Goal: Task Accomplishment & Management: Use online tool/utility

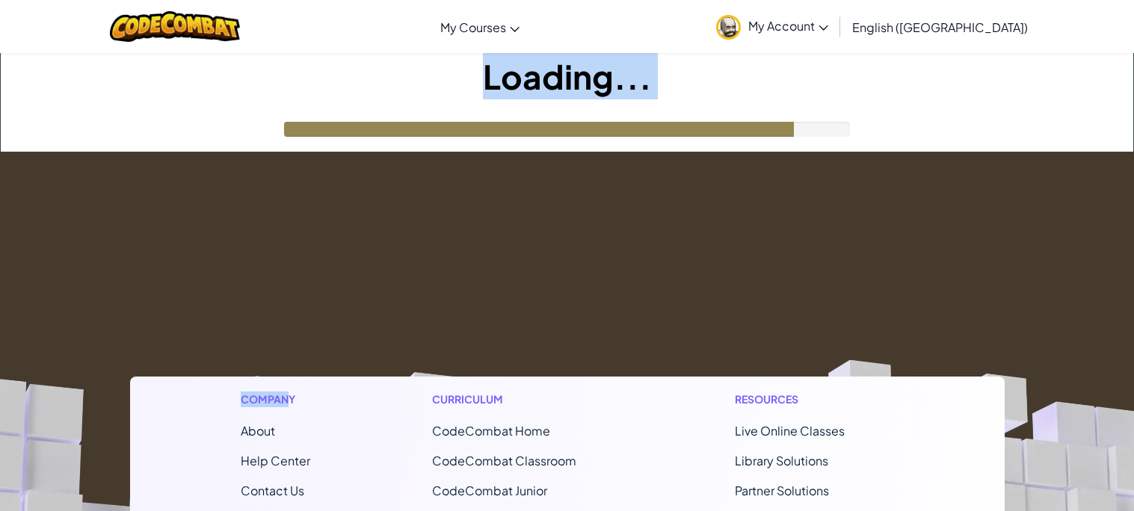
click at [544, 73] on div "Toggle navigation My Courses CodeCombat Classroom Ozaria Classroom AI League Es…" at bounding box center [567, 481] width 1134 height 962
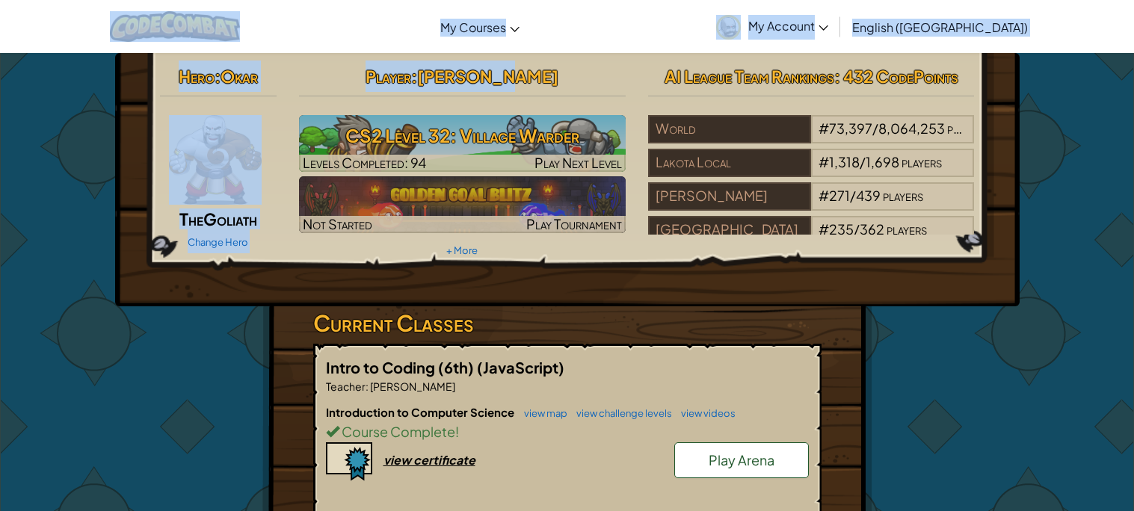
drag, startPoint x: 544, startPoint y: 73, endPoint x: 491, endPoint y: 79, distance: 53.4
click at [538, 75] on span "[PERSON_NAME]" at bounding box center [487, 76] width 141 height 21
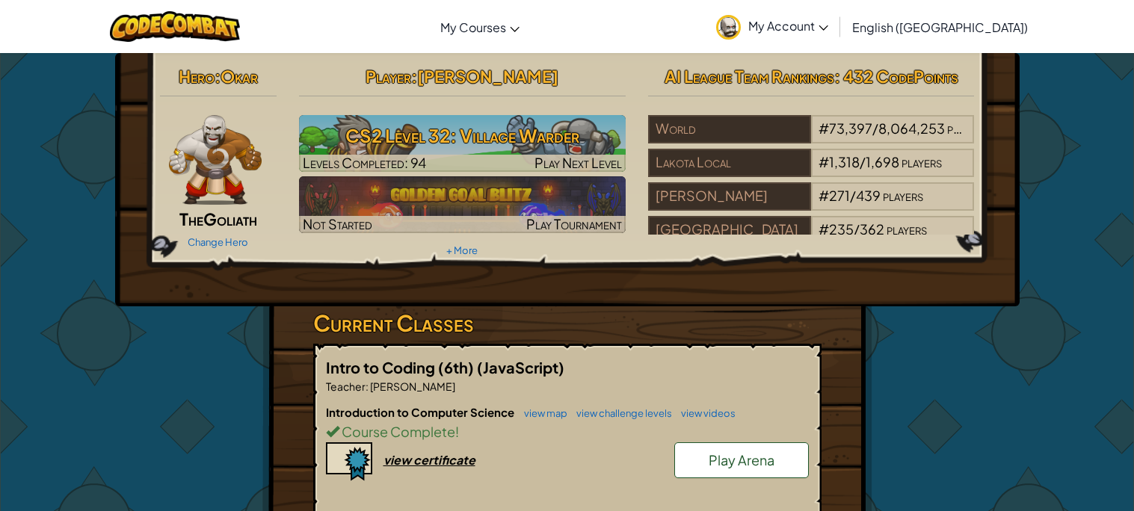
click at [538, 75] on span "[PERSON_NAME]" at bounding box center [487, 76] width 141 height 21
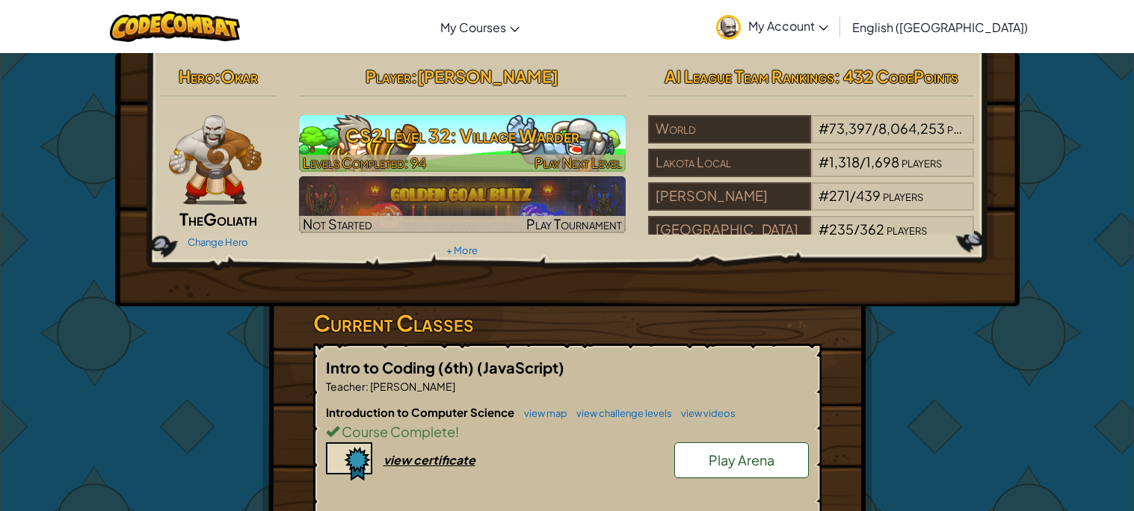
click at [541, 128] on h3 "CS2 Level 32: Village Warder" at bounding box center [462, 136] width 327 height 34
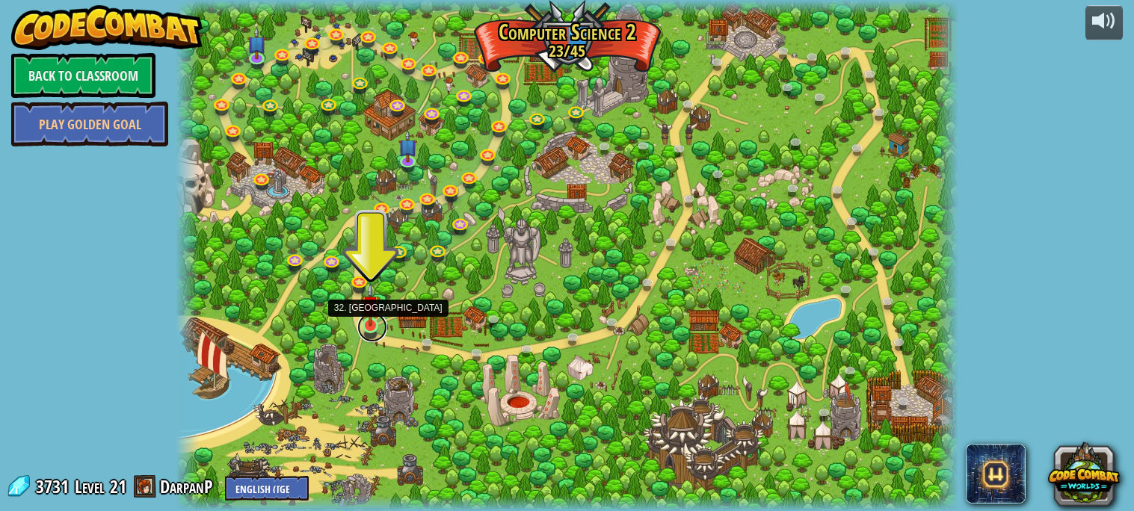
click at [369, 329] on link at bounding box center [372, 328] width 30 height 30
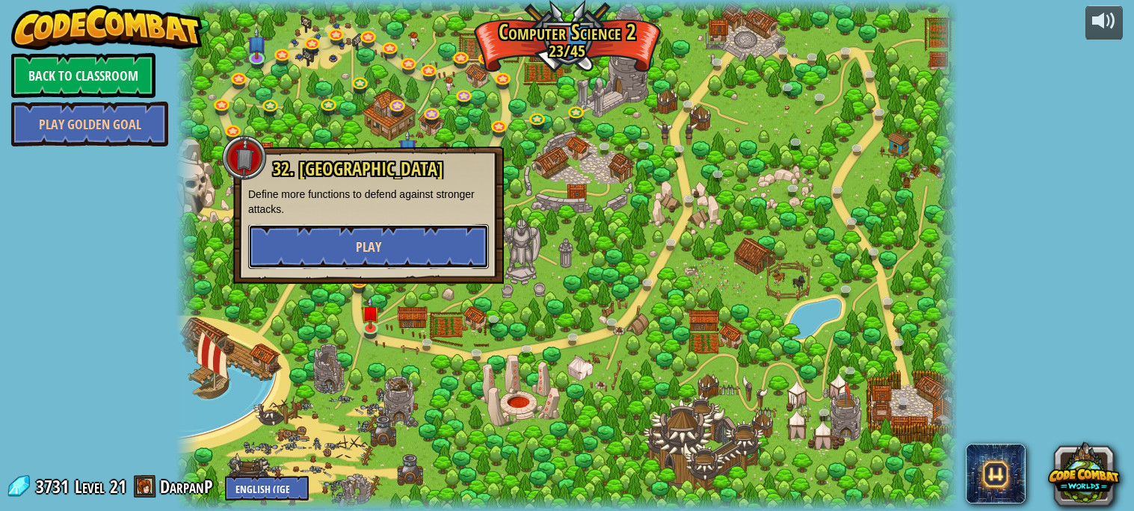
click at [381, 260] on button "Play" at bounding box center [368, 246] width 241 height 45
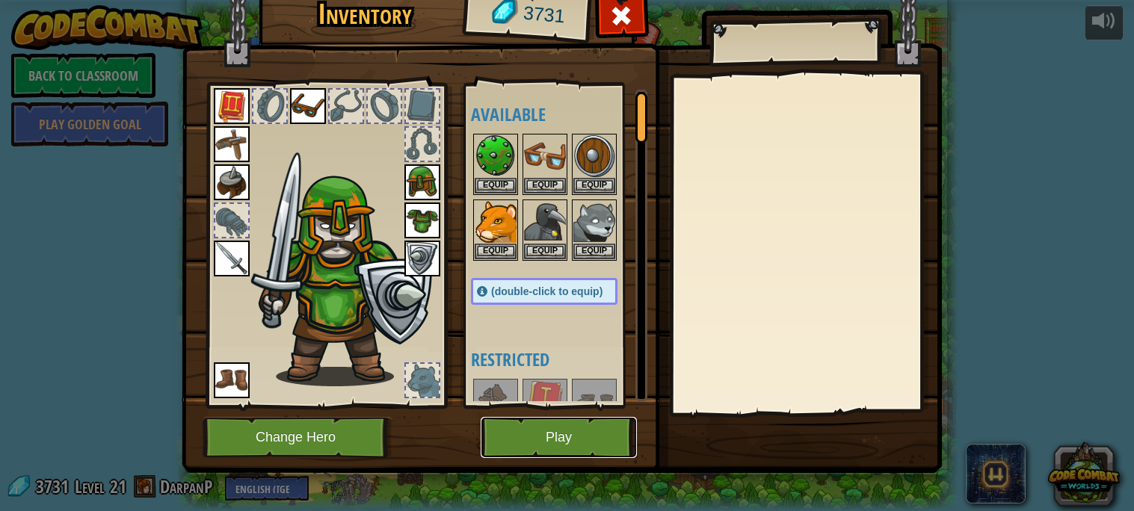
click at [528, 445] on button "Play" at bounding box center [559, 437] width 156 height 41
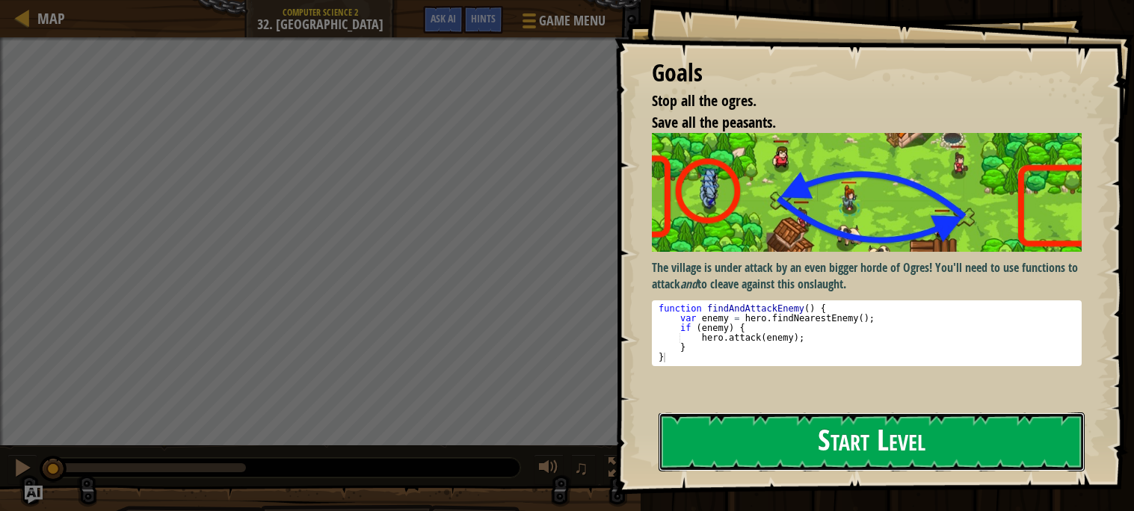
click at [801, 443] on button "Start Level" at bounding box center [872, 442] width 426 height 59
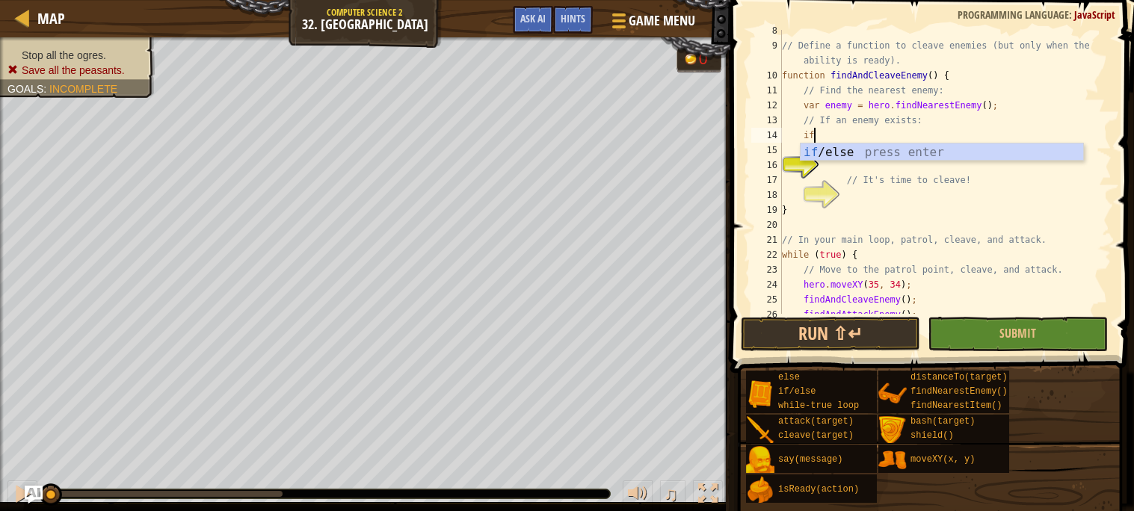
scroll to position [5, 1]
type textarea "if(enemy)"
click at [887, 165] on div "// Define a function to cleave enemies (but only when the ability is ready). fu…" at bounding box center [945, 180] width 333 height 314
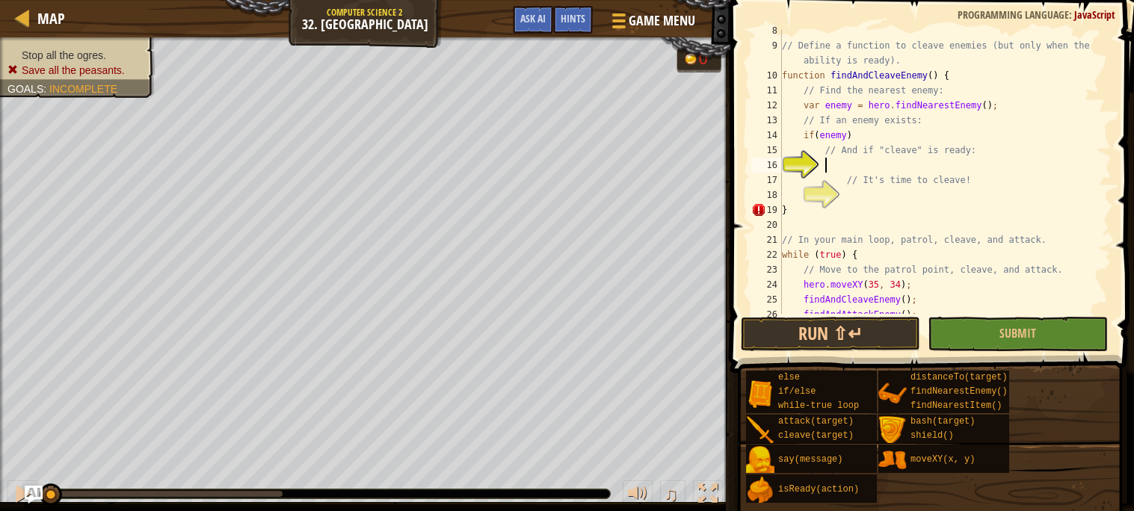
scroll to position [5, 2]
type textarea "f"
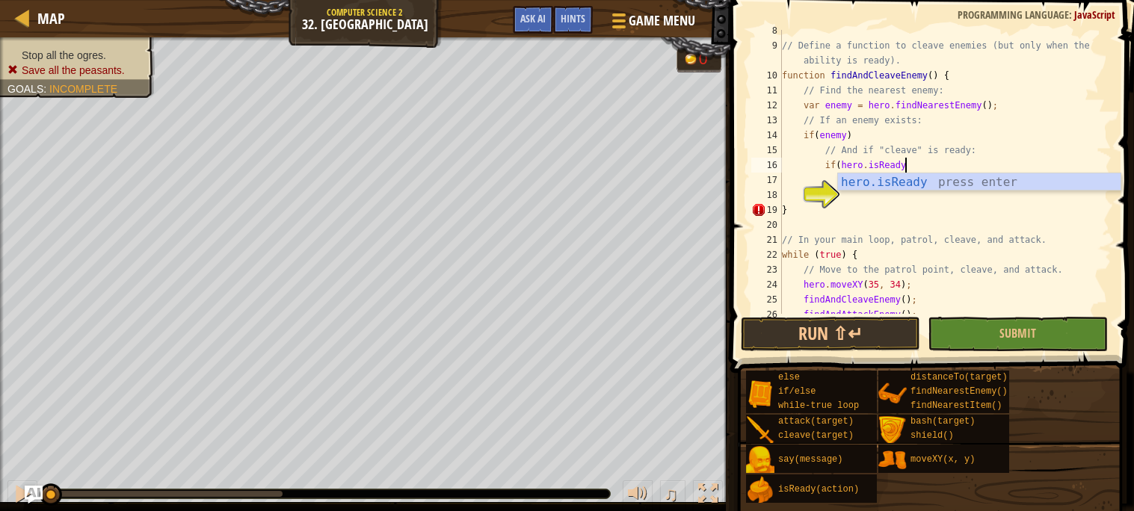
click at [873, 133] on div "// Define a function to cleave enemies (but only when the ability is ready). fu…" at bounding box center [945, 180] width 333 height 314
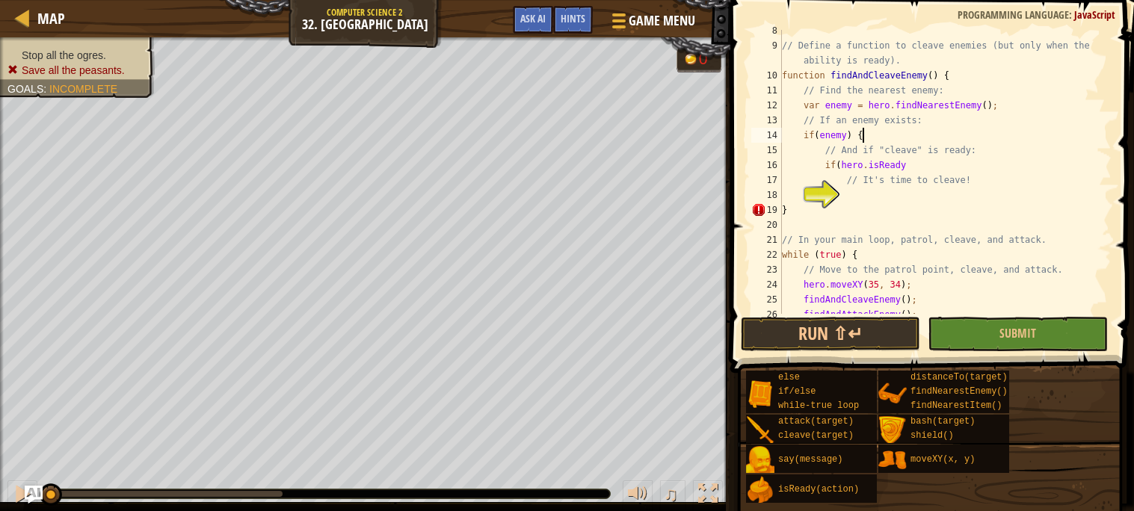
scroll to position [5, 5]
click at [915, 159] on div "// Define a function to cleave enemies (but only when the ability is ready). fu…" at bounding box center [945, 180] width 333 height 314
type textarea "if(hero.isReady("cleave")) {"
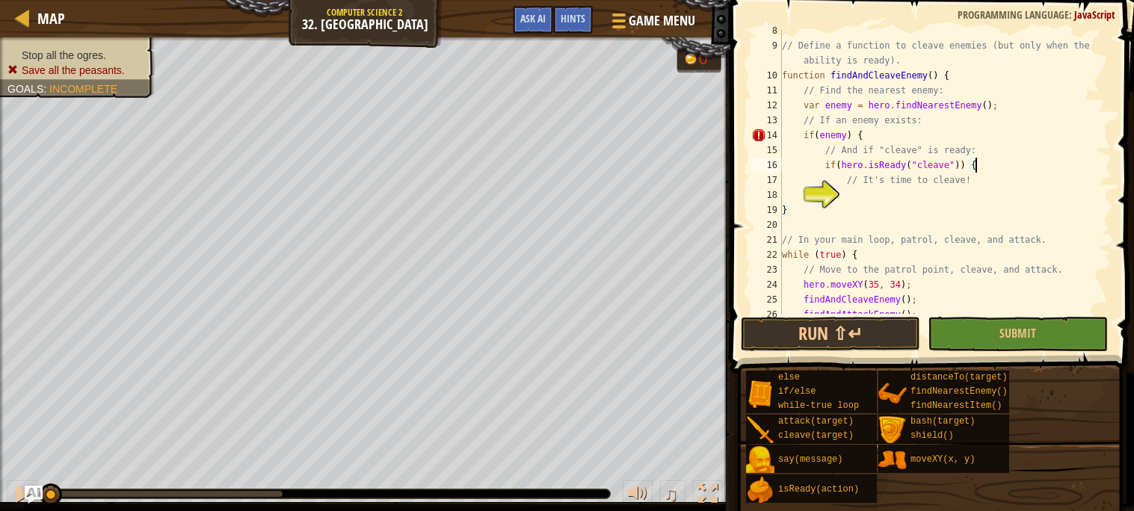
click at [911, 195] on div "// Define a function to cleave enemies (but only when the ability is ready). fu…" at bounding box center [945, 180] width 333 height 314
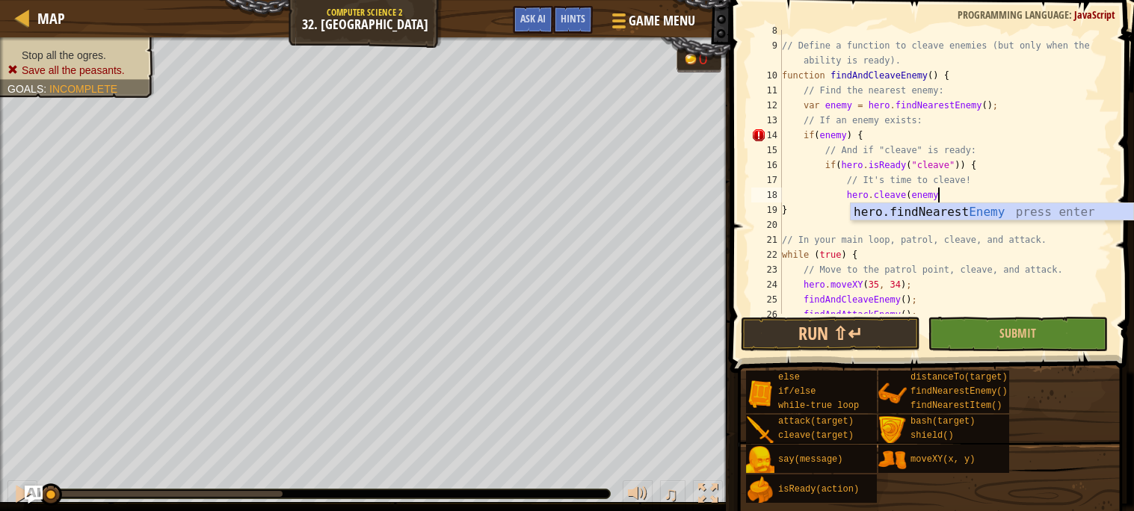
scroll to position [6, 12]
type textarea "hero.cleave(enemy);"
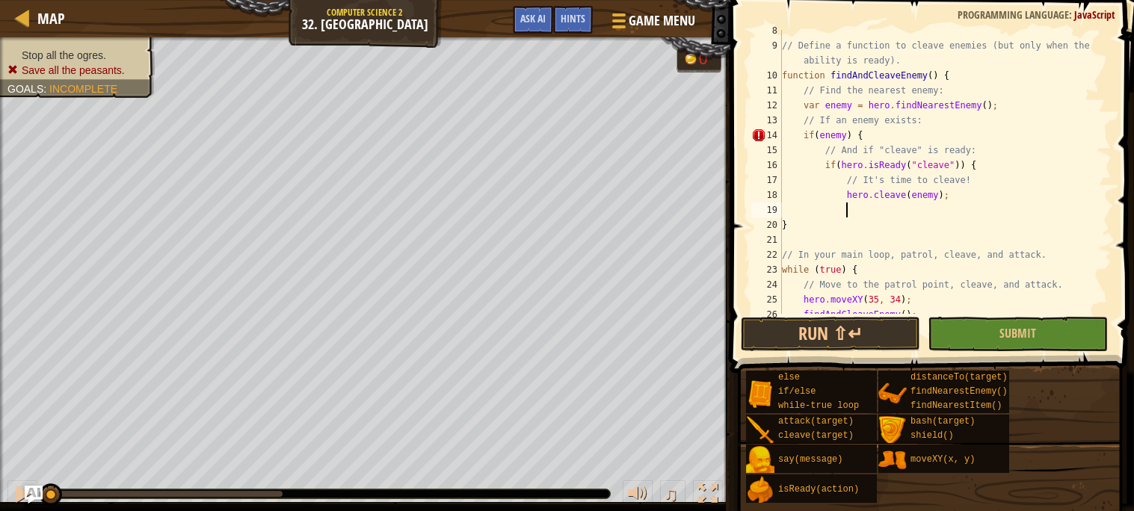
type textarea "}"
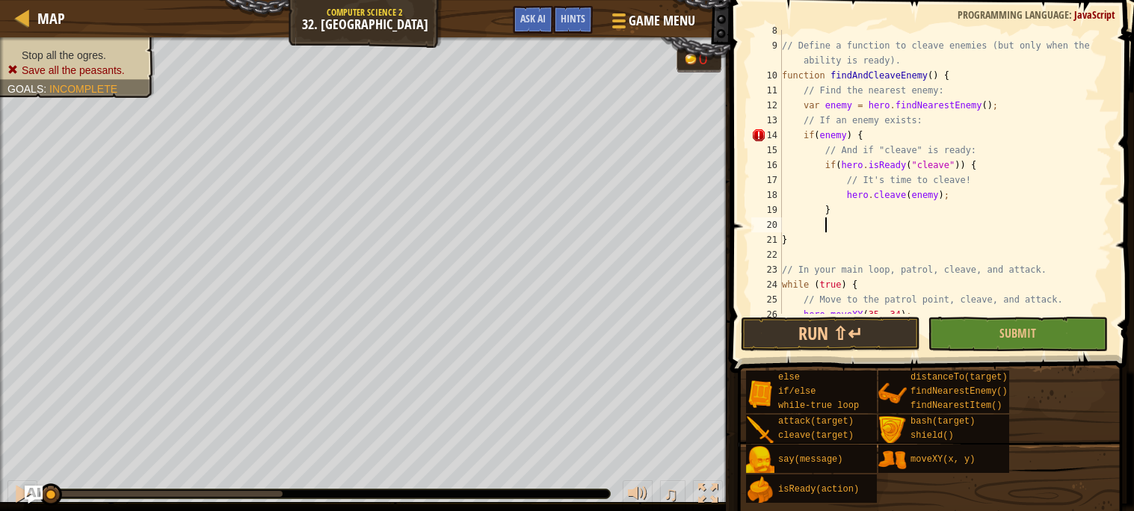
scroll to position [6, 2]
type textarea "}"
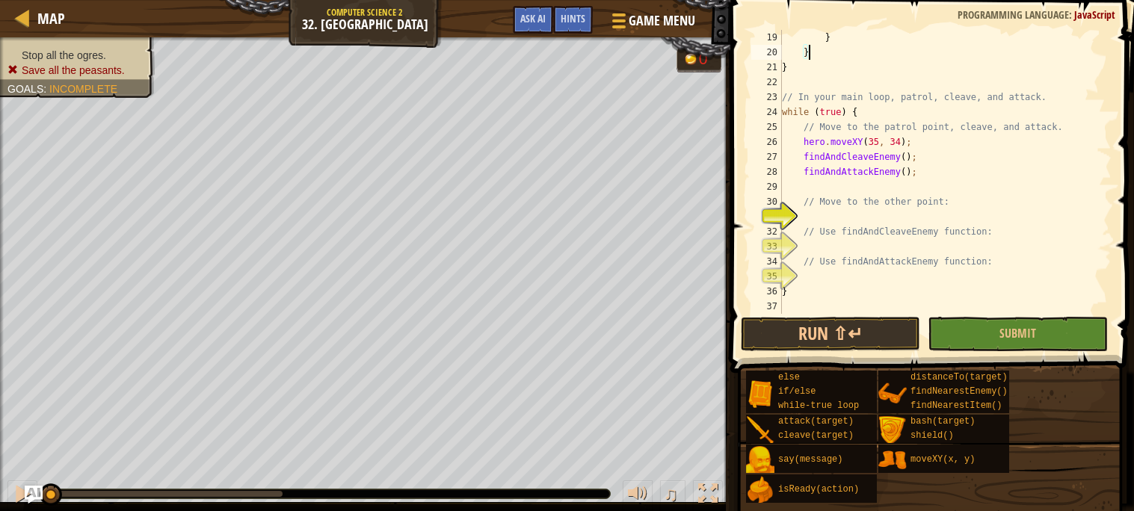
scroll to position [283, 0]
click at [889, 215] on div "} } } // In your main loop, patrol, cleave, and attack. while ( true ) { // Mov…" at bounding box center [945, 187] width 333 height 314
click at [869, 236] on div "} } } // In your main loop, patrol, cleave, and attack. while ( true ) { // Mov…" at bounding box center [945, 187] width 333 height 314
type textarea "// Use findAndCleaveEnemy function:"
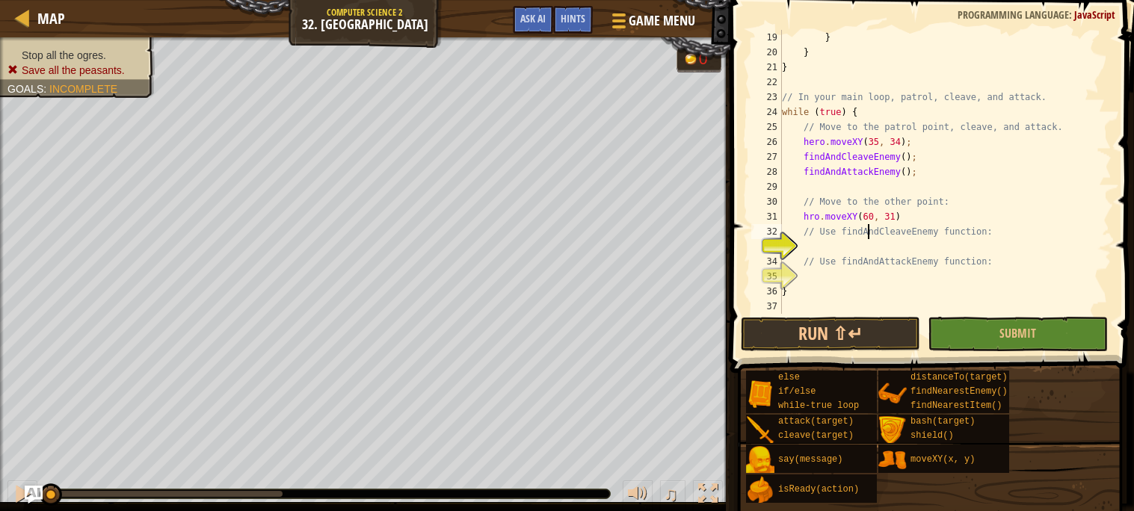
click at [867, 241] on div "} } } // In your main loop, patrol, cleave, and attack. while ( true ) { // Mov…" at bounding box center [945, 187] width 333 height 314
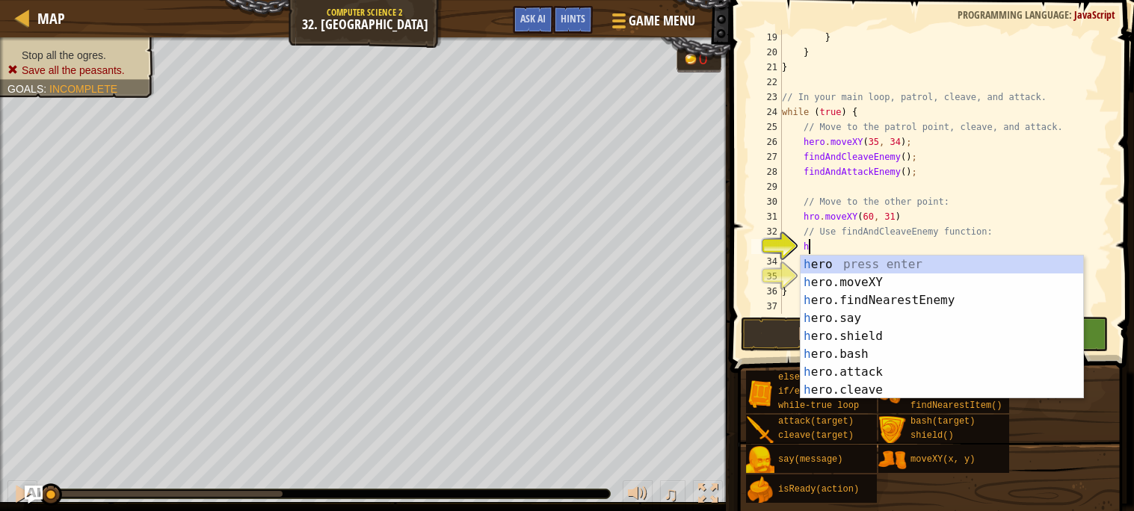
scroll to position [6, 2]
type textarea "h"
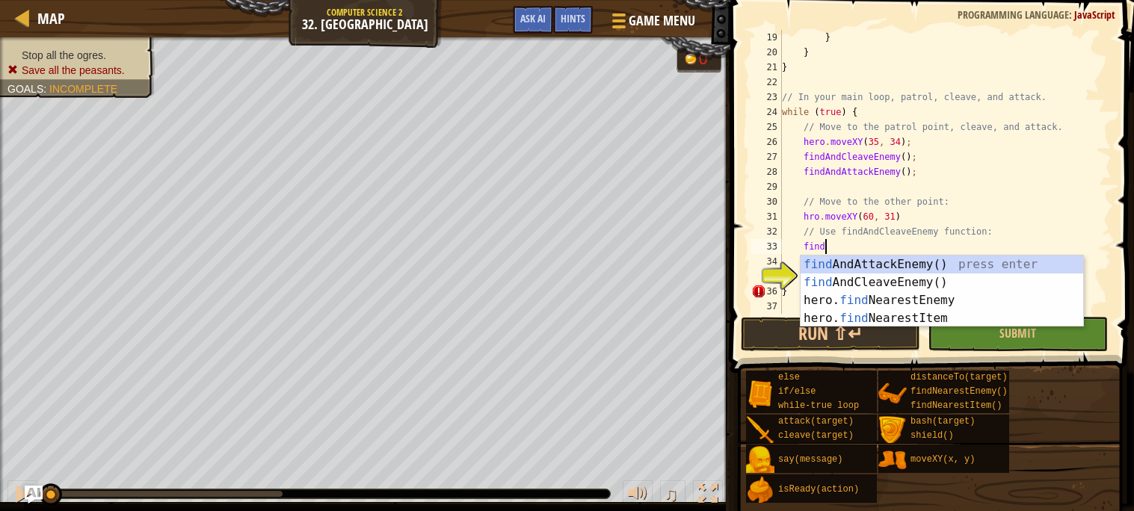
scroll to position [6, 3]
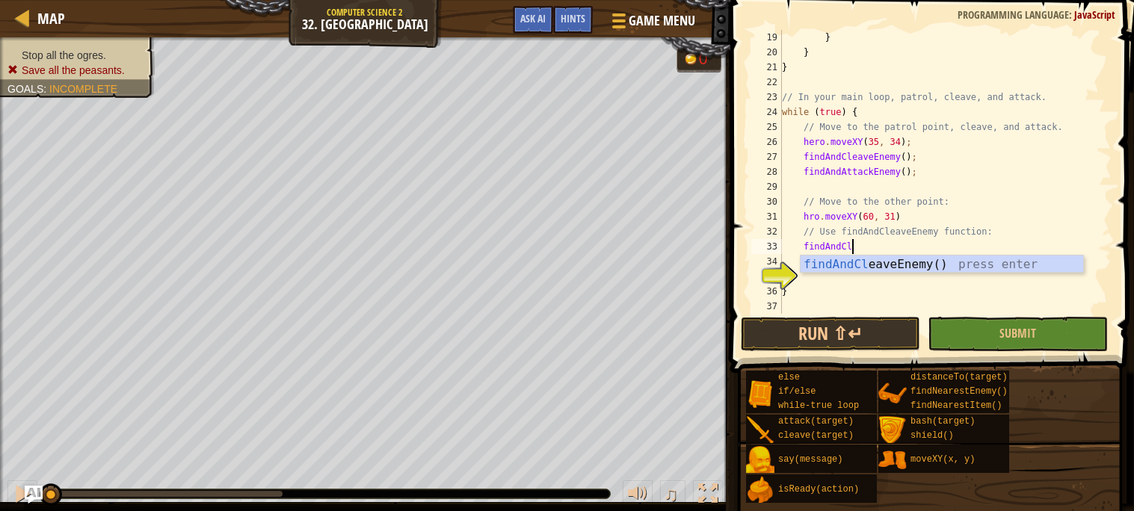
type textarea "findAndClea"
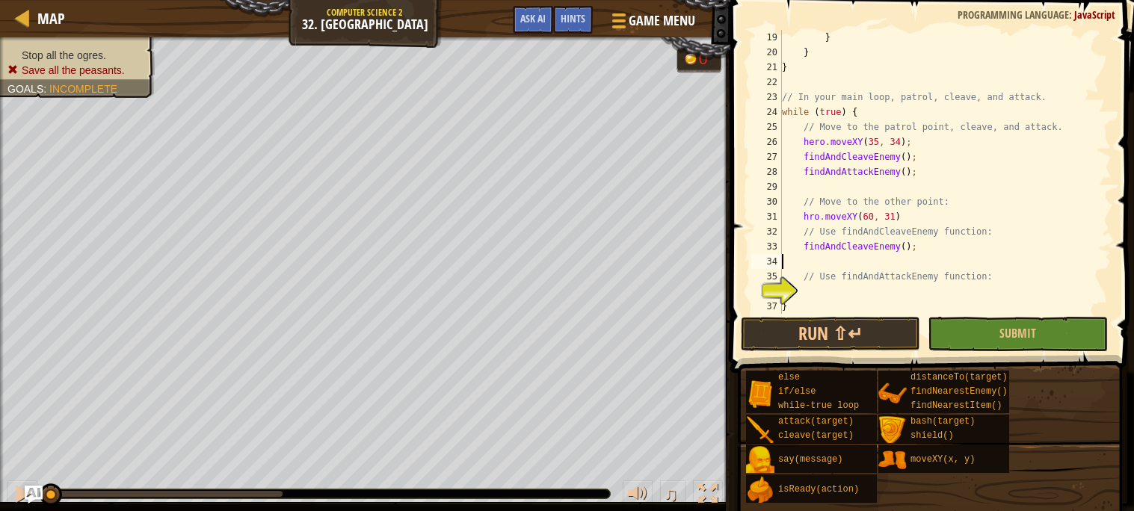
scroll to position [6, 0]
type textarea "findAndCleaveEnemy();"
click at [877, 273] on div "} } } // In your main loop, patrol, cleave, and attack. while ( true ) { // Mov…" at bounding box center [945, 187] width 333 height 314
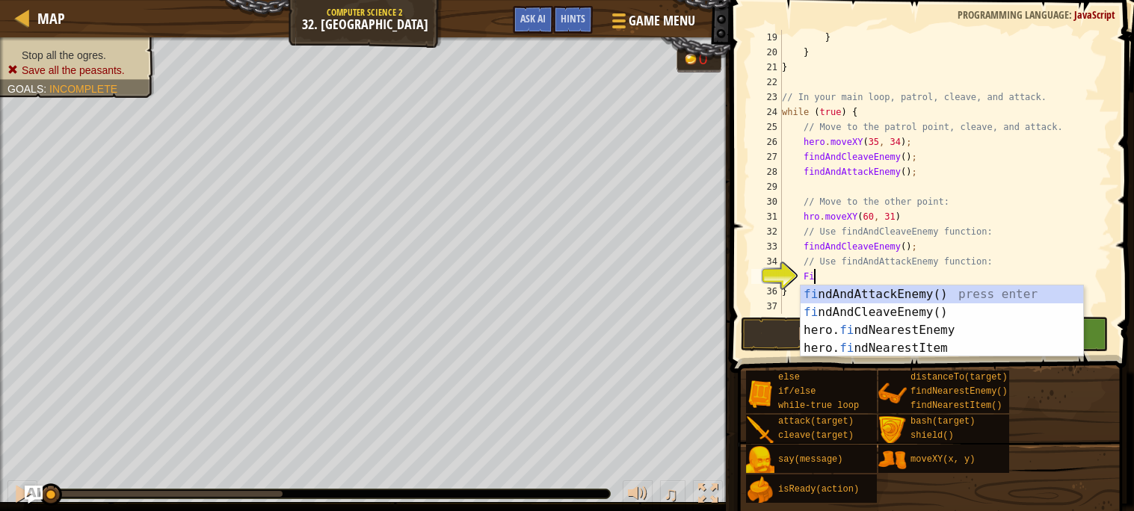
type textarea "F"
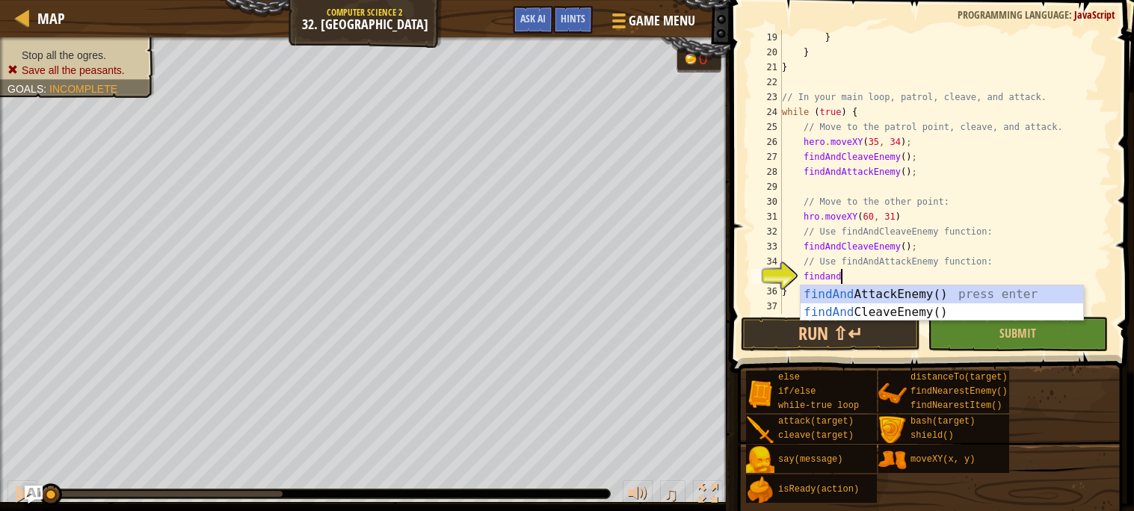
type textarea "findandA"
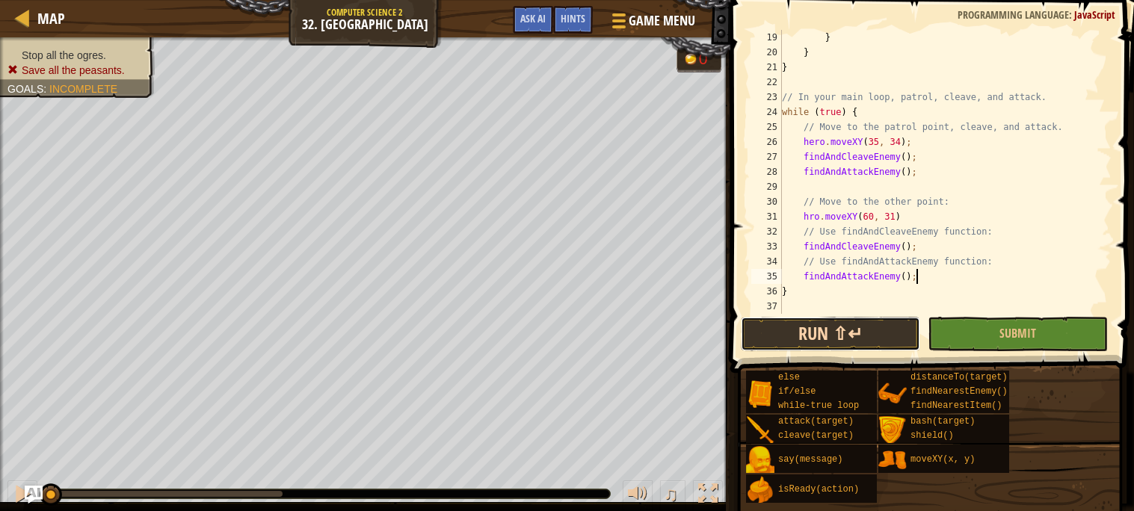
click at [805, 337] on button "Run ⇧↵" at bounding box center [830, 334] width 179 height 34
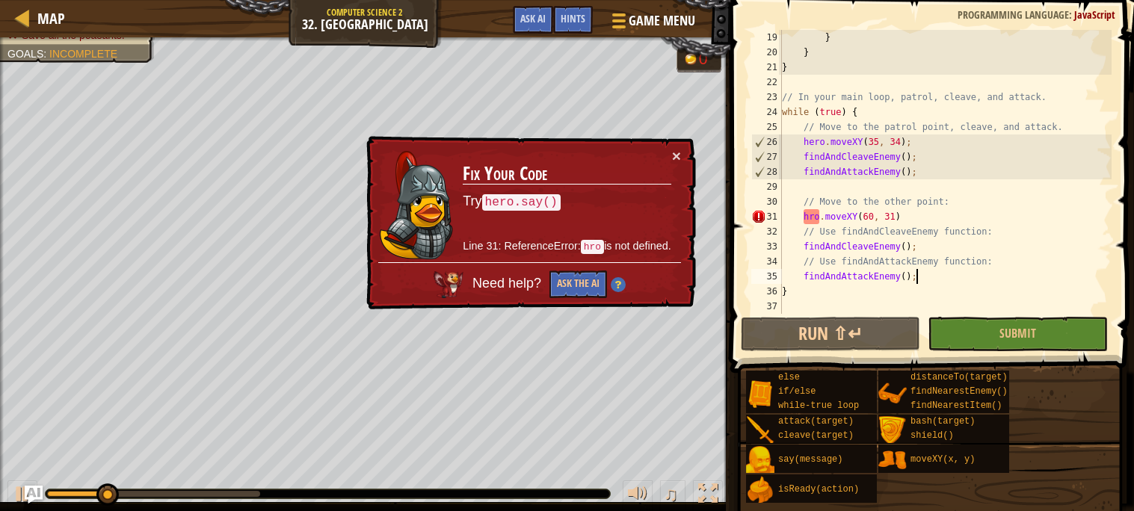
click at [811, 216] on div "} } } // In your main loop, patrol, cleave, and attack. while ( true ) { // Mov…" at bounding box center [945, 187] width 333 height 314
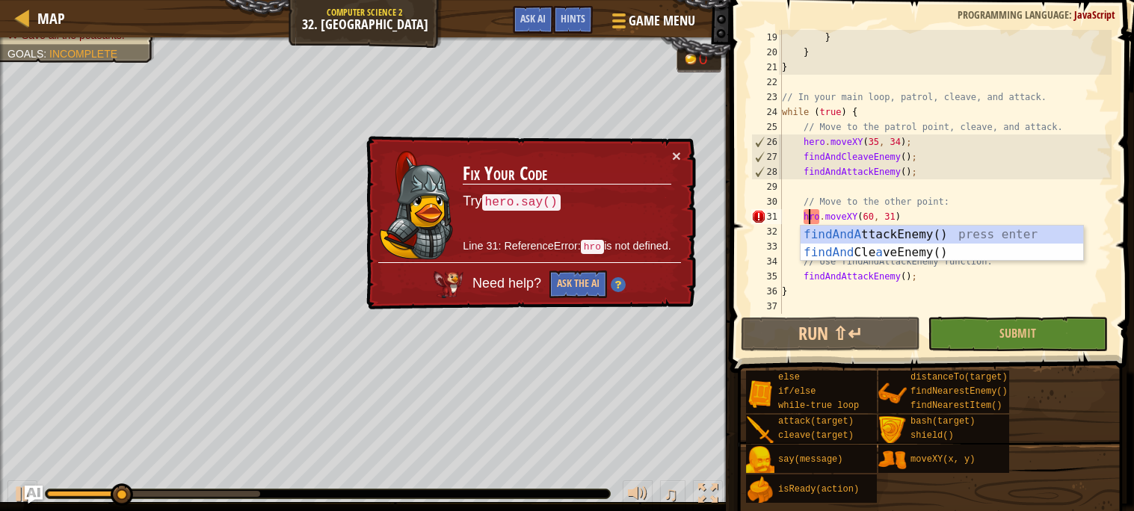
scroll to position [6, 3]
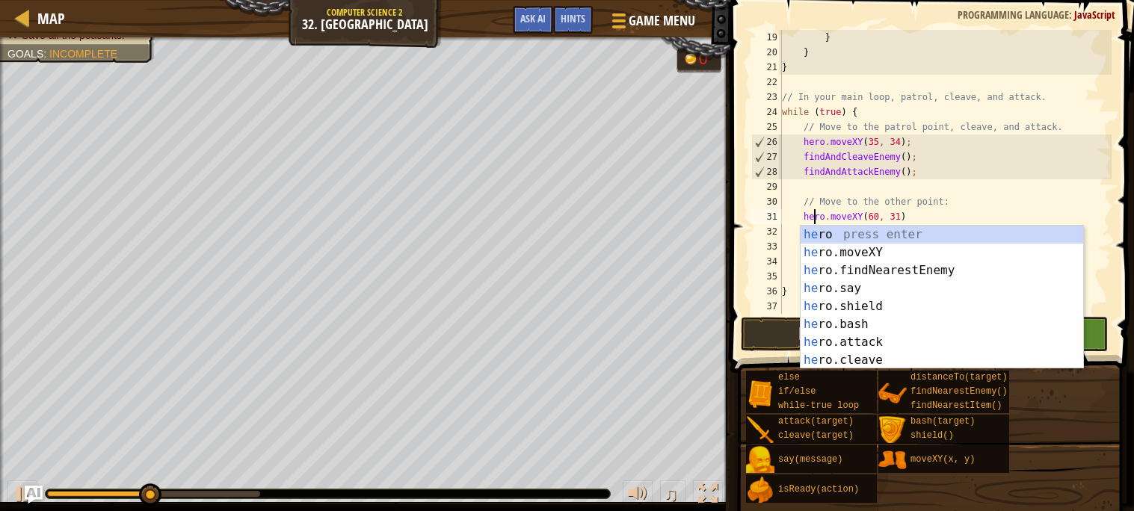
type textarea "hero.moveXY(60, 31)"
click at [782, 322] on button "Run ⇧↵" at bounding box center [830, 334] width 179 height 34
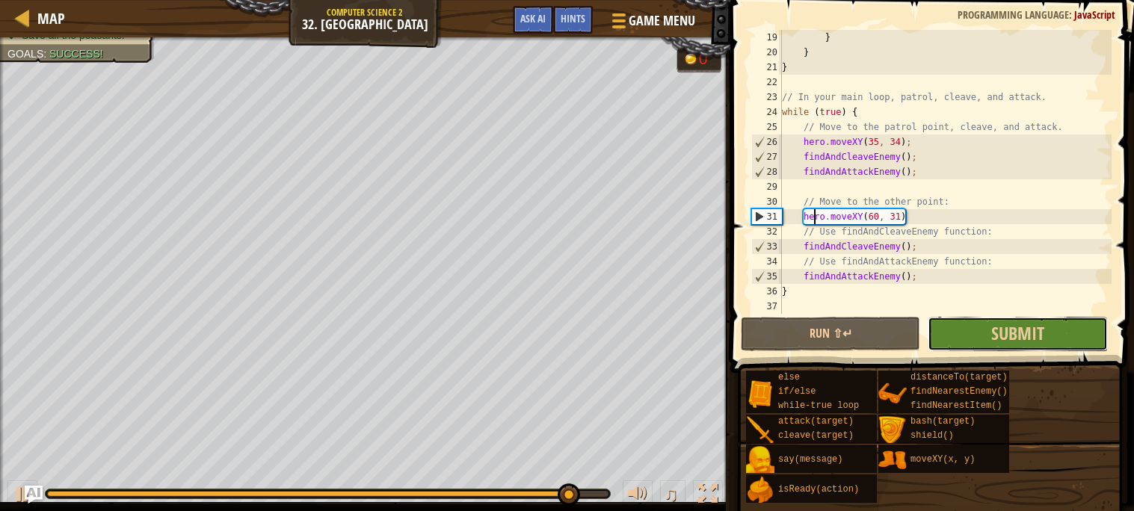
click at [980, 322] on button "Submit" at bounding box center [1017, 334] width 179 height 34
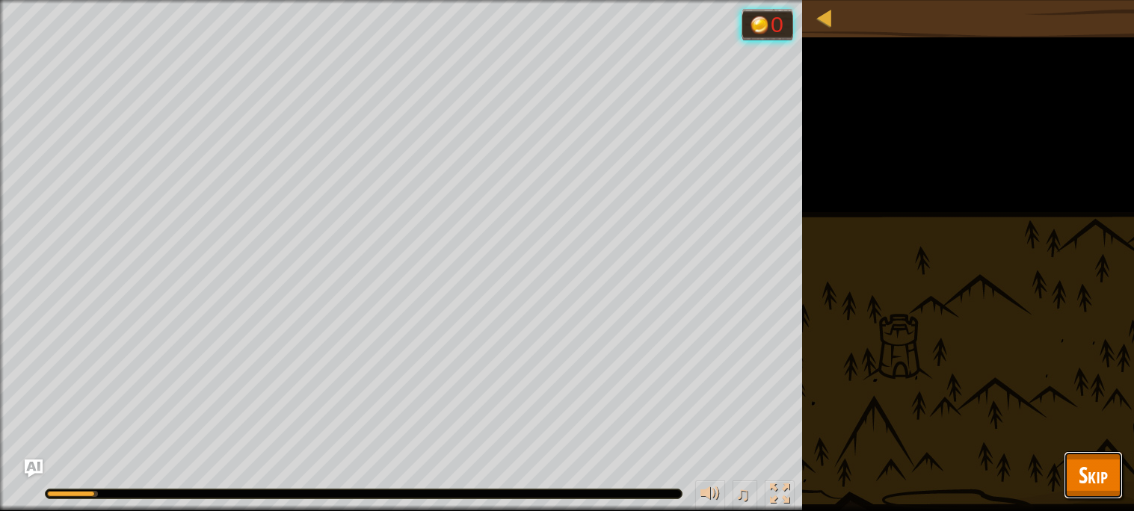
click at [1099, 485] on span "Skip" at bounding box center [1093, 475] width 29 height 31
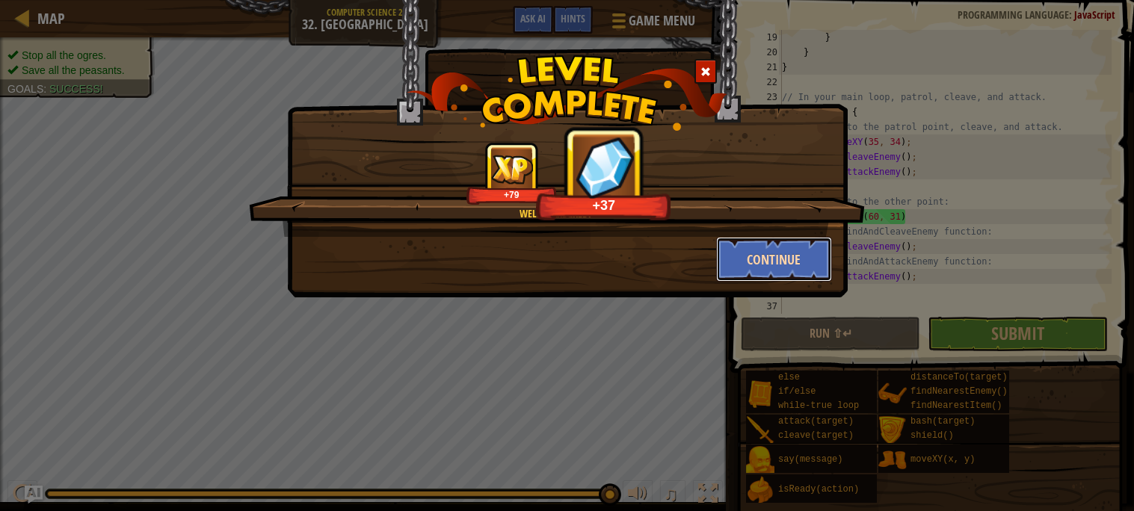
click at [754, 274] on button "Continue" at bounding box center [774, 259] width 116 height 45
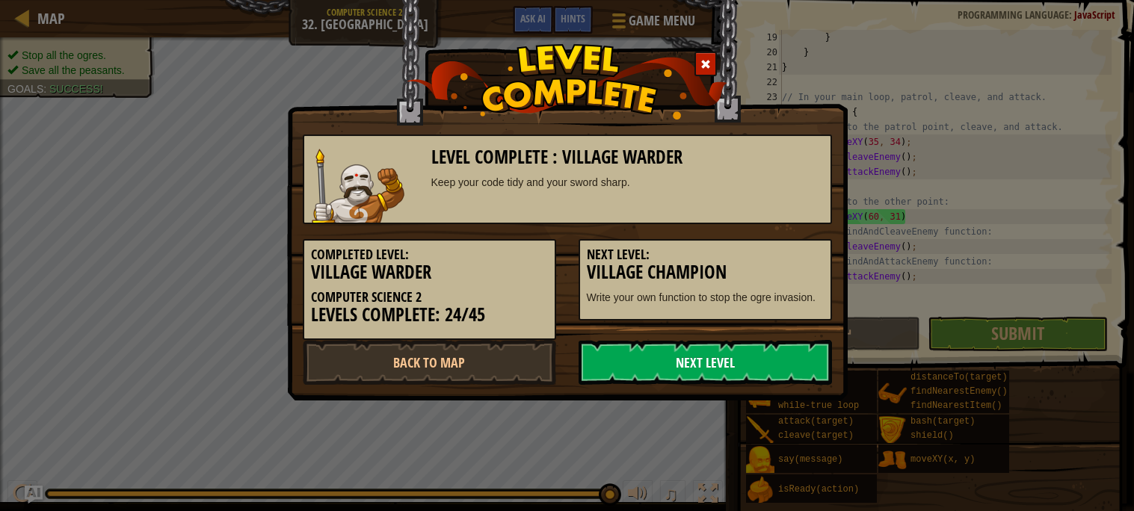
click at [705, 354] on link "Next Level" at bounding box center [705, 362] width 253 height 45
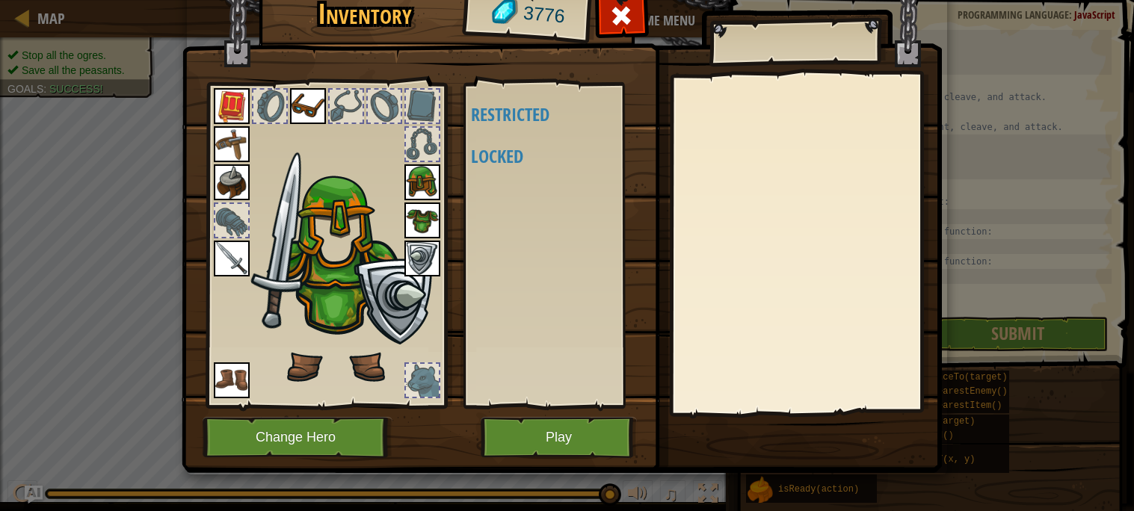
click at [705, 354] on div at bounding box center [806, 244] width 264 height 336
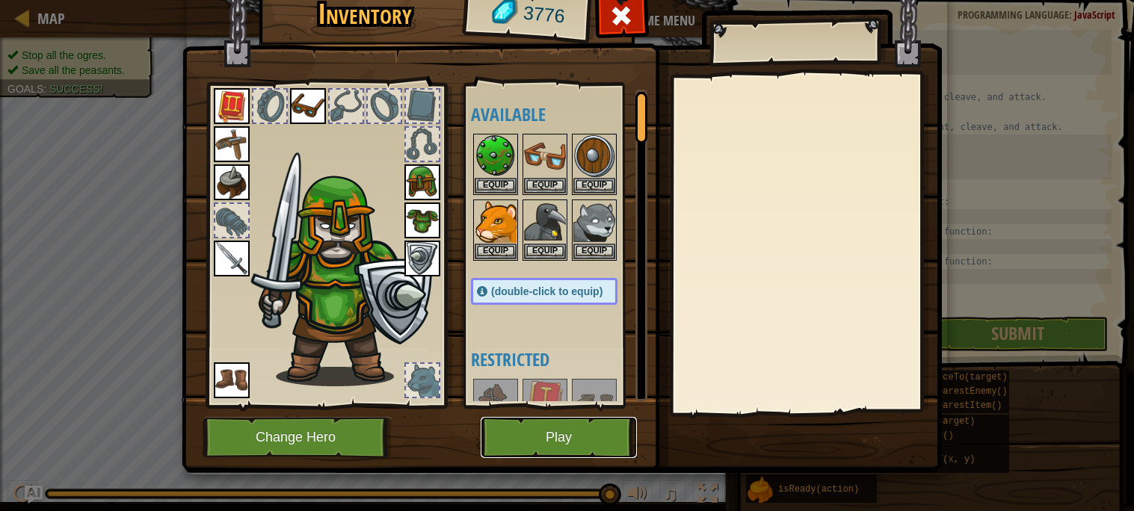
click at [553, 446] on button "Play" at bounding box center [559, 437] width 156 height 41
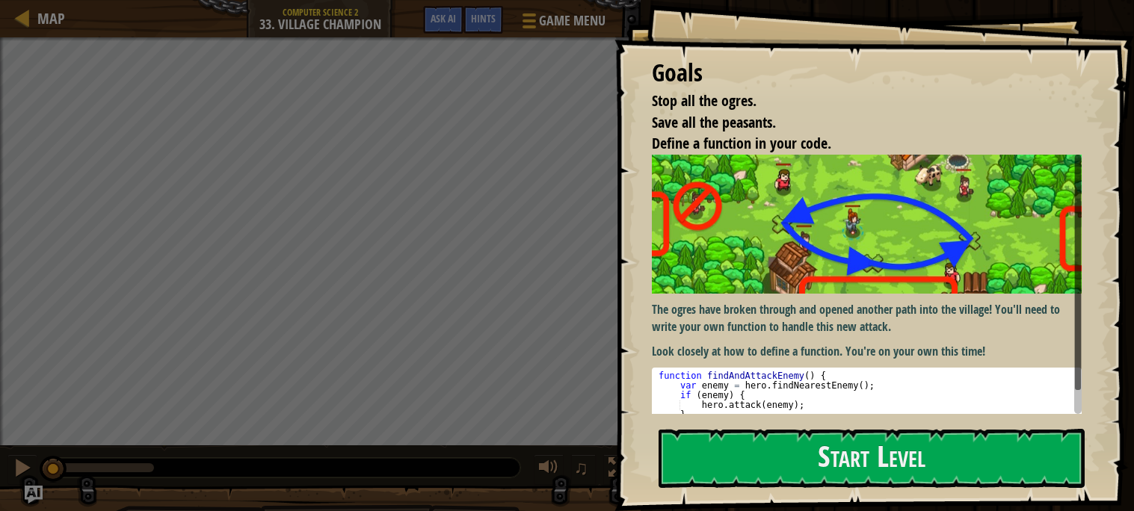
scroll to position [25, 0]
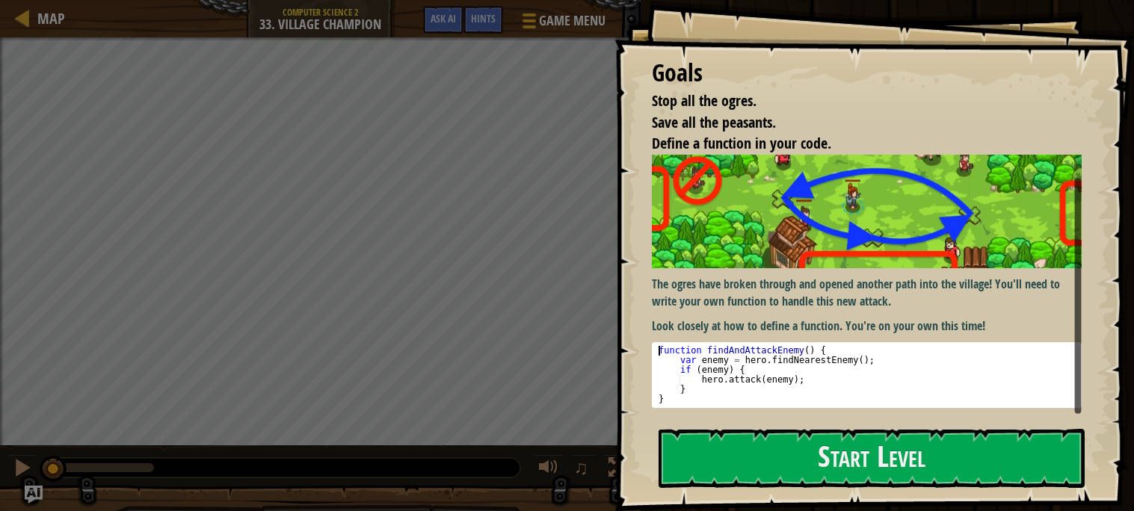
drag, startPoint x: 659, startPoint y: 350, endPoint x: 861, endPoint y: 371, distance: 203.0
click at [861, 371] on div "function findAndAttackEnemy ( ) { var enemy = hero . findNearestEnemy ( ) ; if …" at bounding box center [867, 385] width 423 height 78
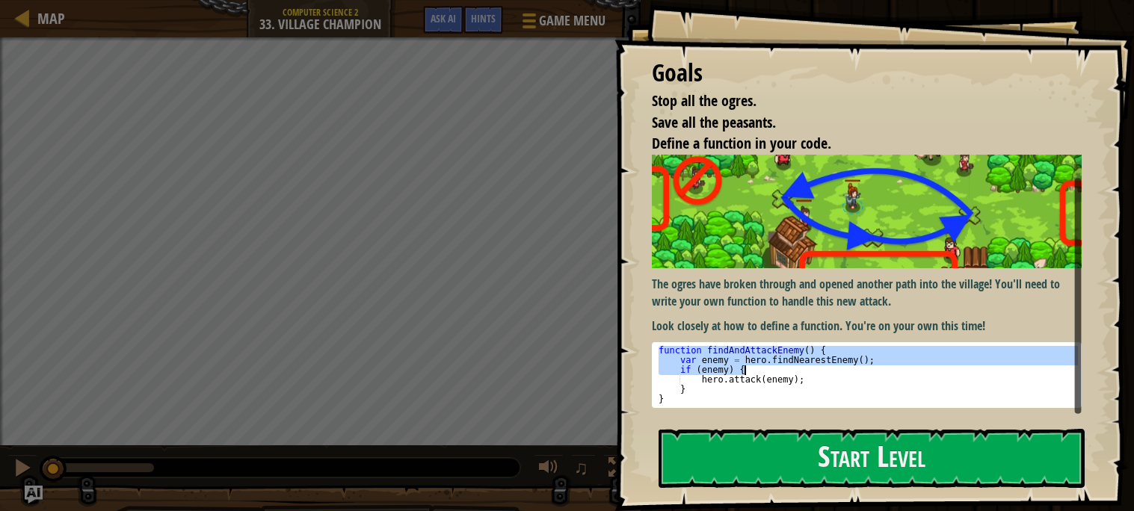
click at [861, 371] on div "function findAndAttackEnemy ( ) { var enemy = hero . findNearestEnemy ( ) ; if …" at bounding box center [867, 375] width 422 height 58
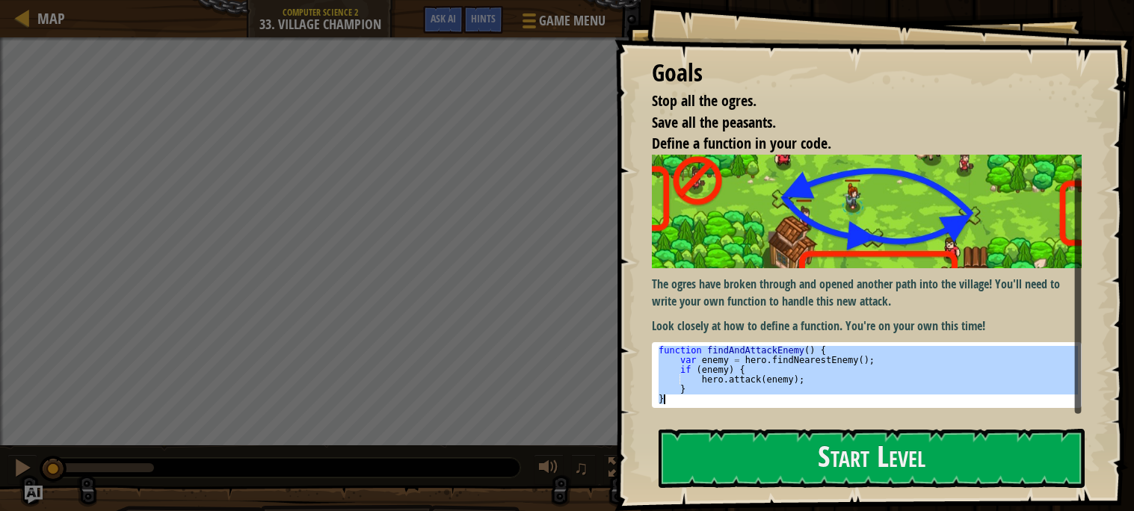
drag, startPoint x: 656, startPoint y: 348, endPoint x: 710, endPoint y: 403, distance: 76.7
click at [710, 403] on div "function findAndAttackEnemy ( ) { var enemy = hero . findNearestEnemy ( ) ; if …" at bounding box center [867, 385] width 423 height 78
type textarea "} }"
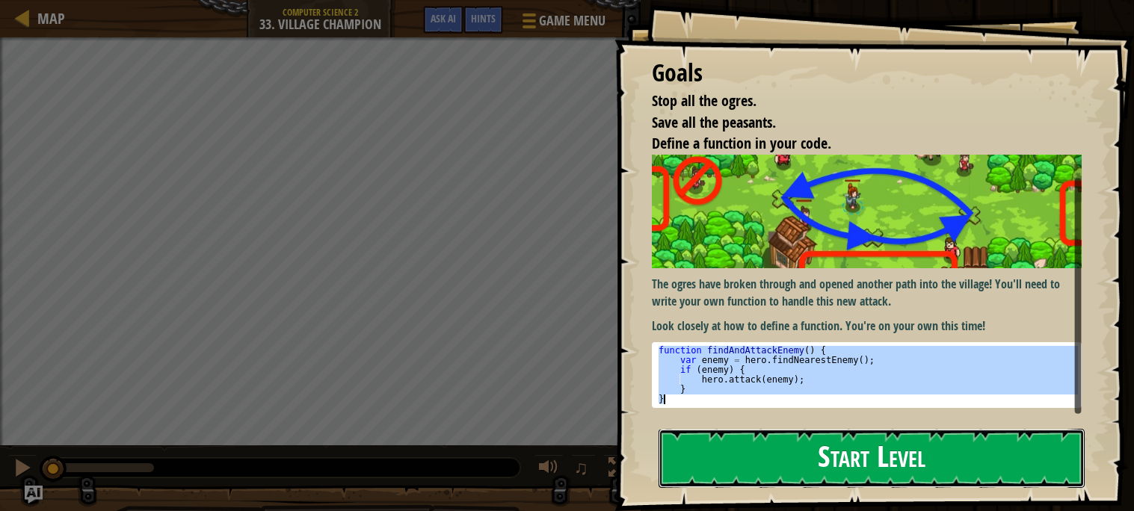
click at [757, 432] on button "Start Level" at bounding box center [872, 458] width 426 height 59
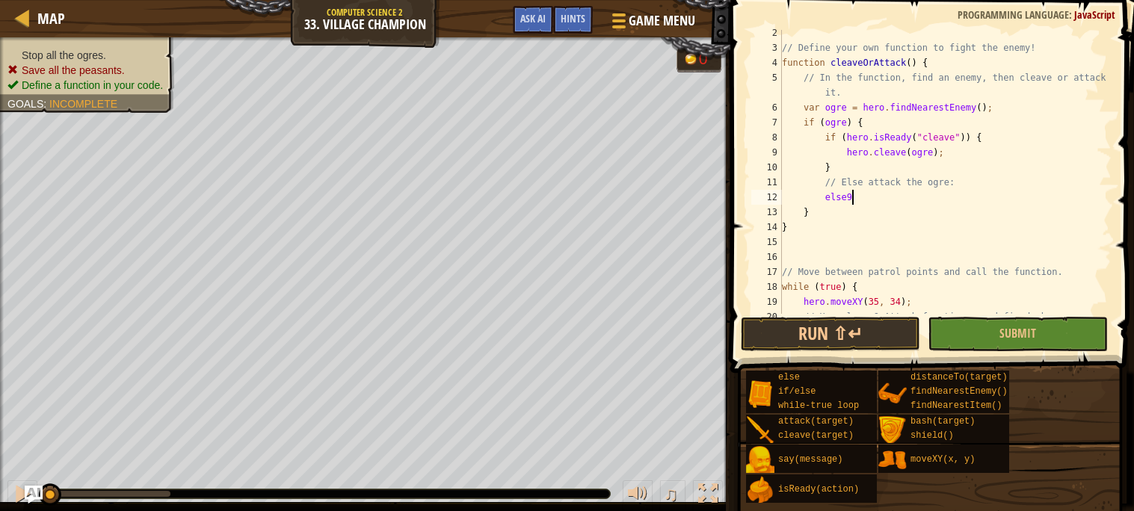
scroll to position [5, 4]
type textarea "else {"
type textarea "j"
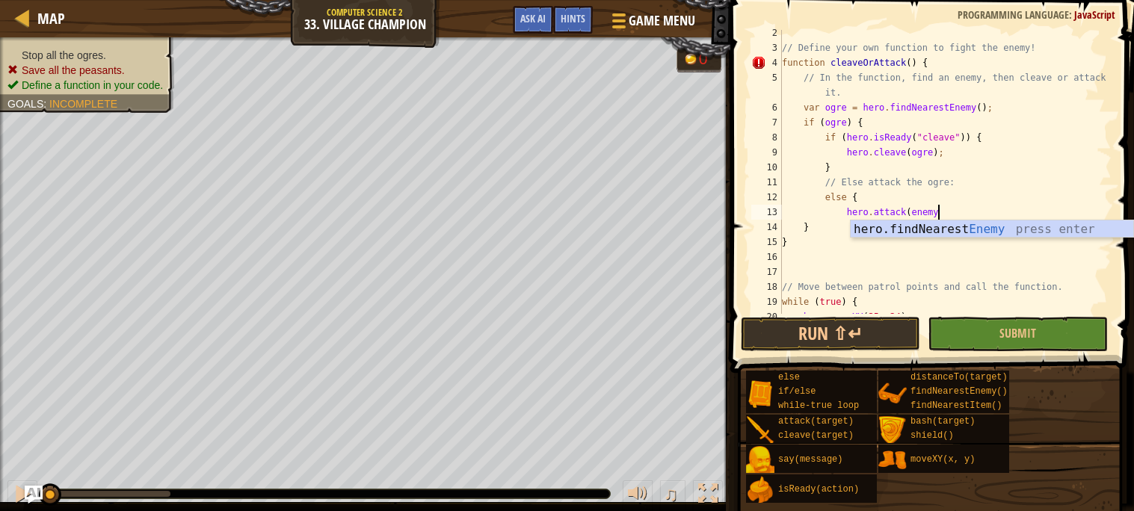
type textarea "hero.attack(enemy)"
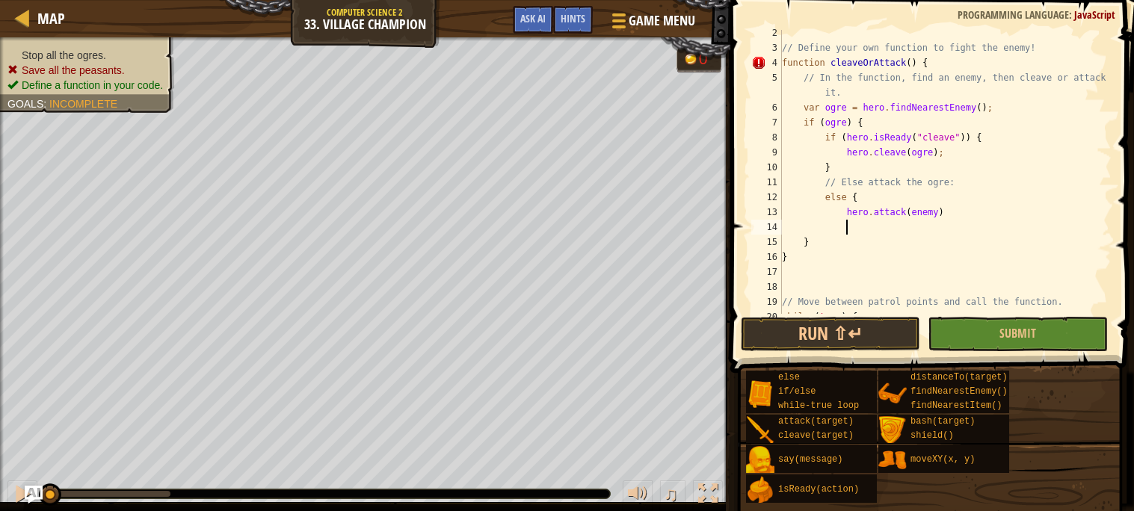
type textarea """
click at [962, 212] on div "// Define your own function to fight the enemy! function cleaveOrAttack ( ) { /…" at bounding box center [945, 182] width 333 height 314
type textarea "hero.attack(enemy);"
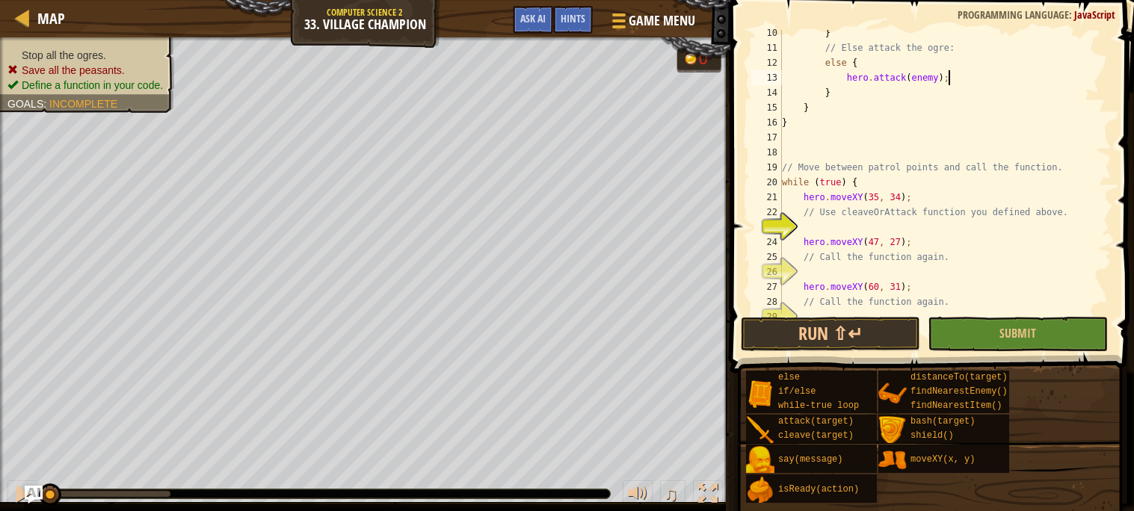
scroll to position [175, 0]
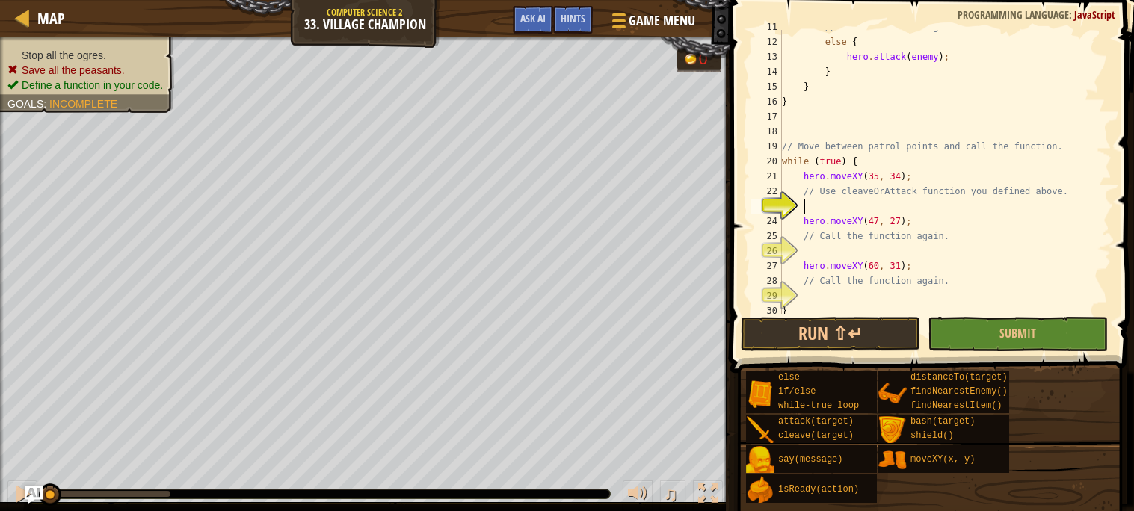
click at [885, 205] on div "// Else attack the ogre: else { hero . attack ( enemy ) ; } } } // Move between…" at bounding box center [945, 176] width 333 height 314
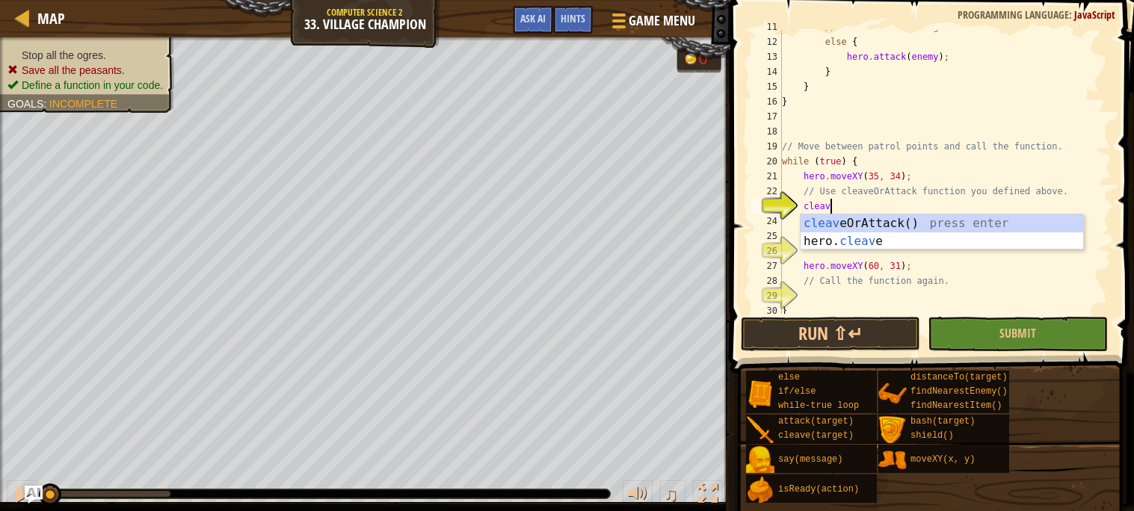
type textarea "cleave"
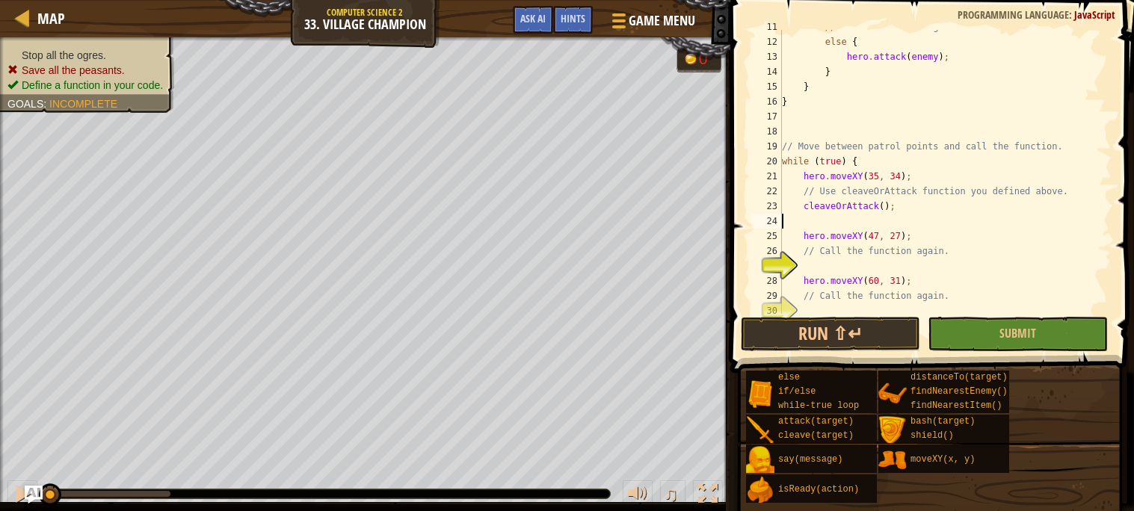
type textarea "cleaveOrAttack();"
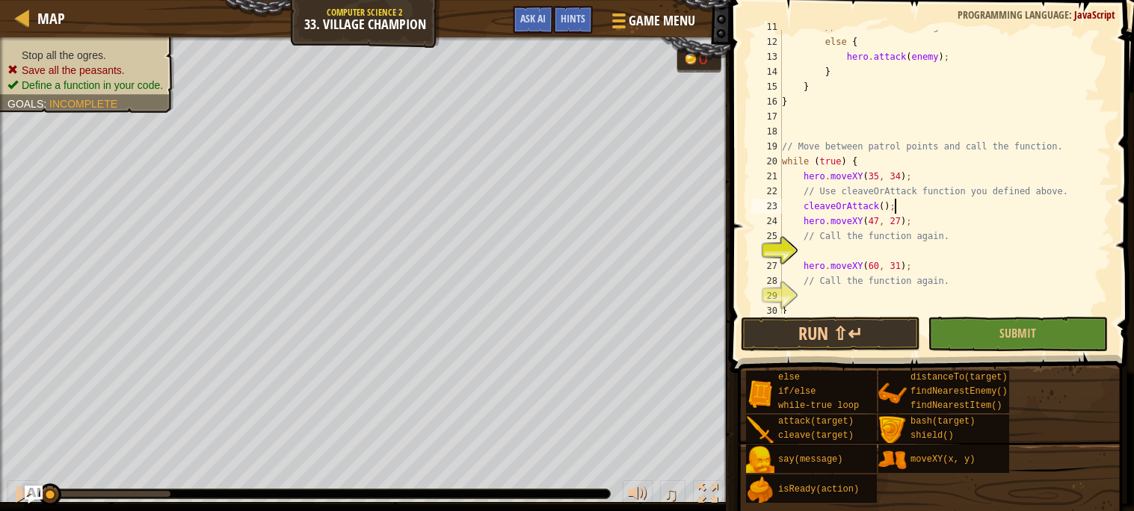
click at [867, 250] on div "// Else attack the ogre: else { hero . attack ( enemy ) ; } } } // Move between…" at bounding box center [945, 176] width 333 height 314
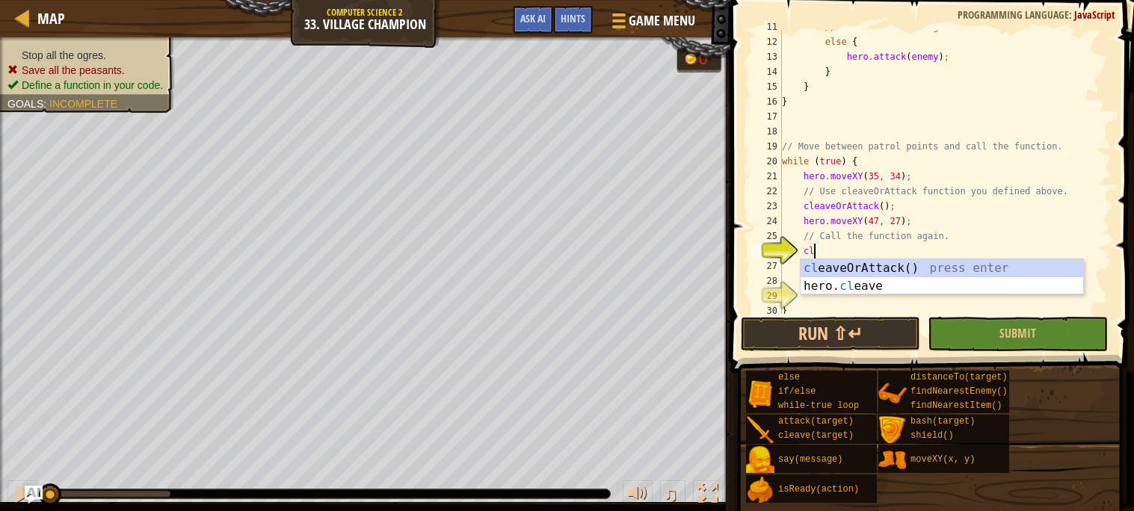
scroll to position [6, 2]
type textarea "clea"
click at [870, 268] on div "clea veOrAttack() press enter hero. clea ve press enter" at bounding box center [942, 295] width 283 height 72
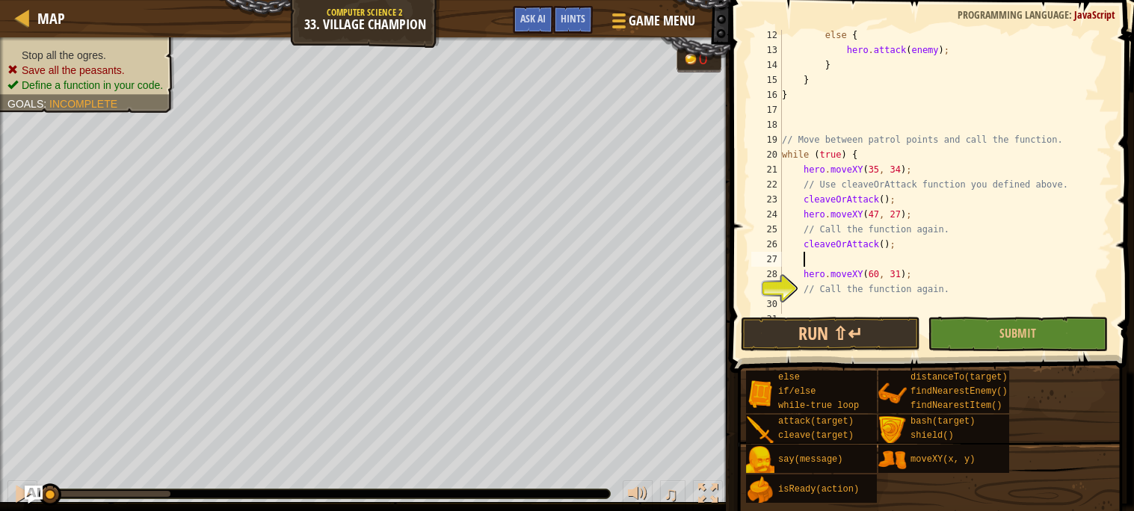
scroll to position [209, 0]
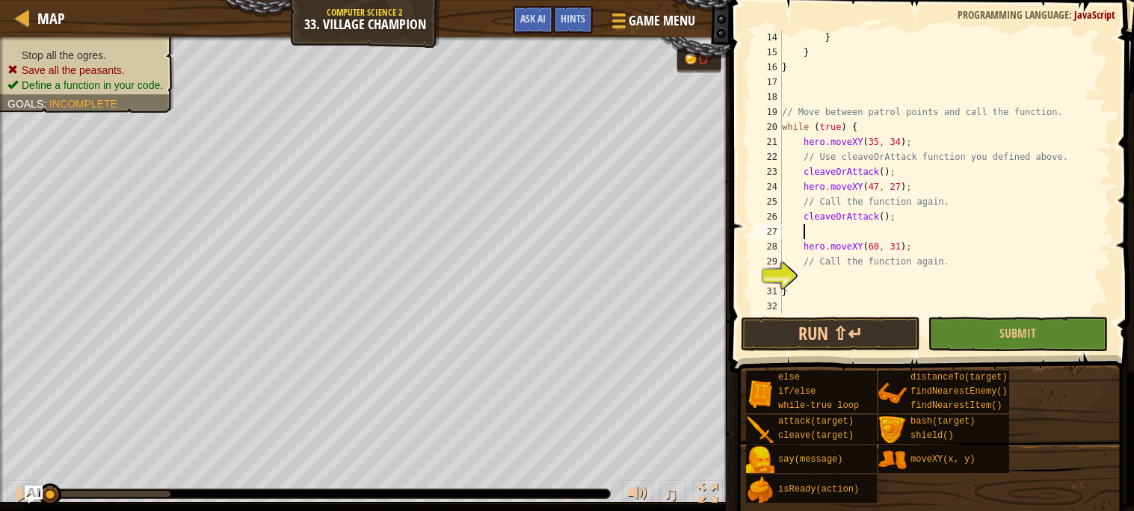
click at [869, 274] on div "} } } // Move between patrol points and call the function. while ( true ) { her…" at bounding box center [945, 187] width 333 height 314
type textarea "cle"
click at [887, 325] on button "Run ⇧↵" at bounding box center [830, 334] width 179 height 34
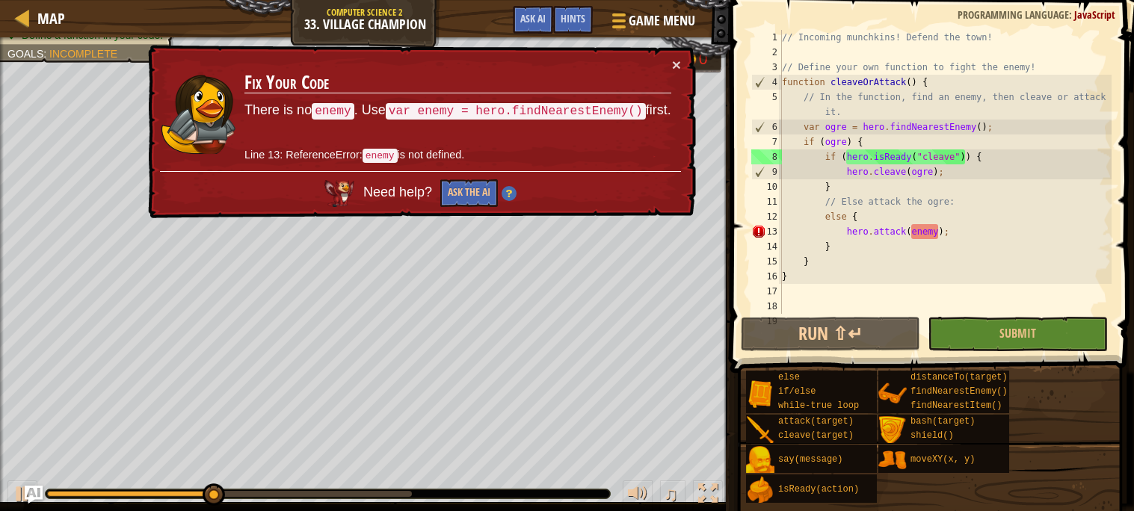
scroll to position [0, 0]
click at [920, 235] on div "// Incoming munchkins! Defend the town! // Define your own function to fight th…" at bounding box center [945, 187] width 333 height 314
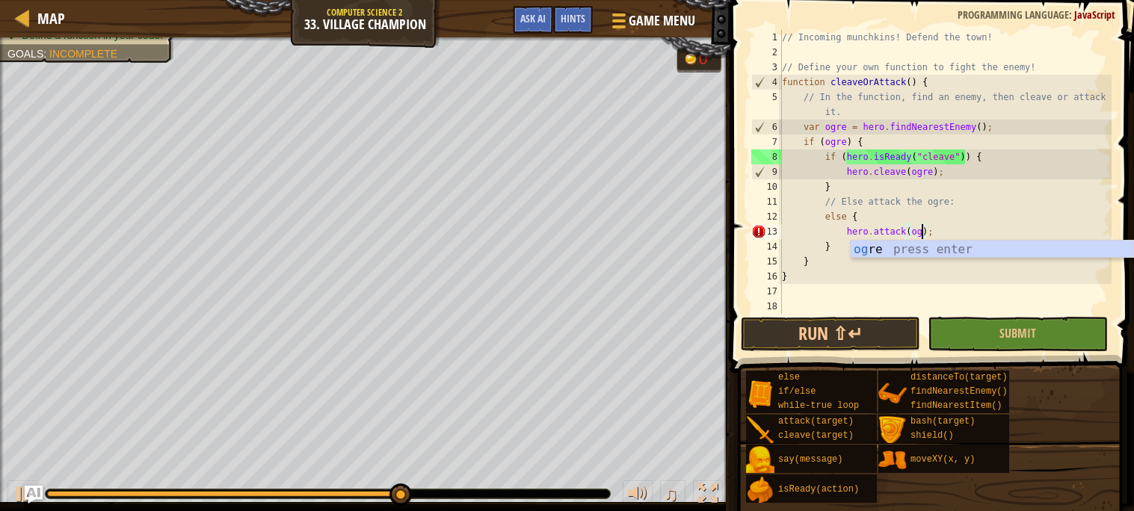
scroll to position [6, 12]
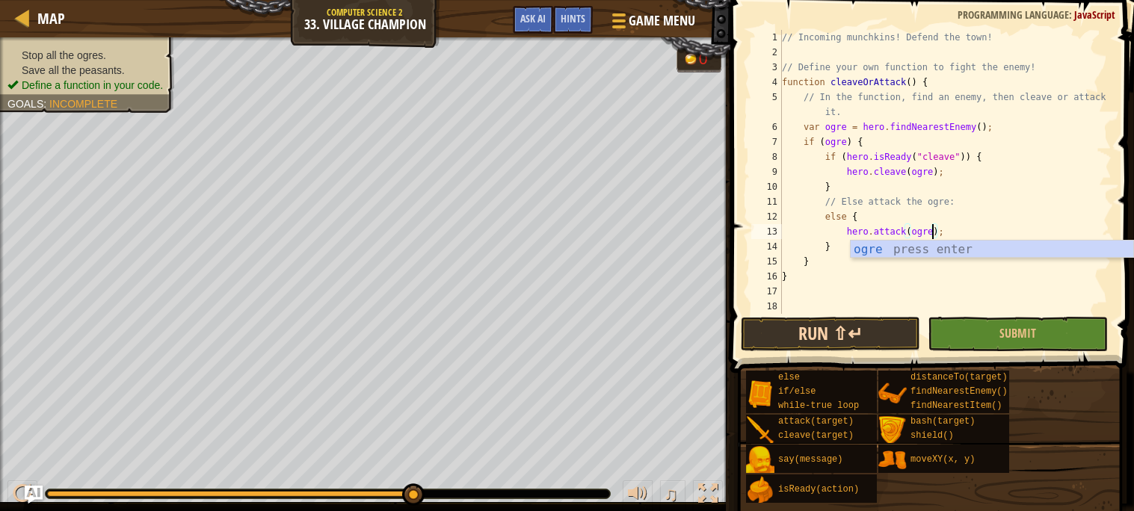
type textarea "hero.attack(ogre);"
click at [855, 339] on button "Run ⇧↵" at bounding box center [830, 334] width 179 height 34
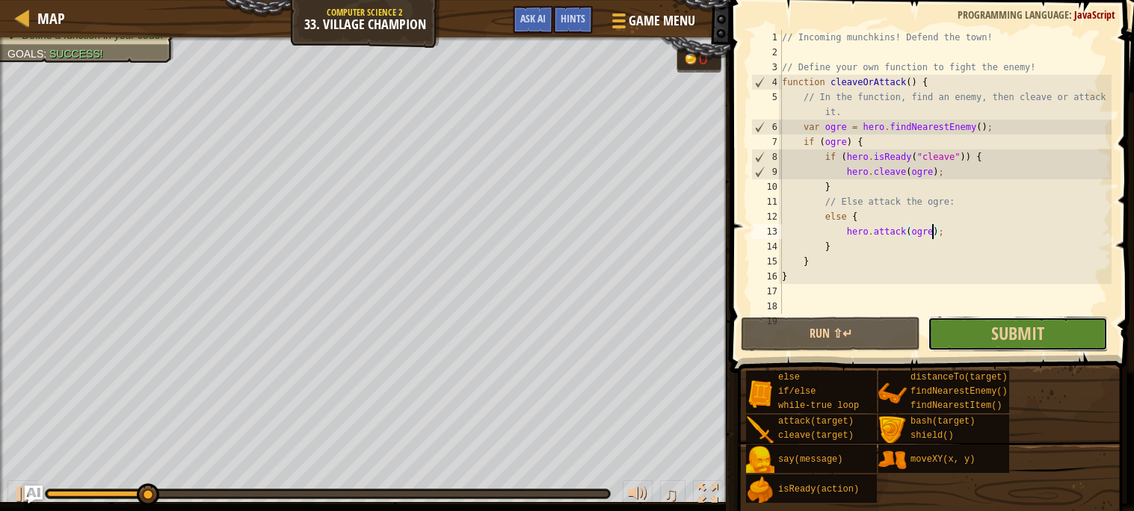
click at [973, 336] on button "Submit" at bounding box center [1017, 334] width 179 height 34
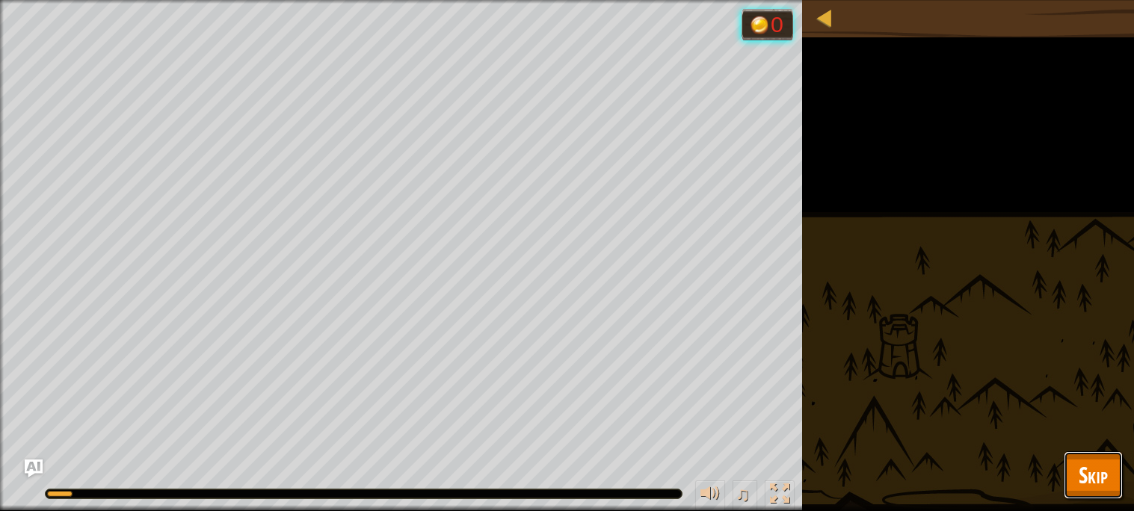
click at [1086, 470] on span "Skip" at bounding box center [1093, 475] width 29 height 31
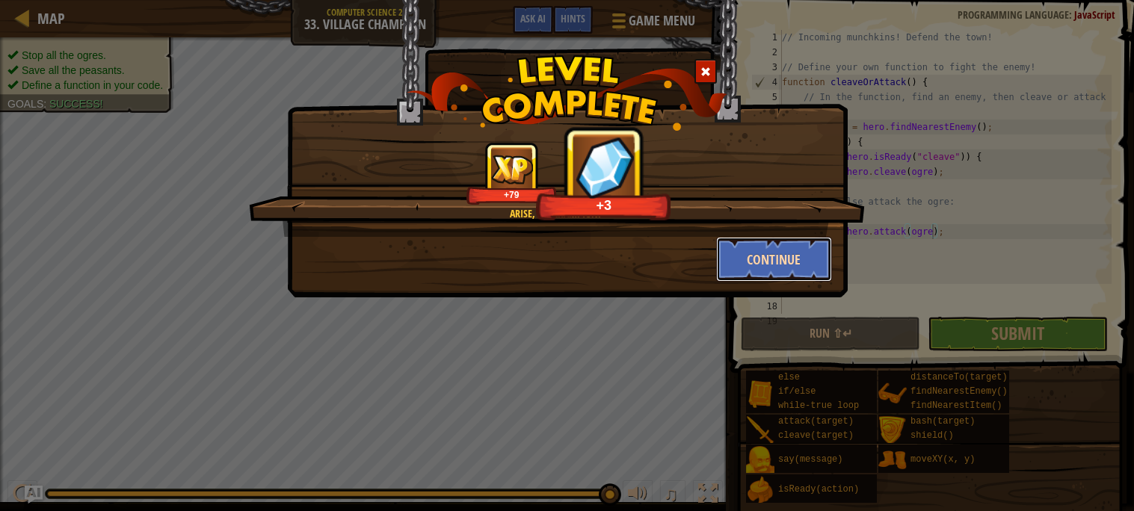
click at [758, 245] on button "Continue" at bounding box center [774, 259] width 116 height 45
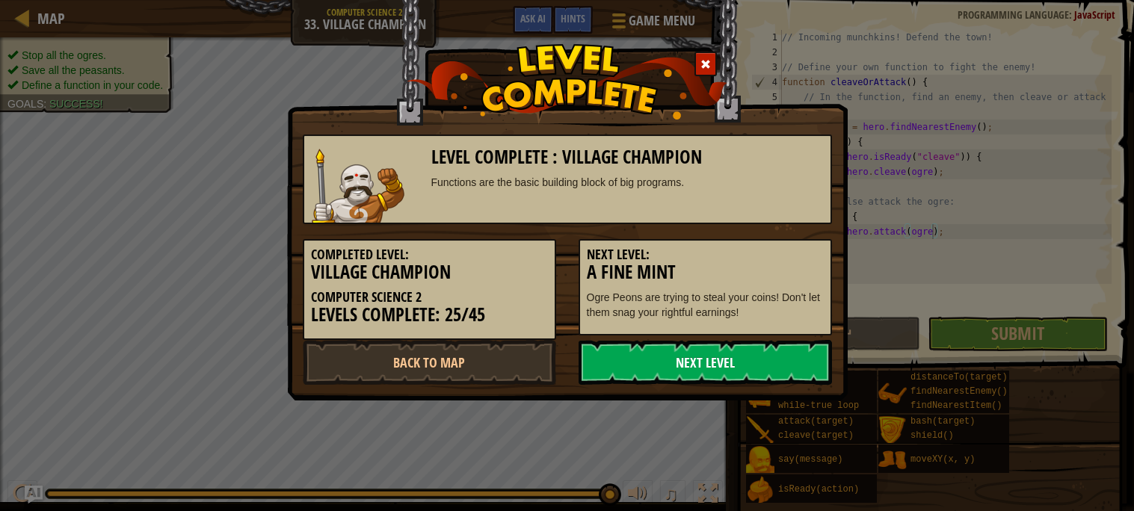
click at [728, 351] on link "Next Level" at bounding box center [705, 362] width 253 height 45
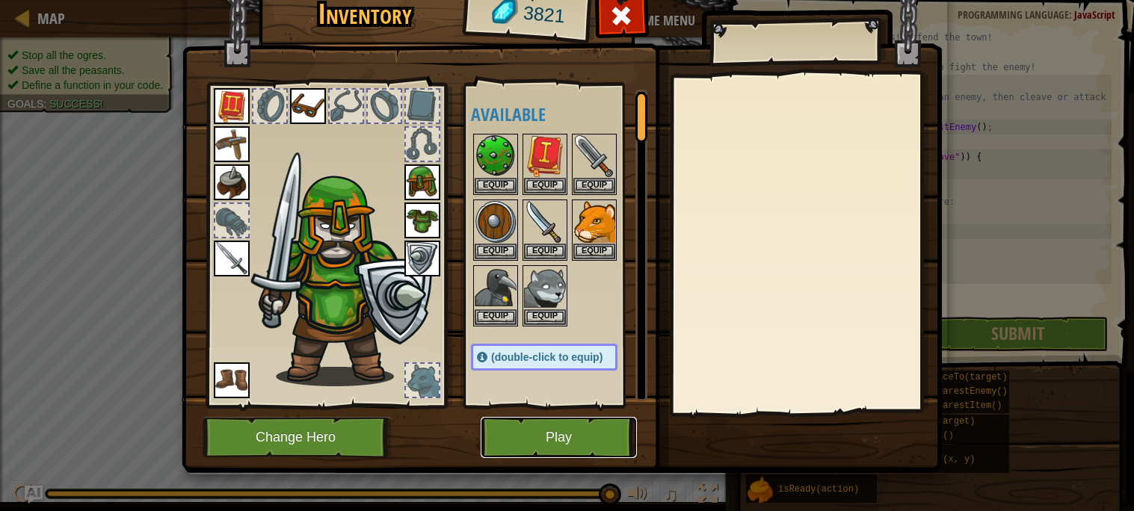
click at [547, 443] on button "Play" at bounding box center [559, 437] width 156 height 41
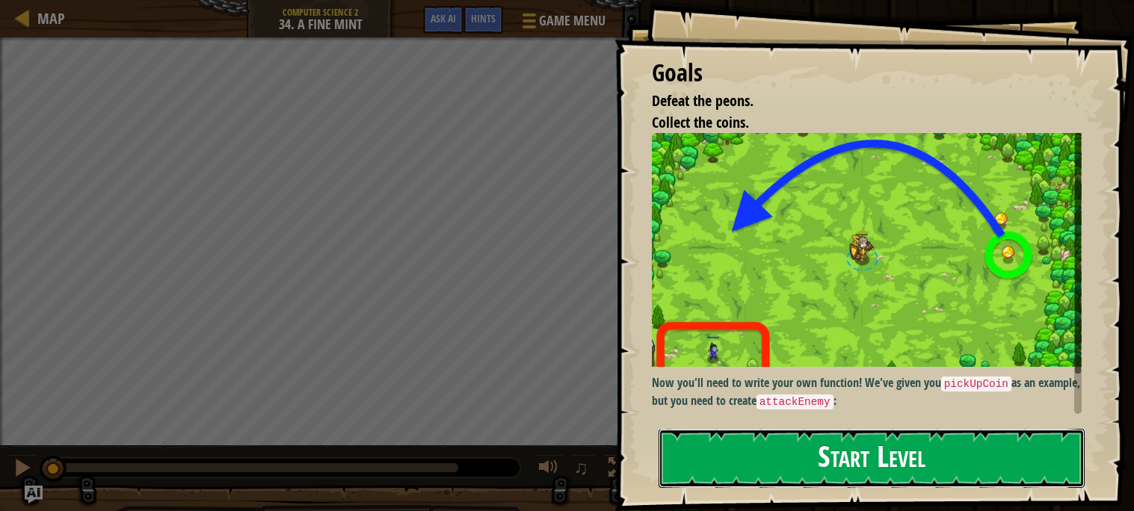
click at [783, 449] on button "Start Level" at bounding box center [872, 458] width 426 height 59
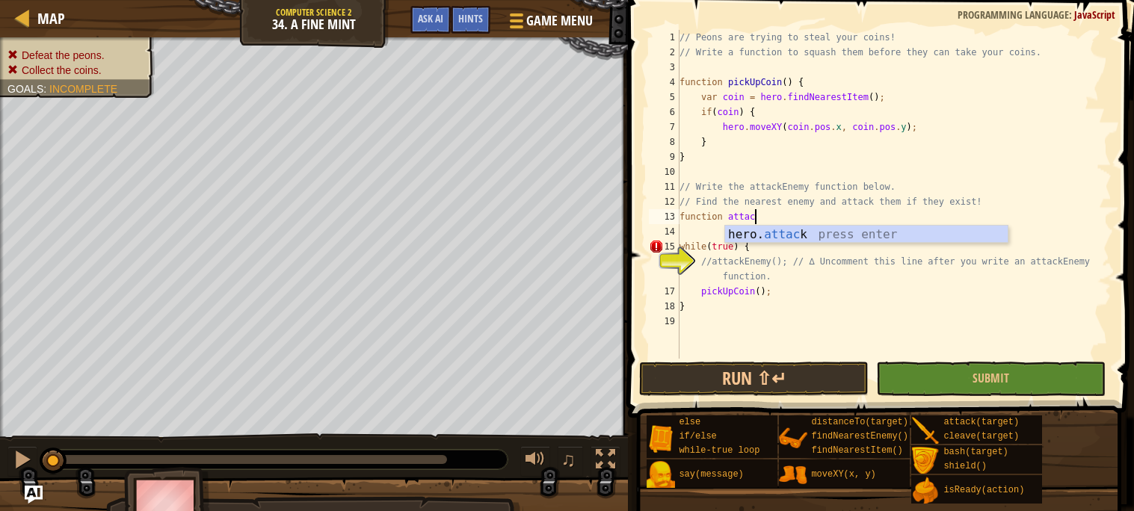
scroll to position [6, 5]
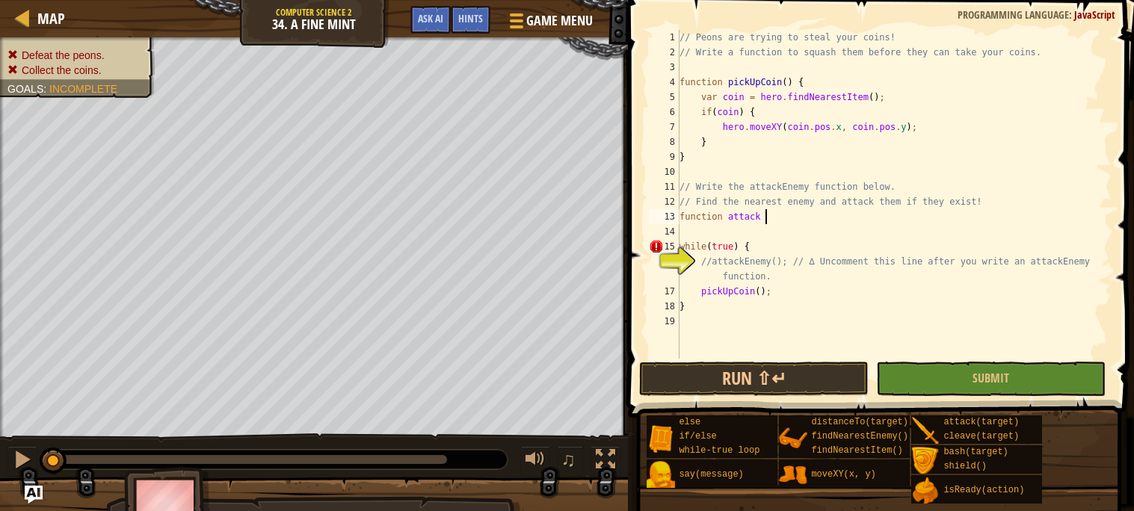
type textarea "function attack {"
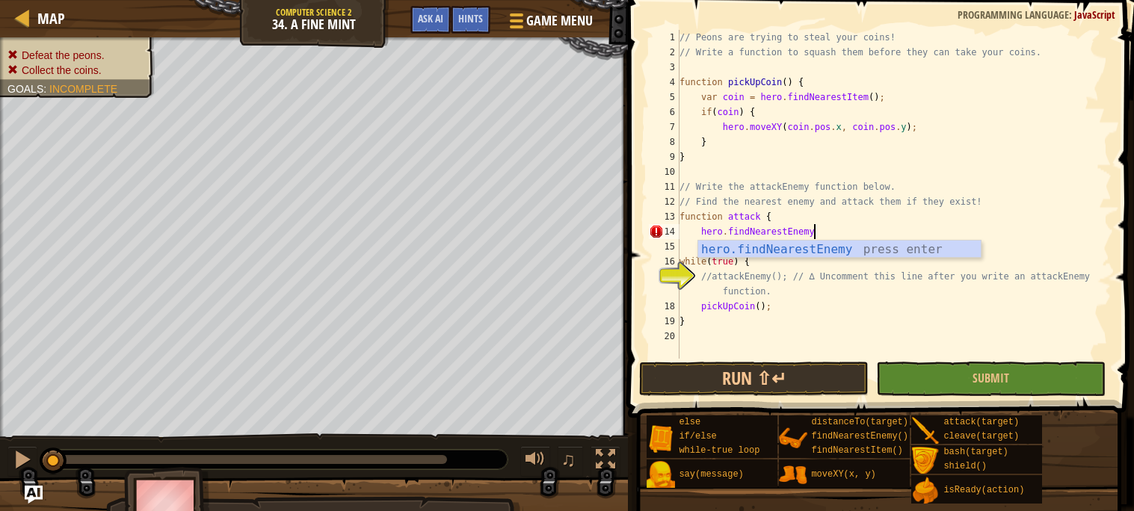
scroll to position [6, 10]
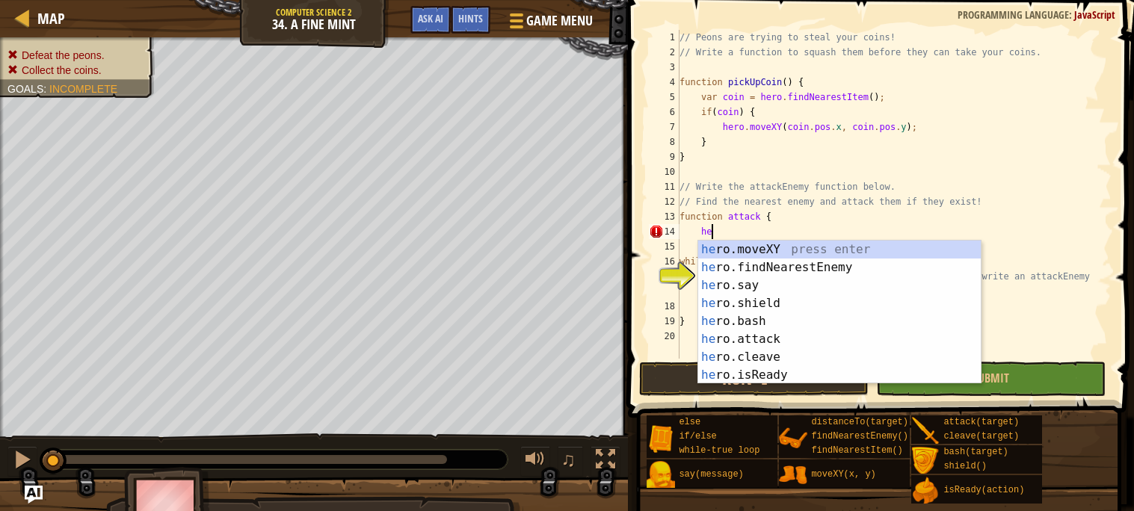
type textarea "h"
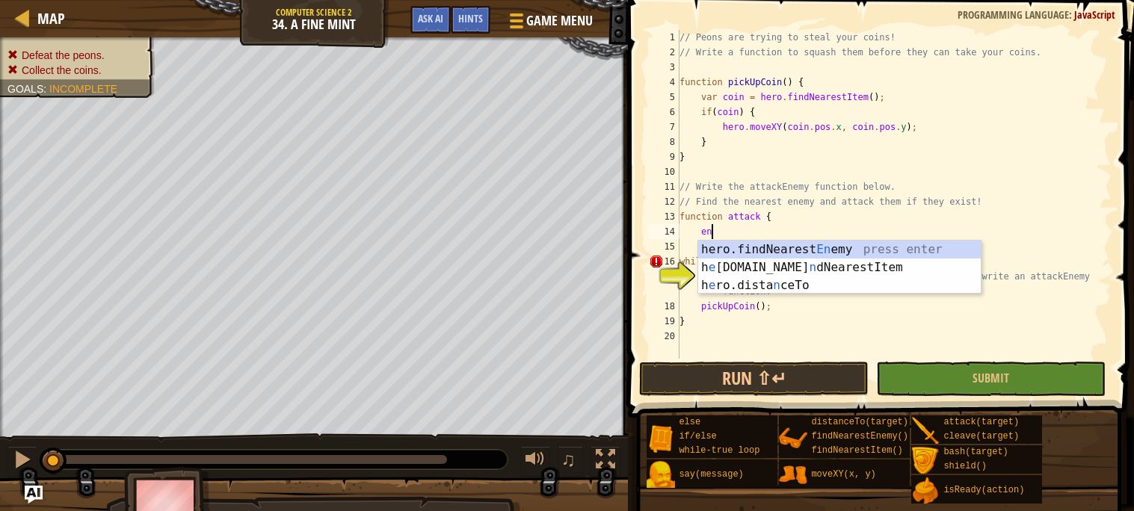
type textarea "e"
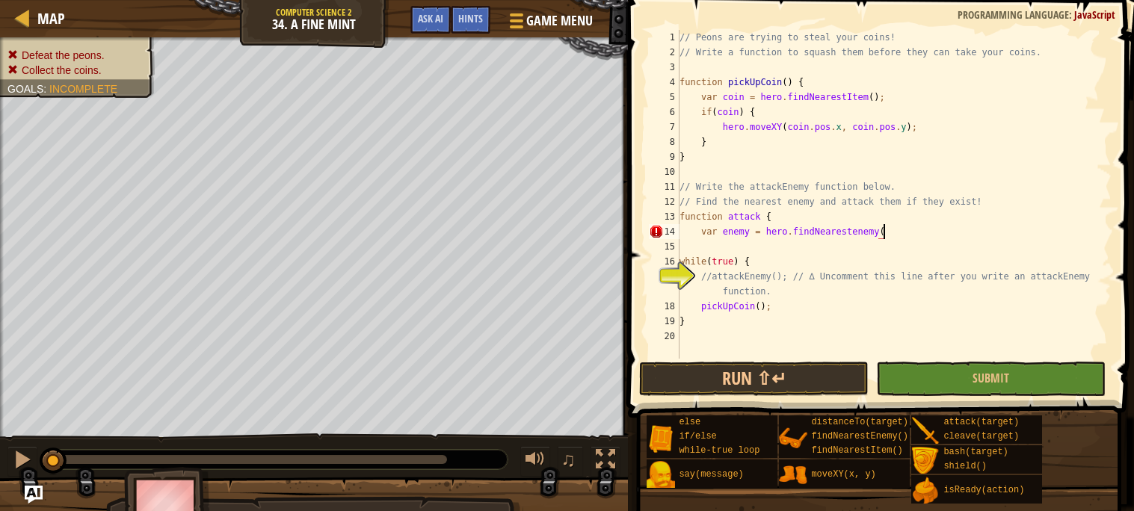
scroll to position [6, 16]
type textarea "var enemy = hero.findNearestenemy()"
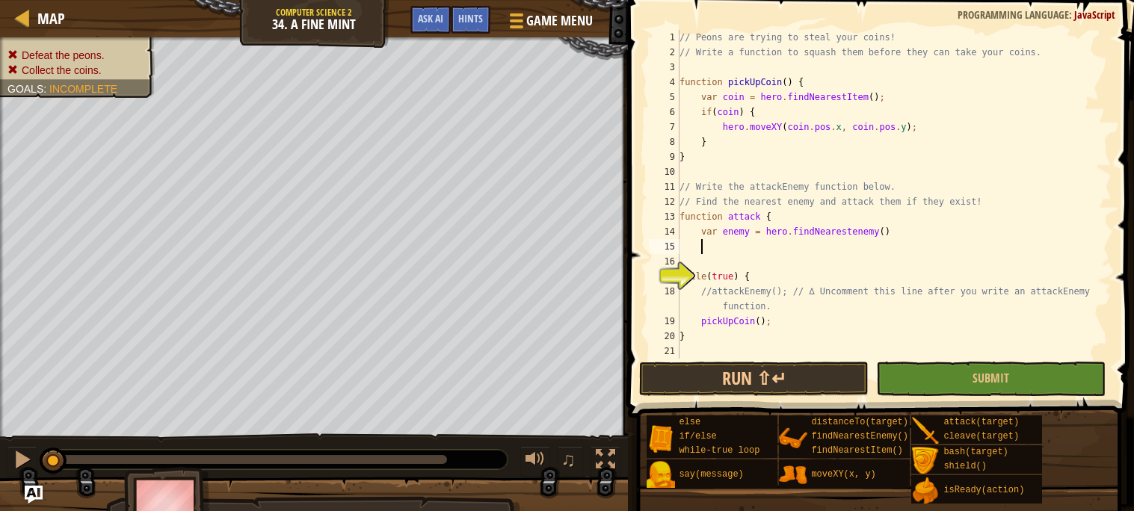
type textarea "o"
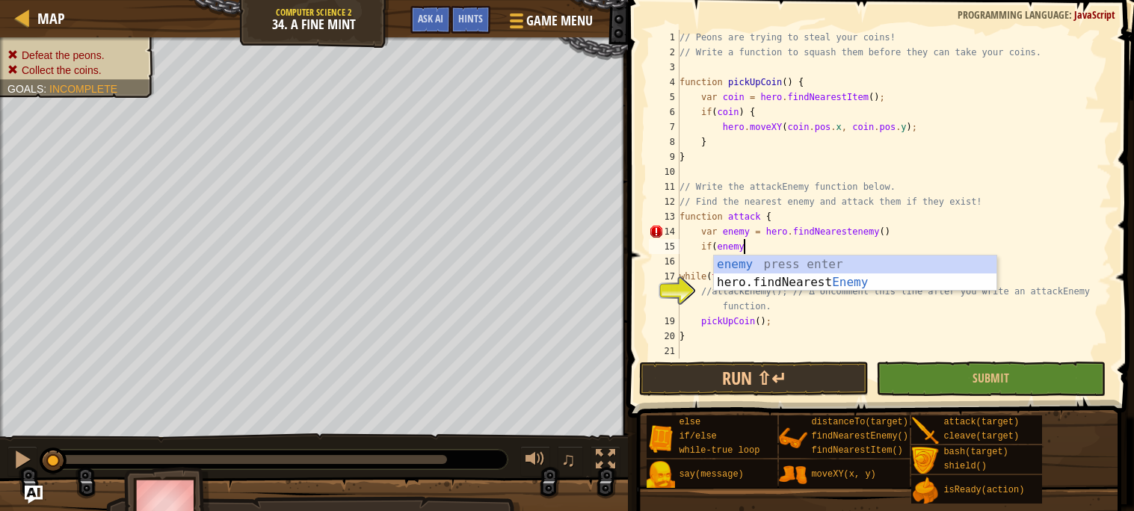
scroll to position [6, 4]
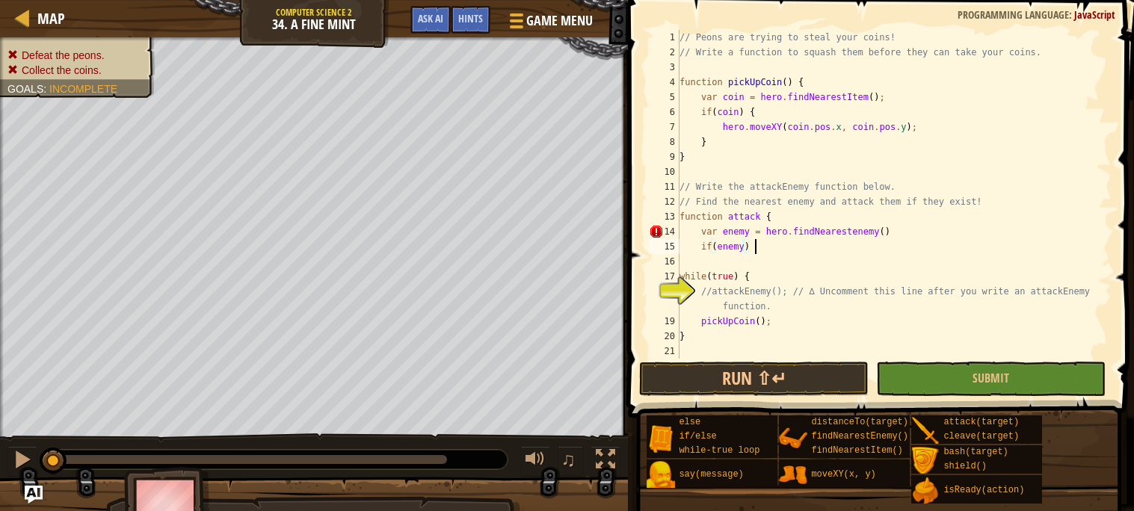
type textarea "if(enemy) {"
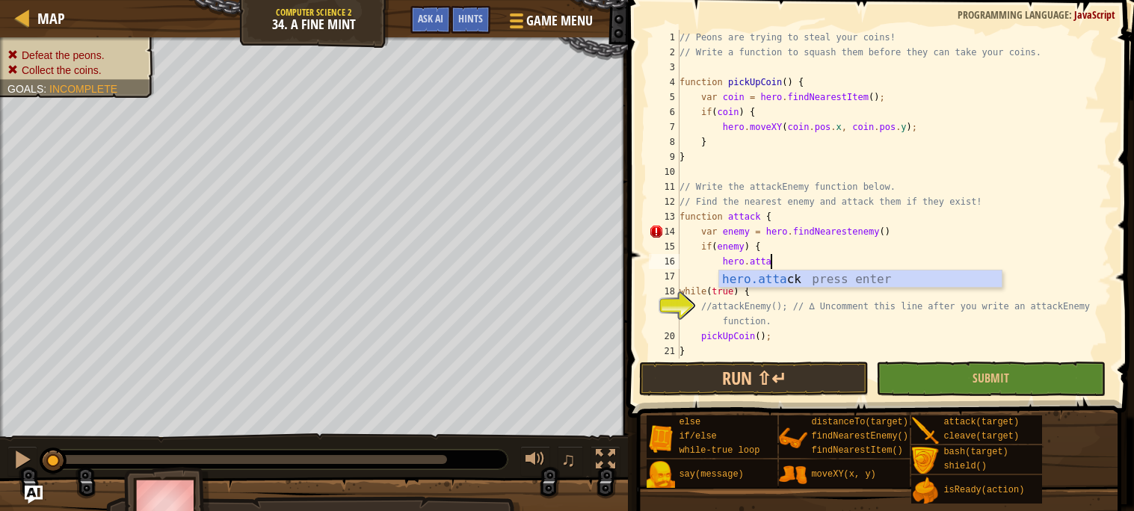
scroll to position [6, 7]
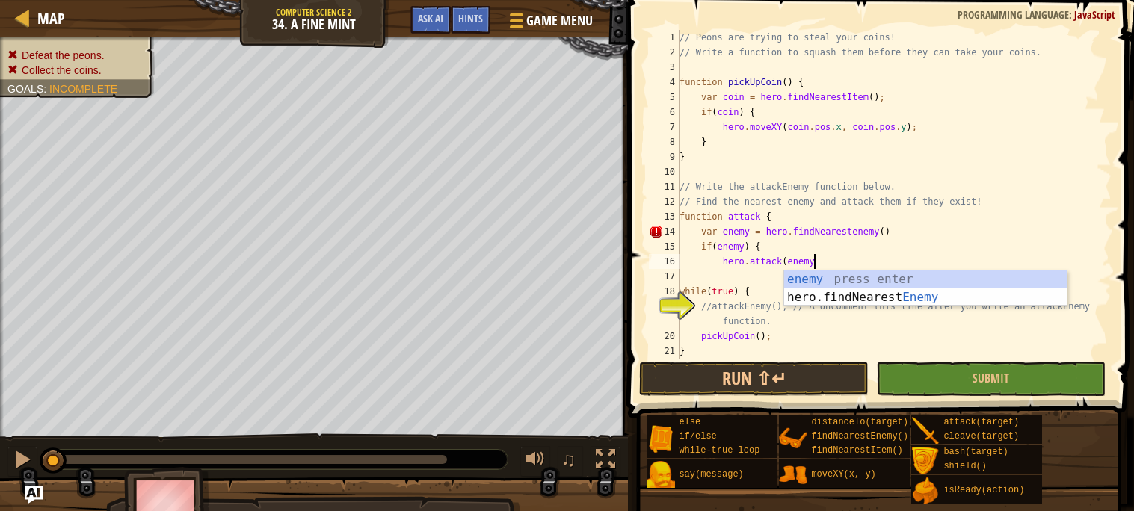
type textarea "hero.attack(enemy)"
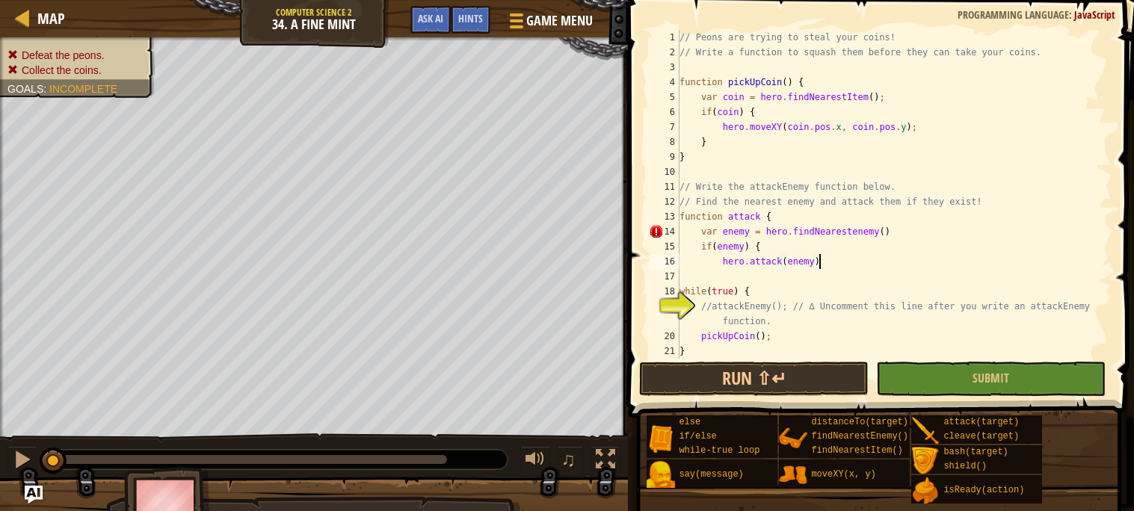
scroll to position [6, 2]
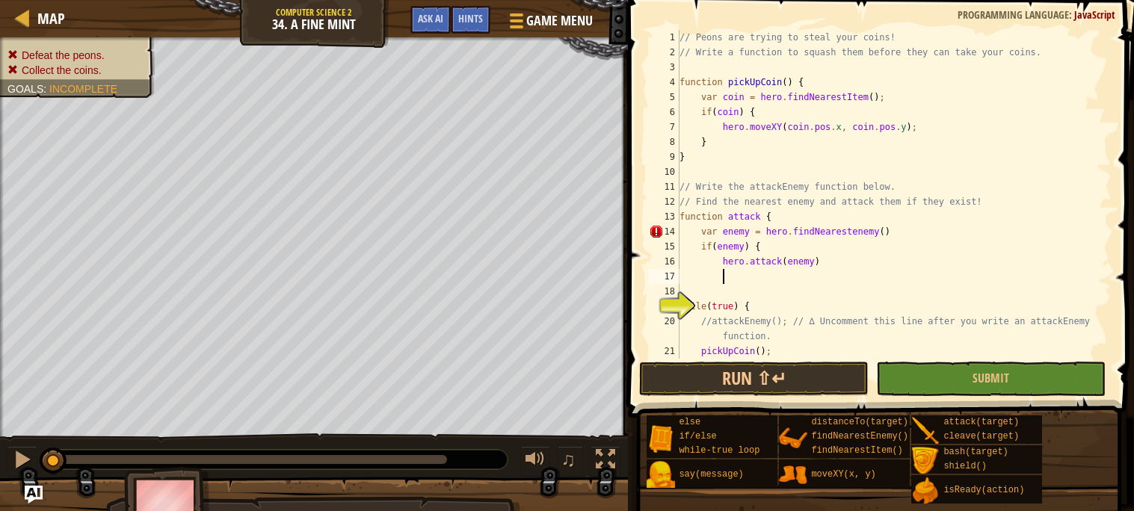
type textarea "}"
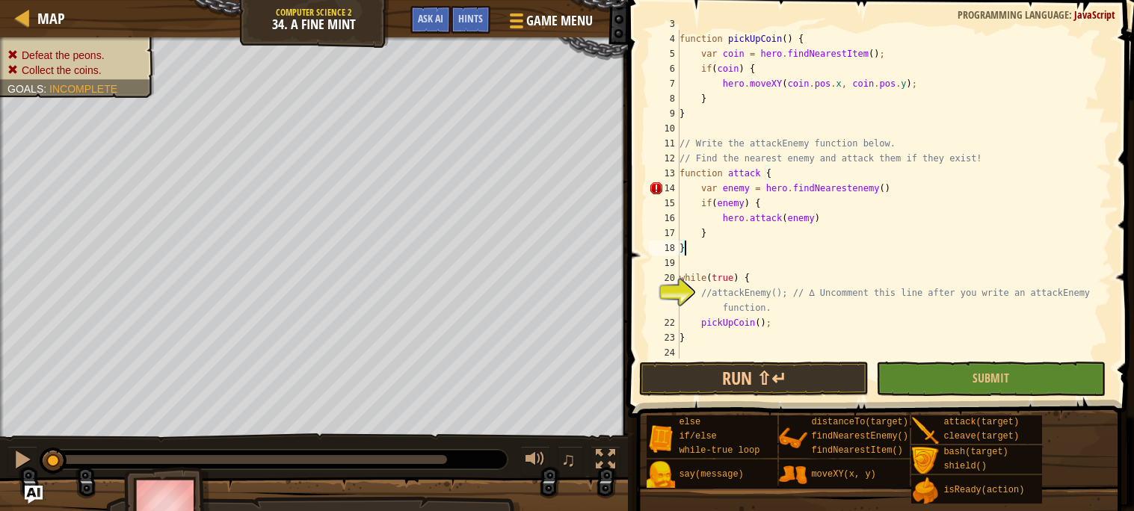
scroll to position [44, 0]
click at [684, 247] on div "function pickUpCoin ( ) { var coin = hero . findNearestItem ( ) ; if ( coin ) {…" at bounding box center [894, 209] width 435 height 359
type textarea "}"
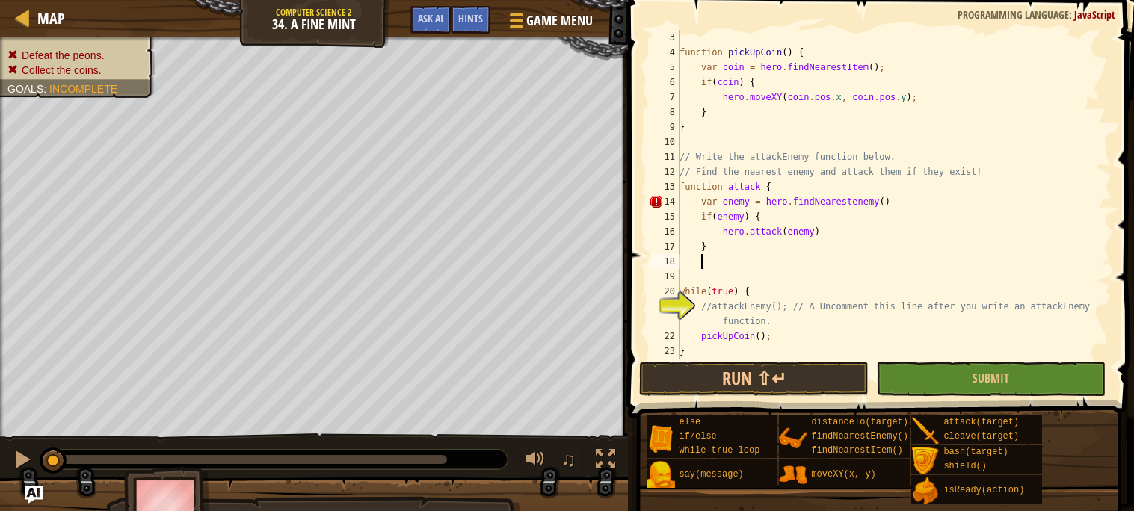
scroll to position [6, 1]
click at [800, 184] on div "function pickUpCoin ( ) { var coin = hero . findNearestItem ( ) ; if ( coin ) {…" at bounding box center [894, 209] width 435 height 359
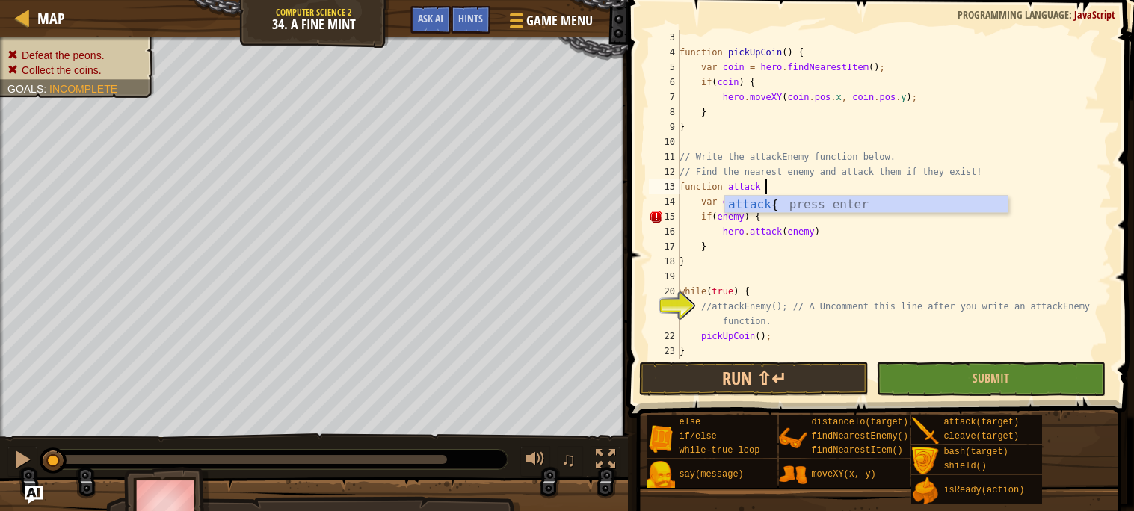
scroll to position [6, 6]
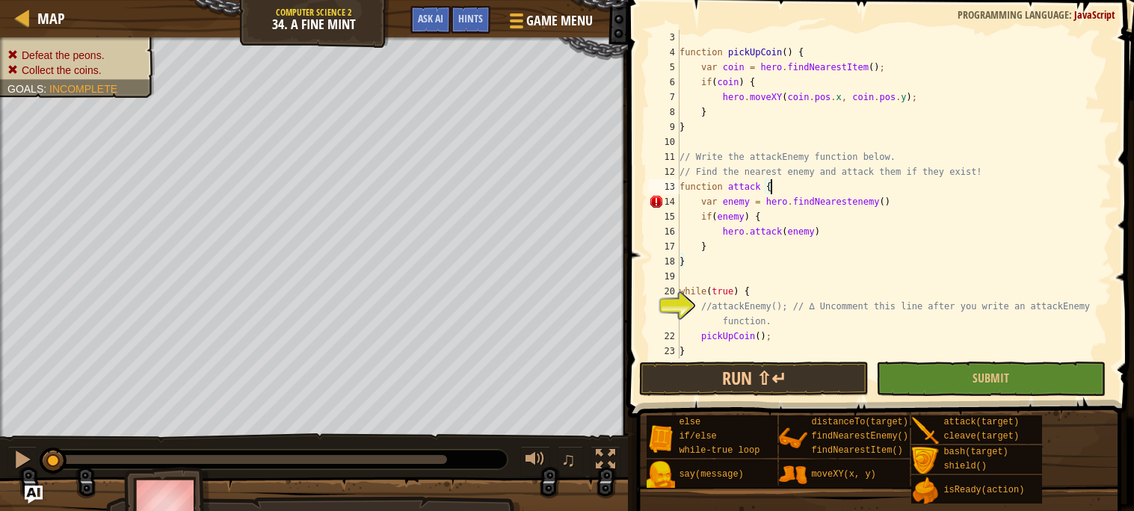
click at [884, 203] on div "function pickUpCoin ( ) { var coin = hero . findNearestItem ( ) ; if ( coin ) {…" at bounding box center [894, 209] width 435 height 359
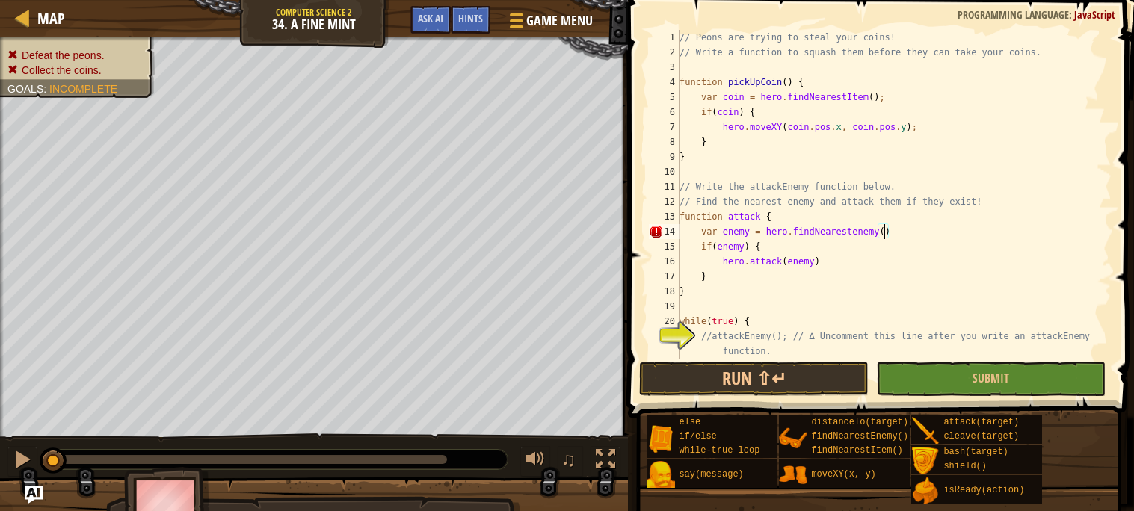
scroll to position [0, 0]
click at [759, 218] on div "// Peons are trying to steal your coins! // Write a function to squash them bef…" at bounding box center [894, 209] width 435 height 359
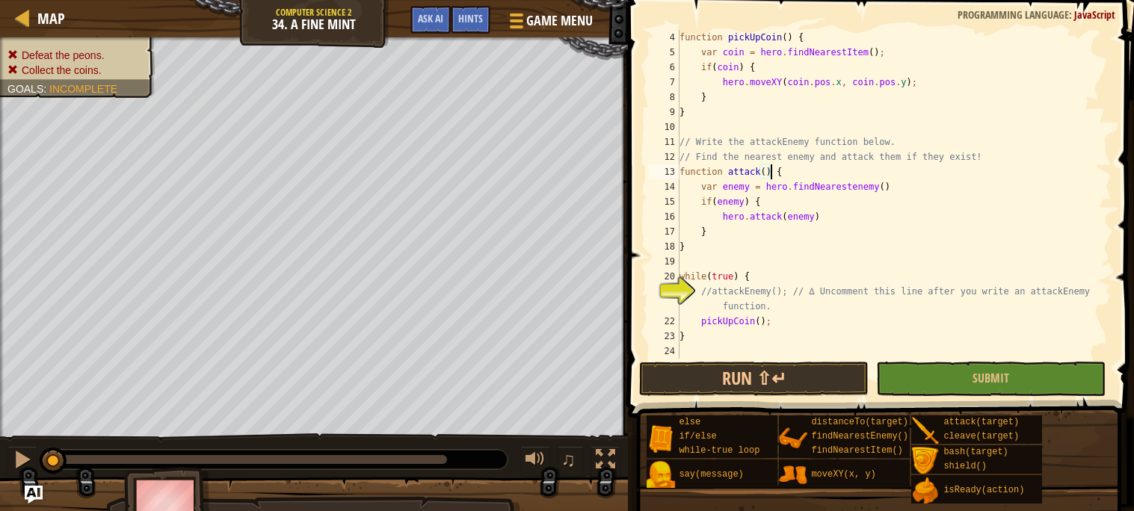
scroll to position [44, 0]
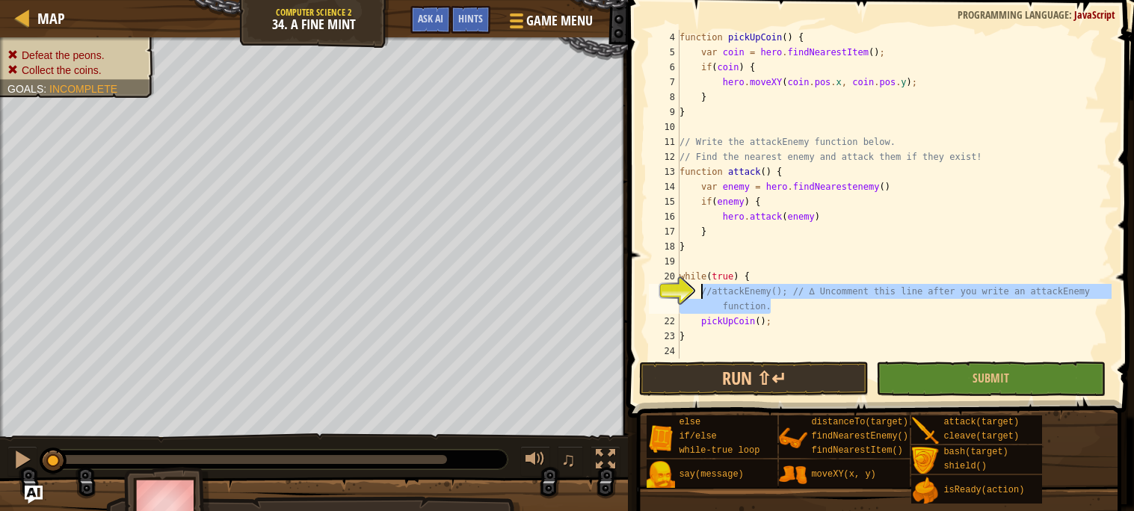
drag, startPoint x: 824, startPoint y: 312, endPoint x: 699, endPoint y: 293, distance: 126.3
click at [699, 293] on div "function pickUpCoin ( ) { var coin = hero . findNearestItem ( ) ; if ( coin ) {…" at bounding box center [894, 209] width 435 height 359
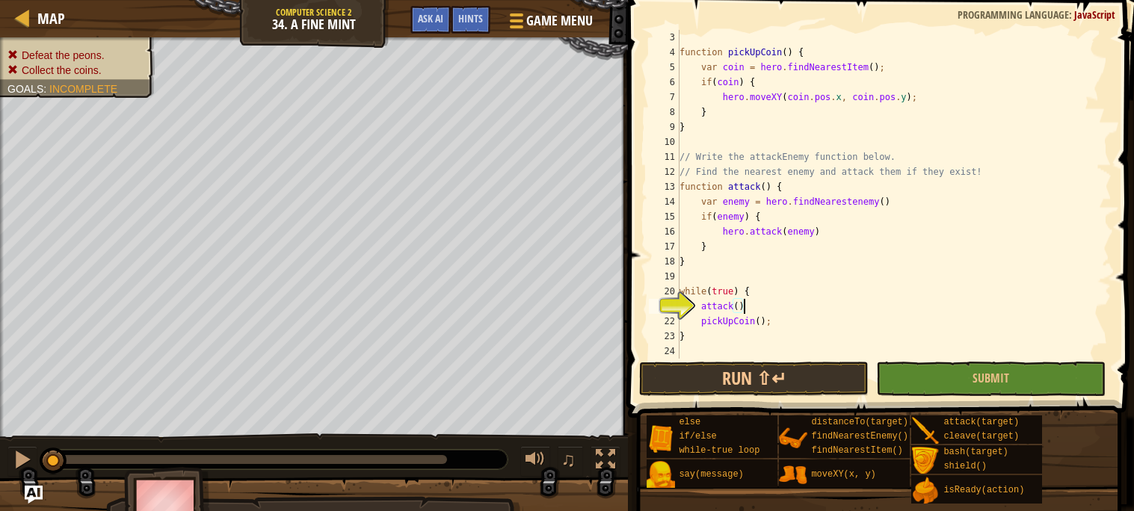
scroll to position [6, 4]
click at [818, 378] on button "Run ⇧↵" at bounding box center [754, 379] width 230 height 34
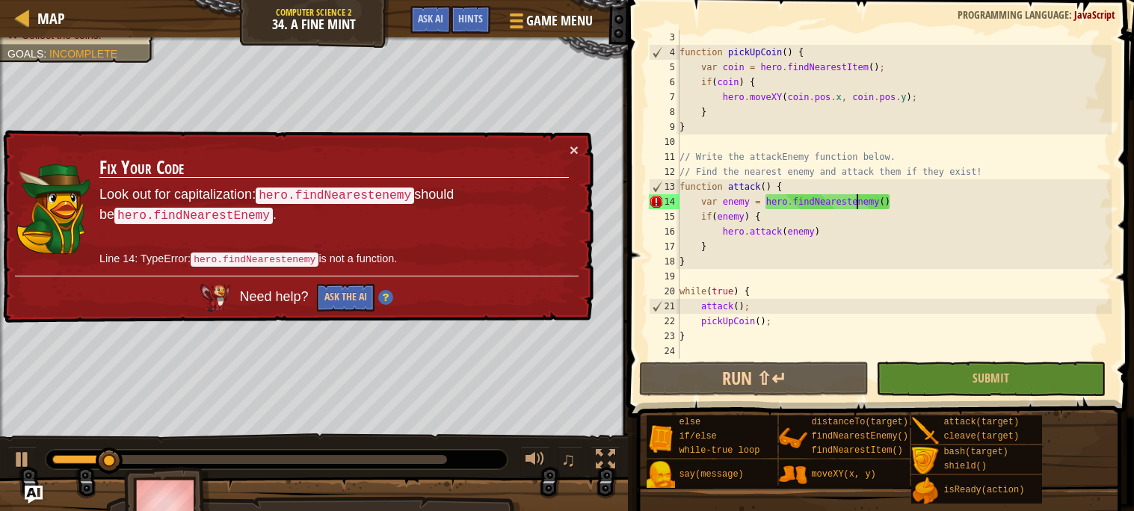
click at [855, 200] on div "function pickUpCoin ( ) { var coin = hero . findNearestItem ( ) ; if ( coin ) {…" at bounding box center [894, 209] width 435 height 359
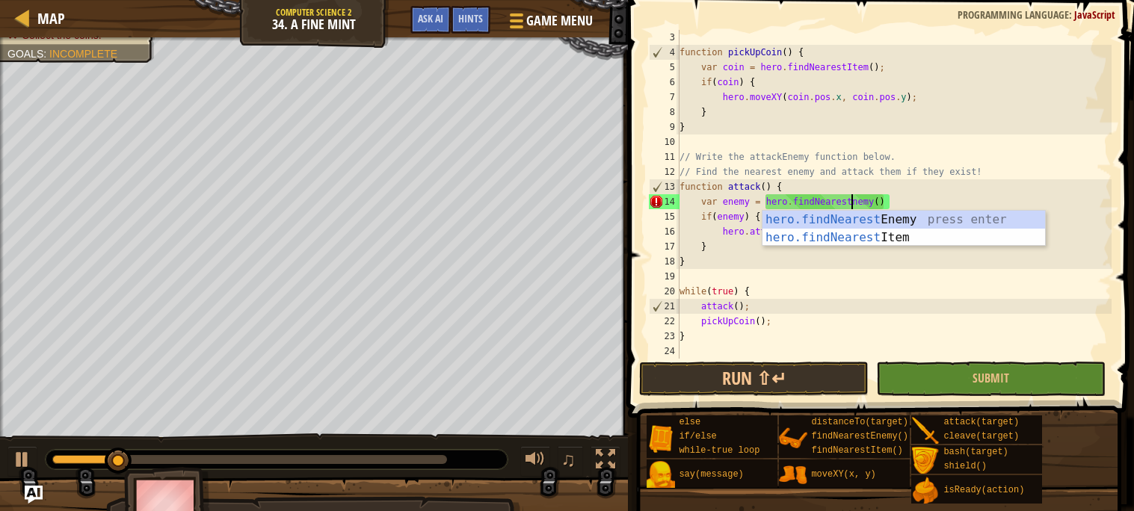
scroll to position [6, 13]
type textarea "var enemy = hero.findNearestEnemy()"
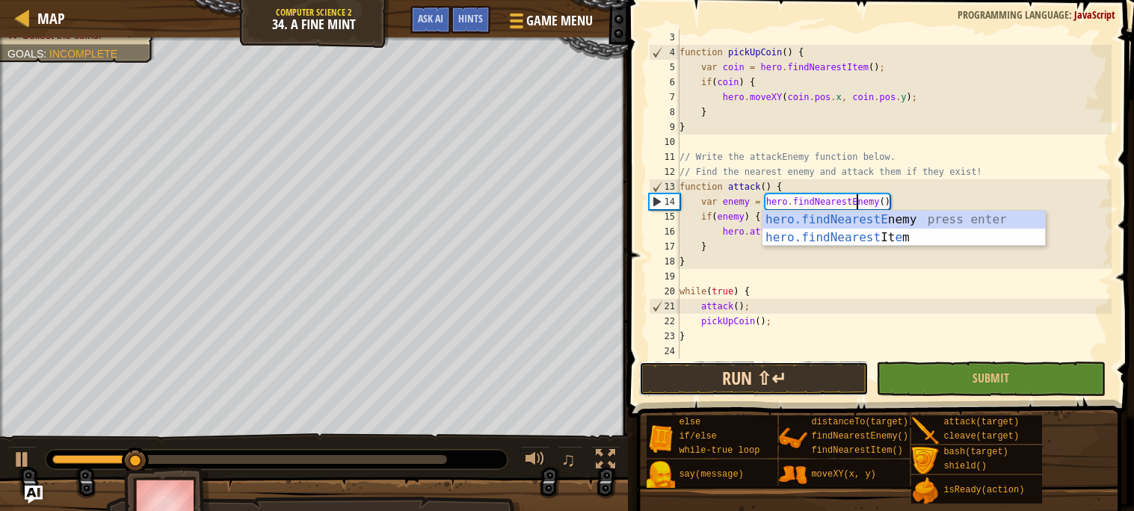
click at [768, 386] on button "Run ⇧↵" at bounding box center [754, 379] width 230 height 34
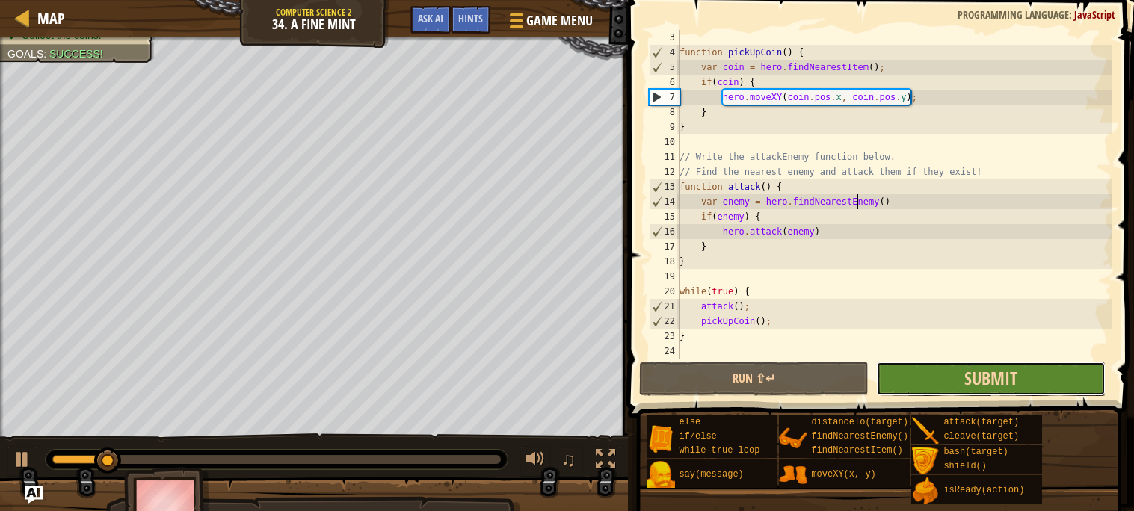
click at [1001, 381] on span "Submit" at bounding box center [991, 378] width 53 height 24
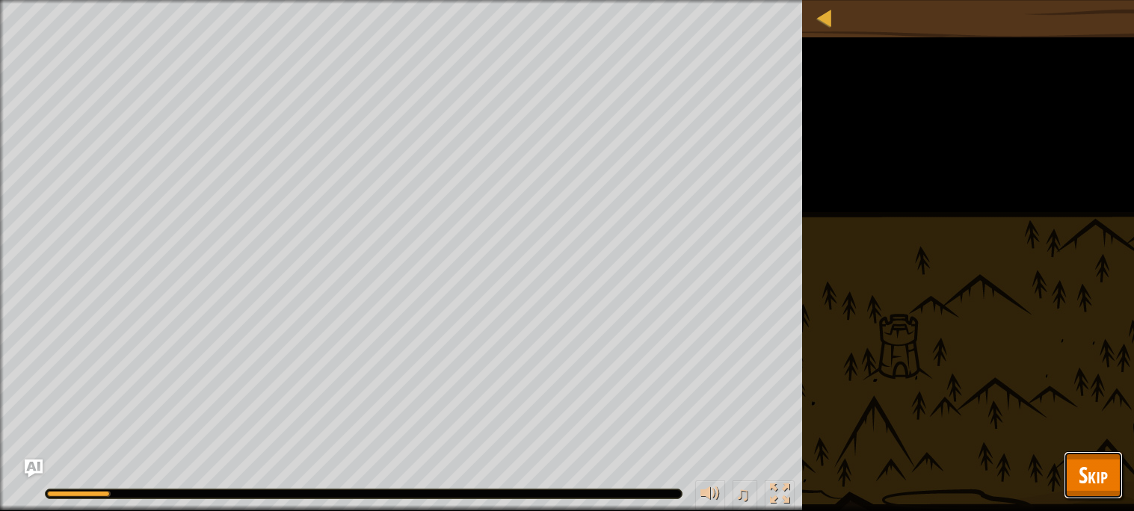
click at [1110, 470] on button "Skip" at bounding box center [1093, 476] width 59 height 48
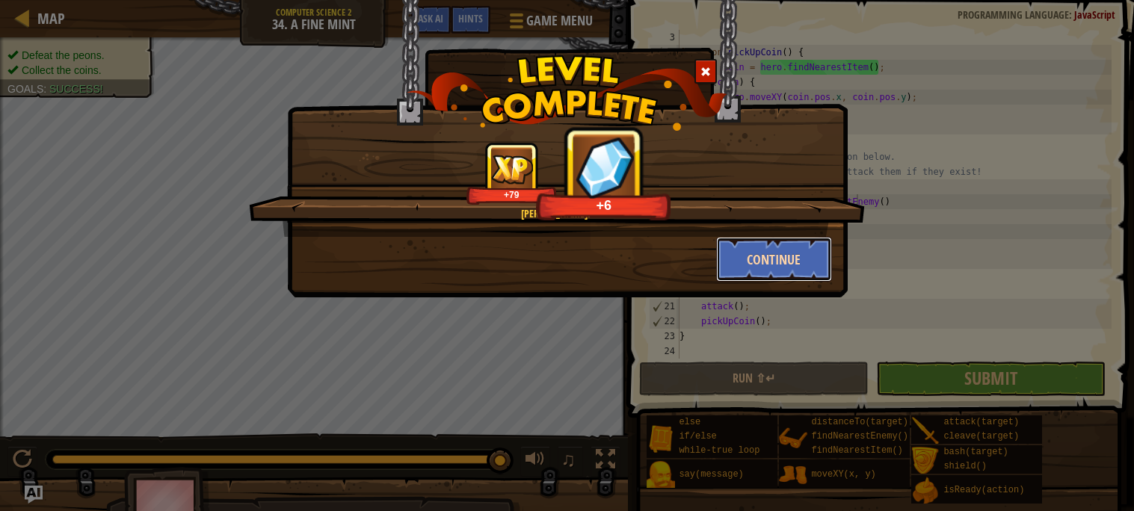
click at [745, 266] on button "Continue" at bounding box center [774, 259] width 116 height 45
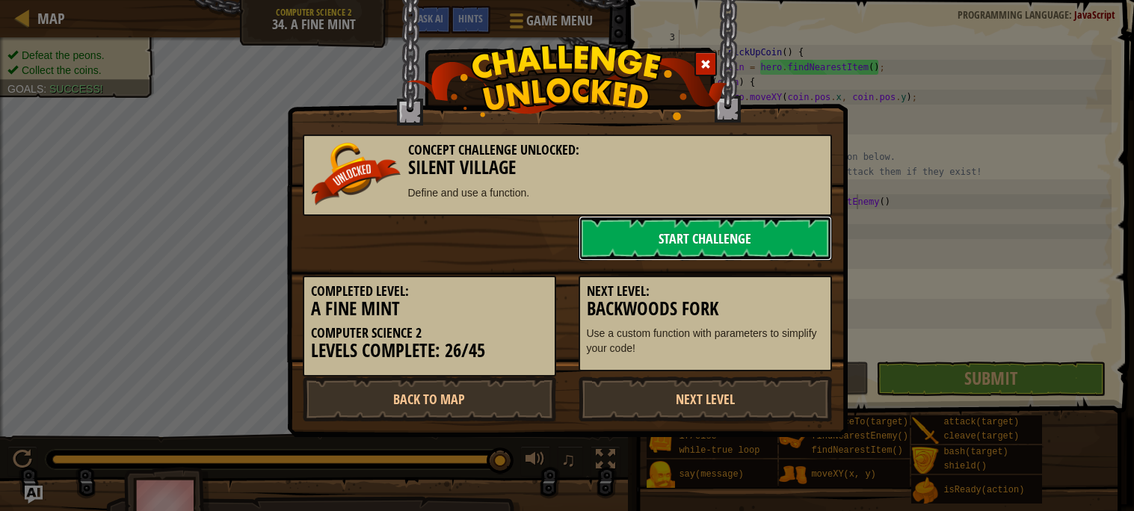
click at [728, 235] on link "Start Challenge" at bounding box center [705, 238] width 253 height 45
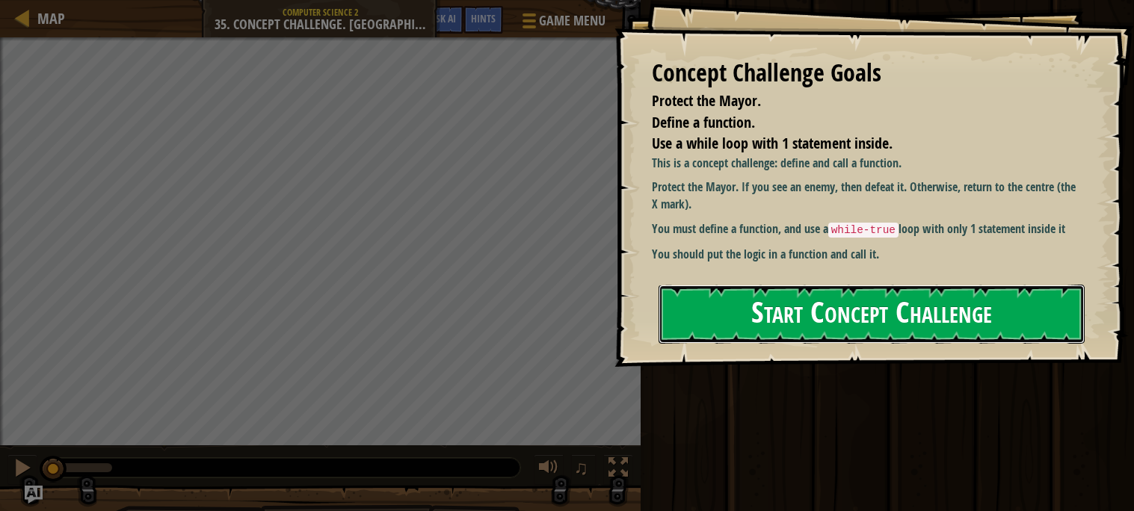
click at [754, 315] on button "Start Concept Challenge" at bounding box center [872, 314] width 426 height 59
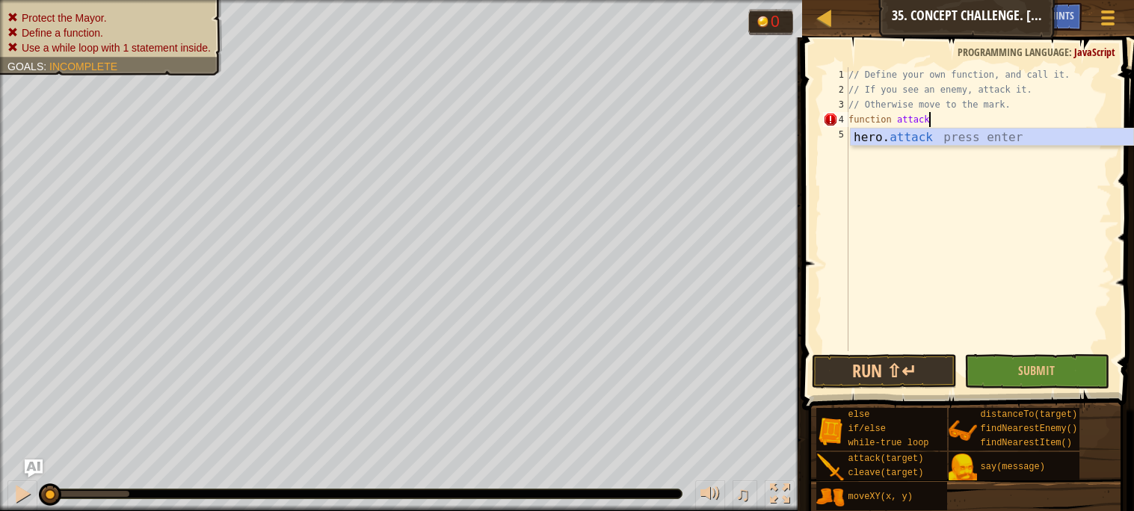
scroll to position [6, 5]
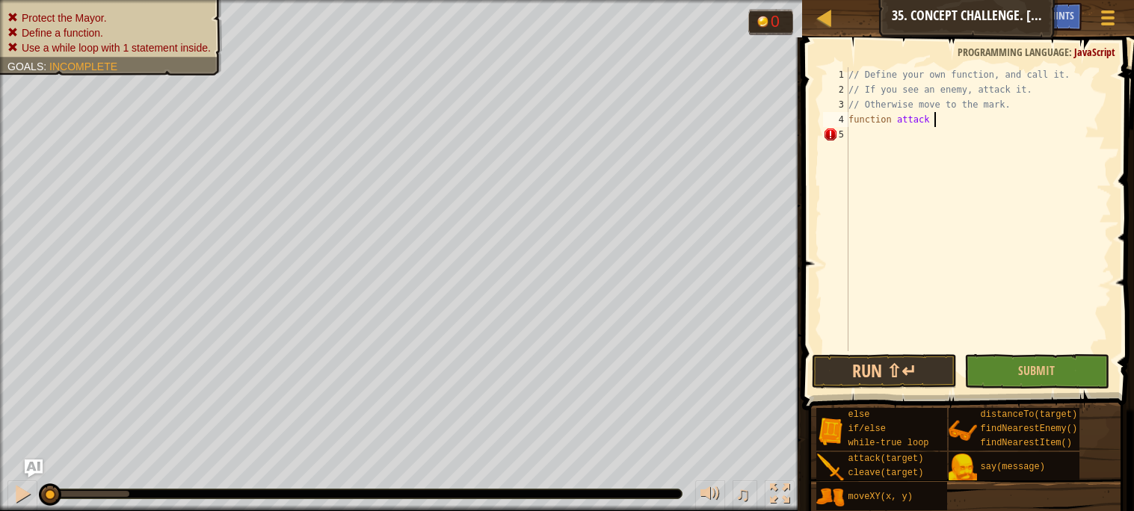
type textarea "function attack {"
type textarea "}"
click at [888, 131] on div "// Define your own function, and call it. // If you see an enemy, attack it. //…" at bounding box center [979, 224] width 266 height 314
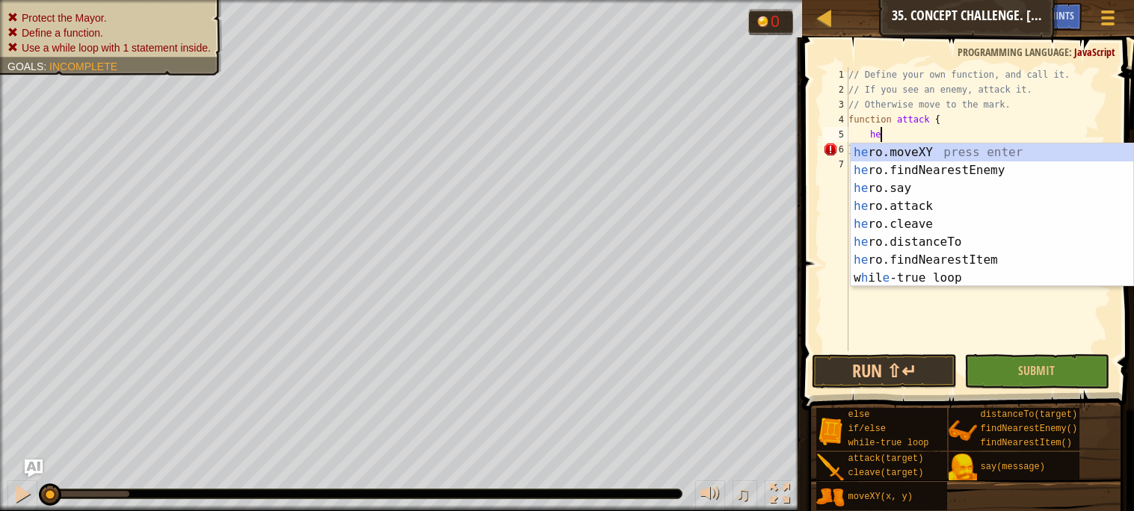
type textarea "h"
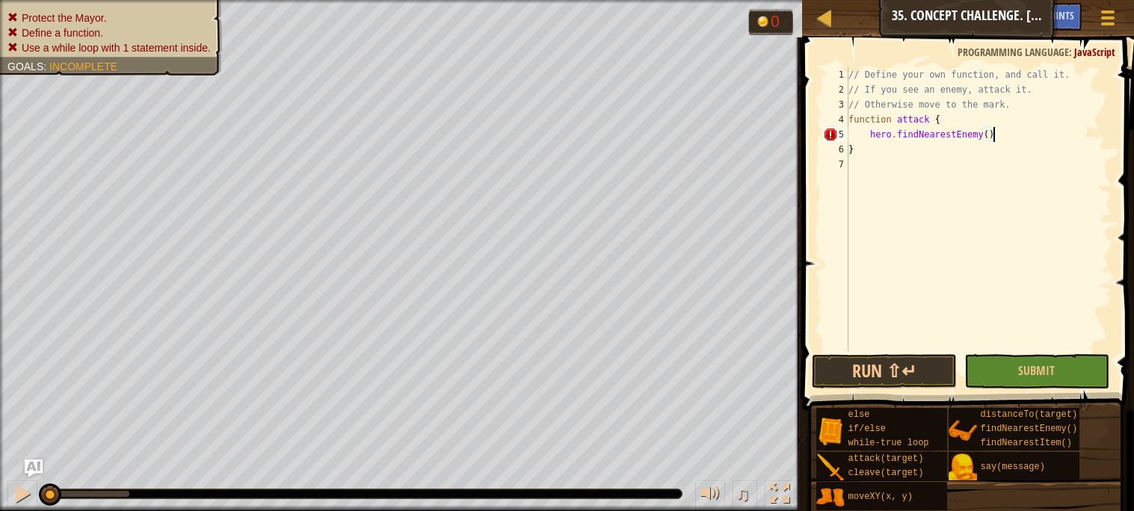
scroll to position [6, 11]
click at [872, 130] on div "// Define your own function, and call it. // If you see an enemy, attack it. //…" at bounding box center [979, 224] width 266 height 314
click at [931, 120] on div "// Define your own function, and call it. // If you see an enemy, attack it. //…" at bounding box center [979, 224] width 266 height 314
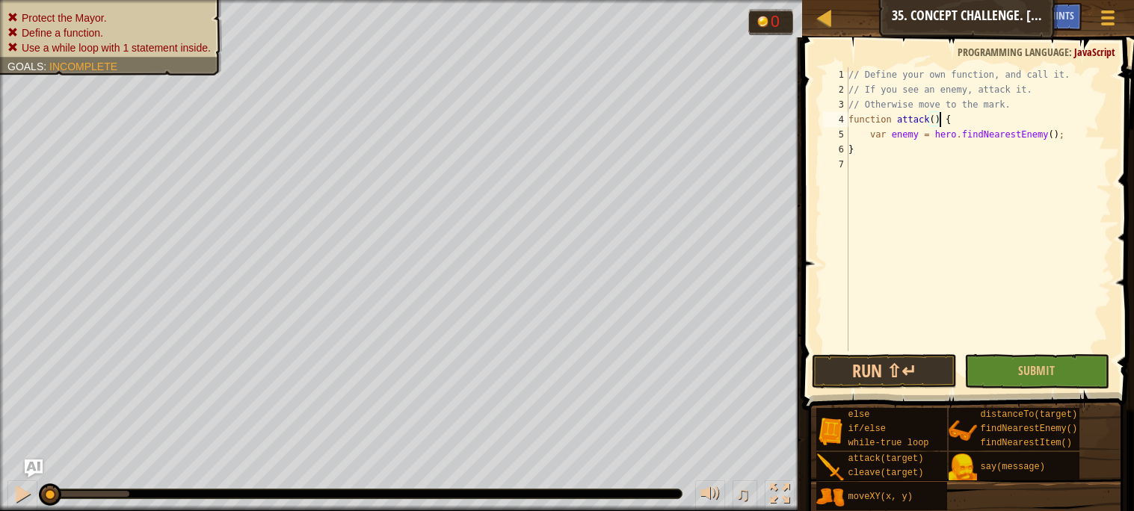
click at [1073, 129] on div "// Define your own function, and call it. // If you see an enemy, attack it. //…" at bounding box center [979, 224] width 266 height 314
type textarea "var enemy = hero.findNearestEnemy();"
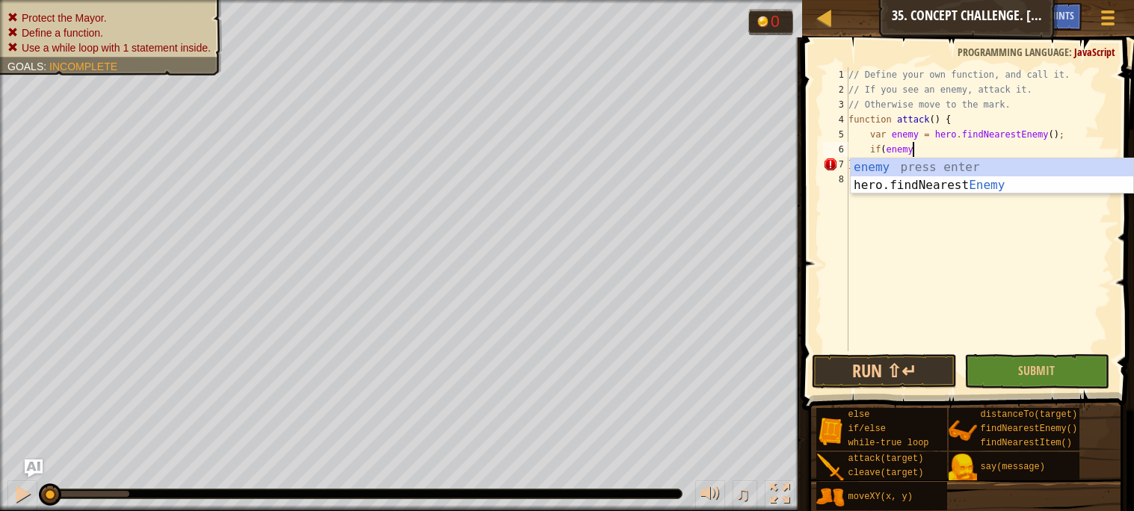
scroll to position [6, 4]
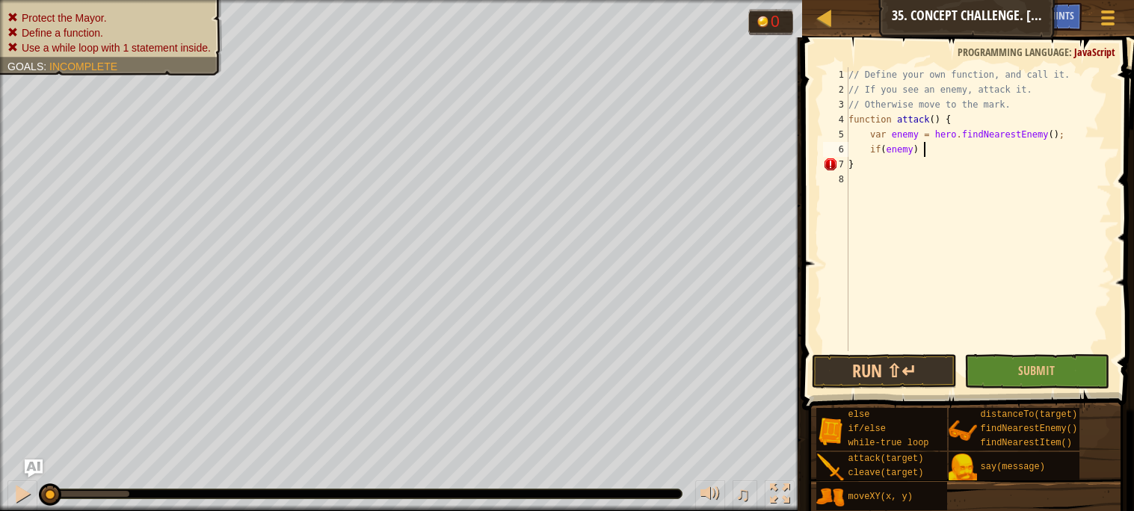
type textarea "if(enemy) {"
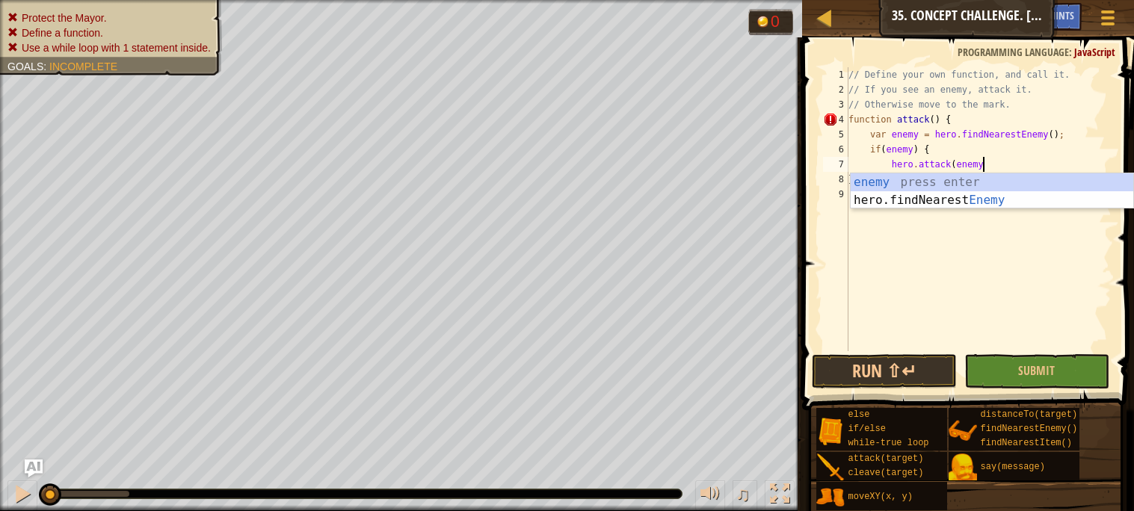
type textarea "hero.attack(enemy)"
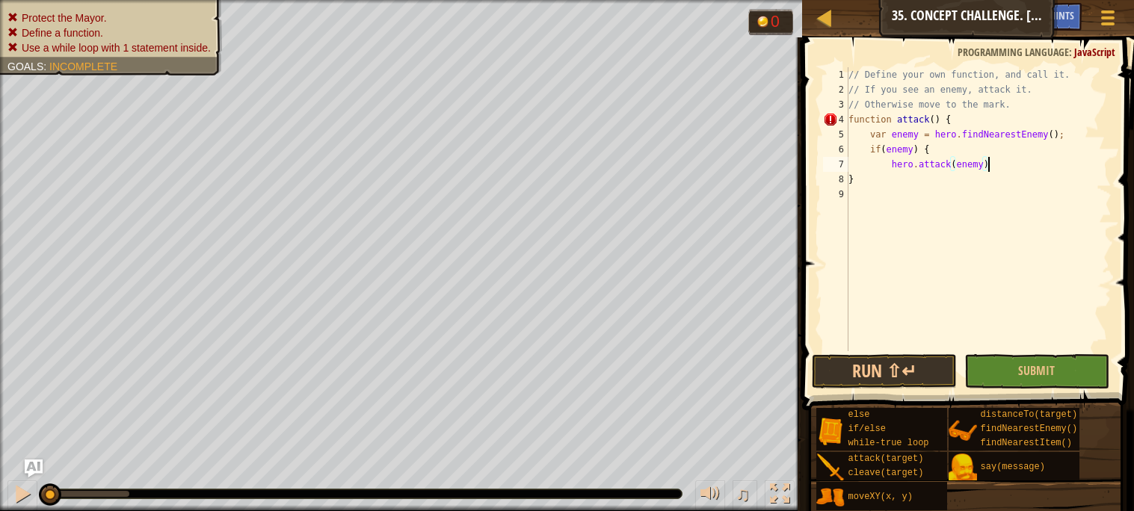
scroll to position [6, 2]
type textarea "}"
type textarea "else {"
type textarea "hero.moveXY(30, 26)"
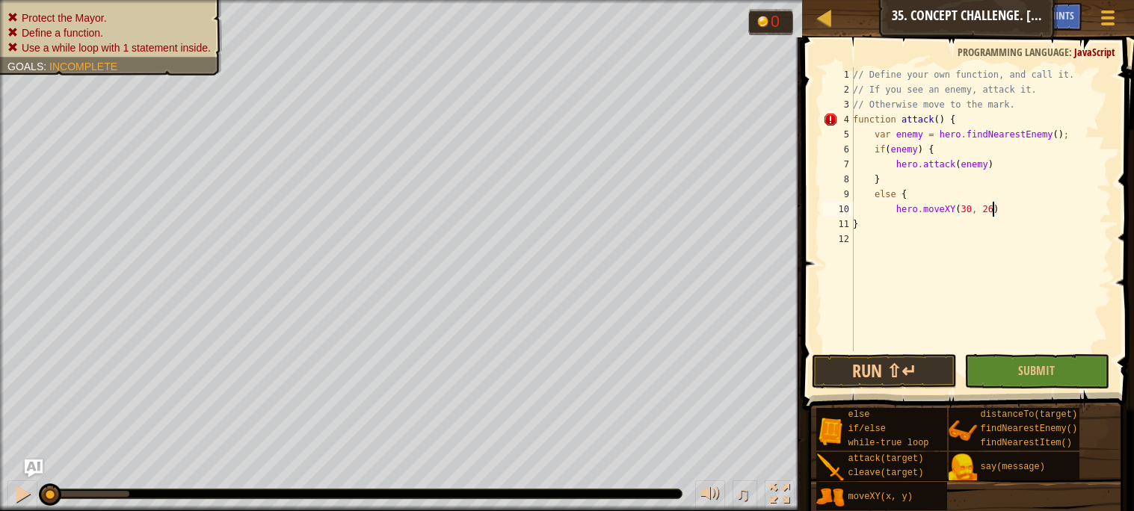
click at [962, 262] on div "// Define your own function, and call it. // If you see an enemy, attack it. //…" at bounding box center [981, 224] width 262 height 314
click at [1009, 211] on div "// Define your own function, and call it. // If you see an enemy, attack it. //…" at bounding box center [981, 224] width 262 height 314
type textarea "hero.moveXY(30, 26)"
type textarea "}"
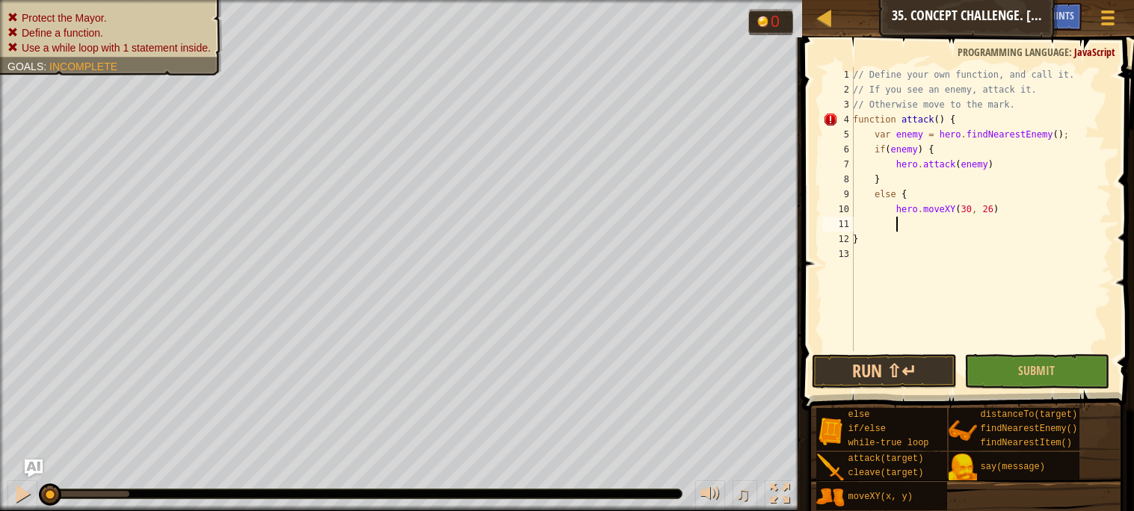
scroll to position [6, 2]
click at [958, 247] on div "// Define your own function, and call it. // If you see an enemy, attack it. //…" at bounding box center [981, 224] width 262 height 314
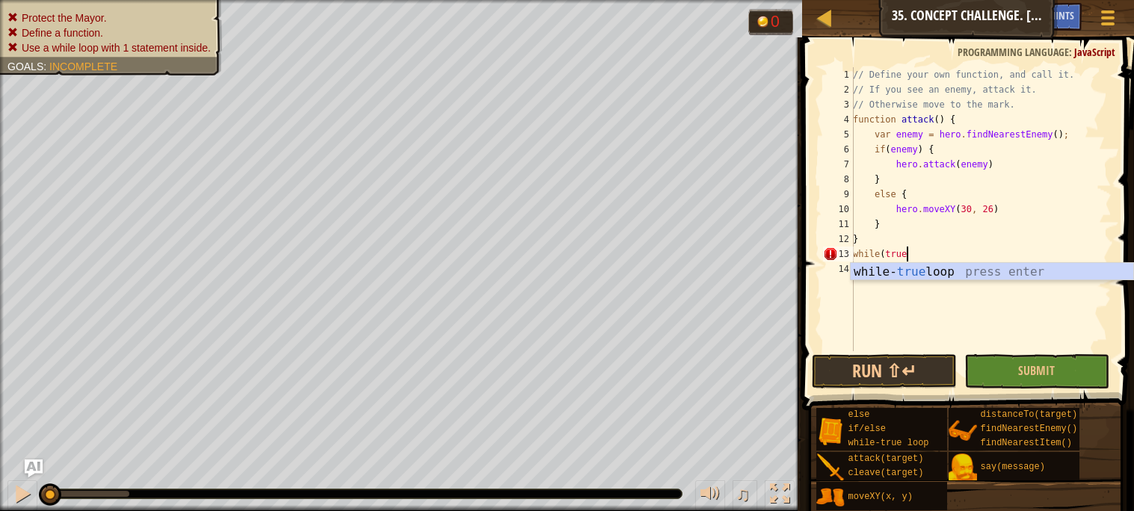
scroll to position [6, 4]
type textarea "while(true) {"
type textarea "h"
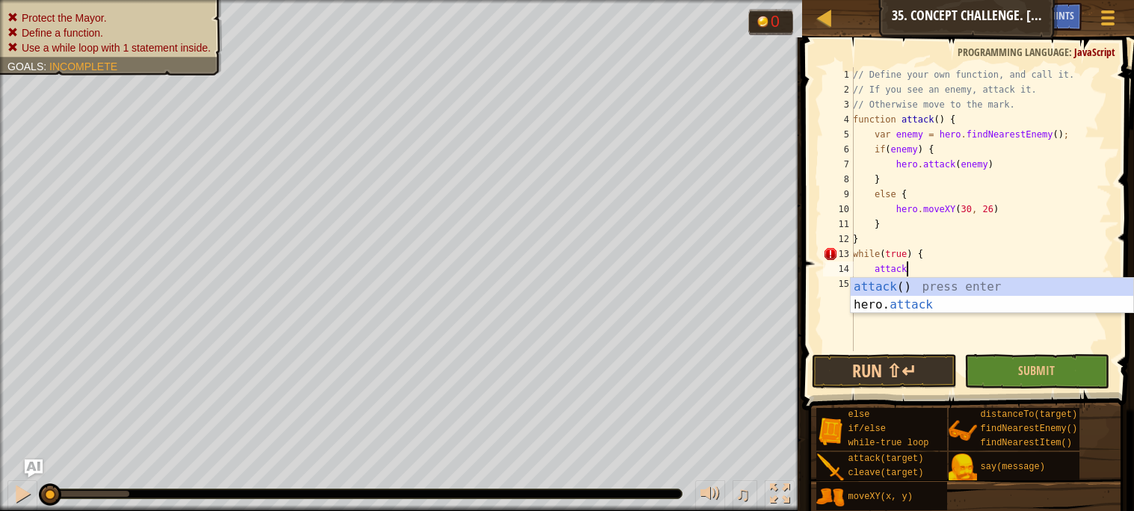
scroll to position [6, 4]
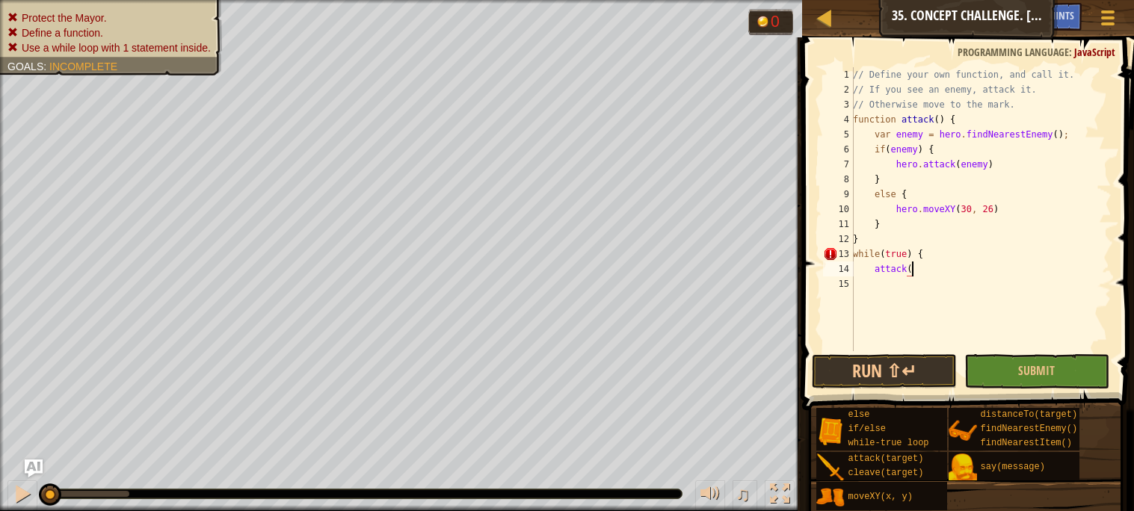
type textarea "attack()"
click at [898, 366] on button "Run ⇧↵" at bounding box center [884, 371] width 145 height 34
type textarea "}"
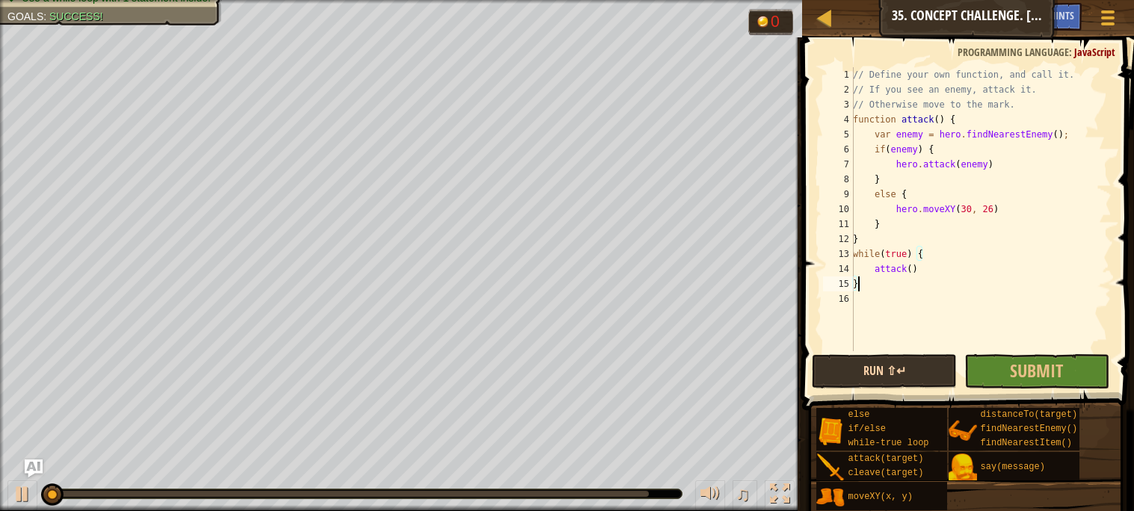
scroll to position [6, 0]
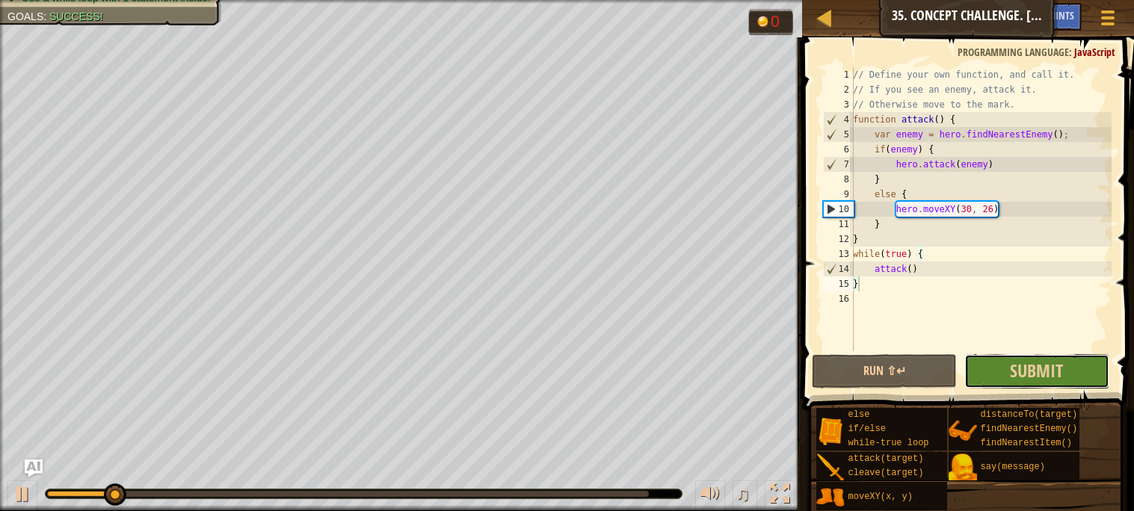
click at [1005, 375] on button "Submit" at bounding box center [1037, 371] width 145 height 34
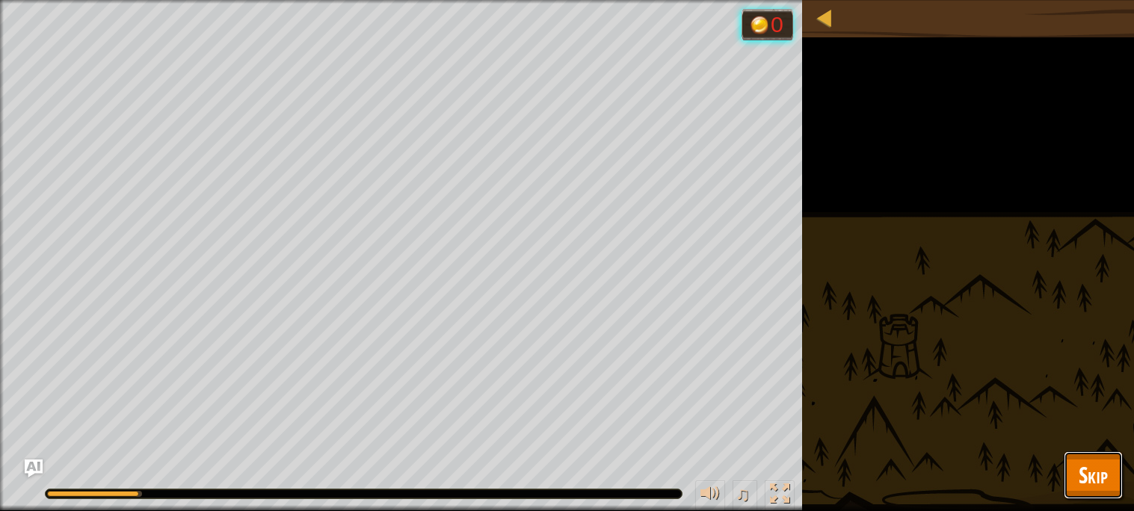
click at [1103, 481] on span "Skip" at bounding box center [1093, 475] width 29 height 31
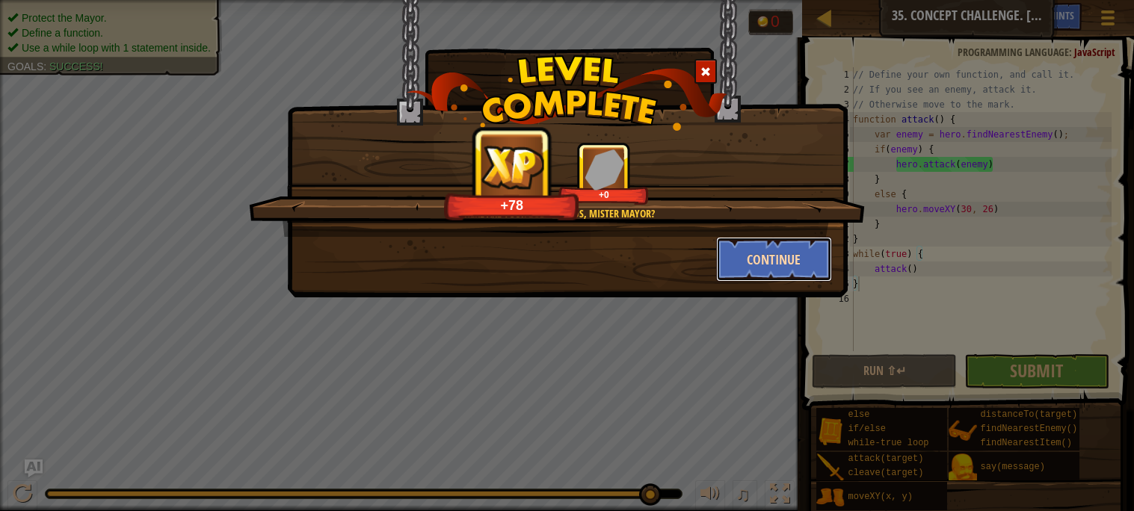
click at [771, 271] on button "Continue" at bounding box center [774, 259] width 116 height 45
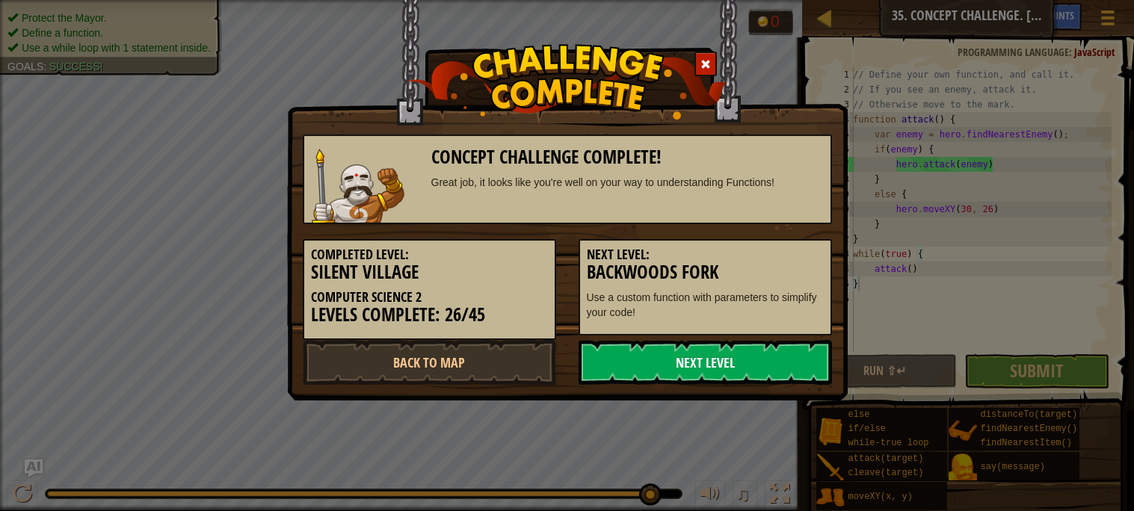
click at [749, 352] on link "Next Level" at bounding box center [705, 362] width 253 height 45
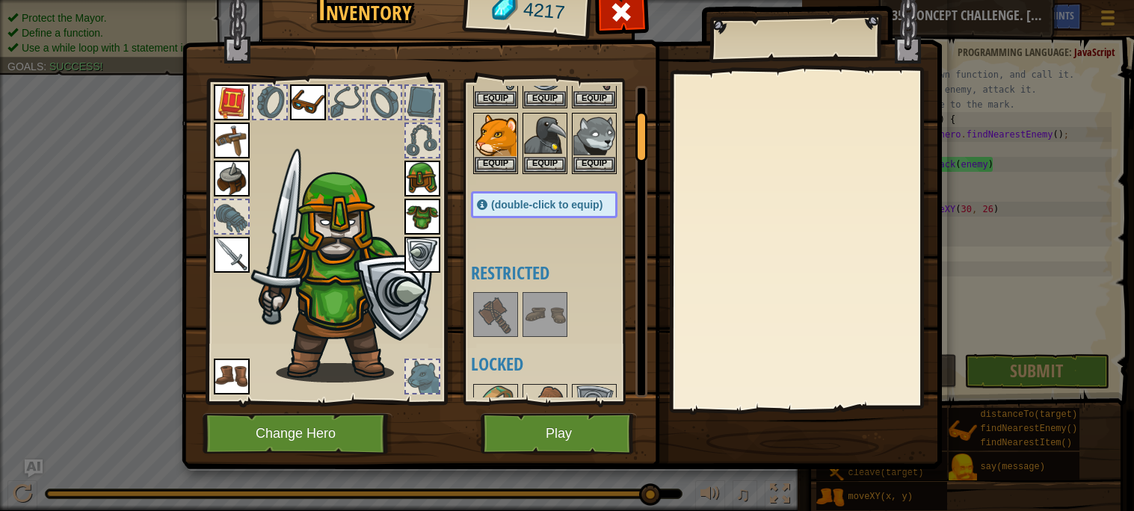
scroll to position [151, 0]
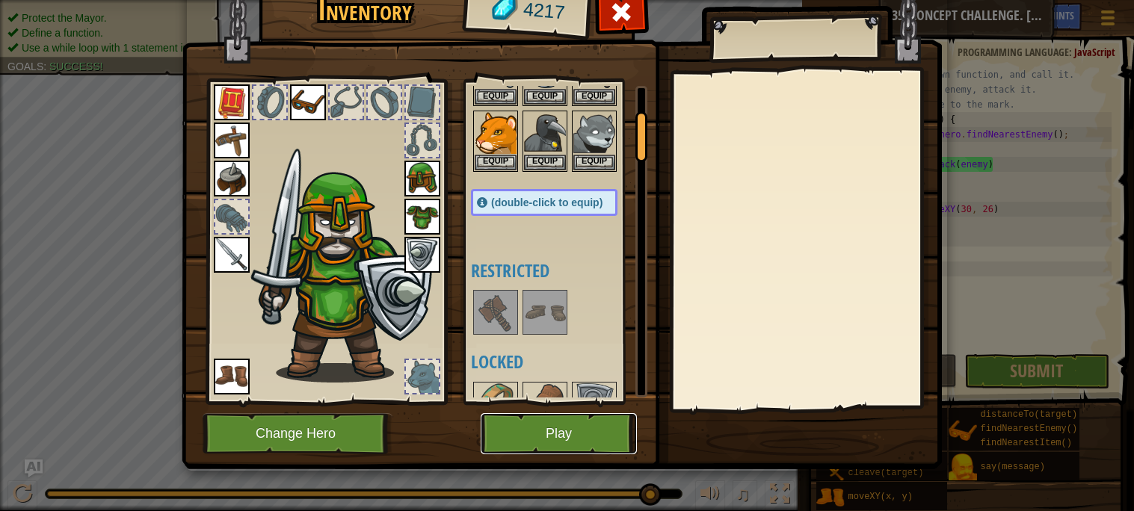
click at [556, 428] on button "Play" at bounding box center [559, 433] width 156 height 41
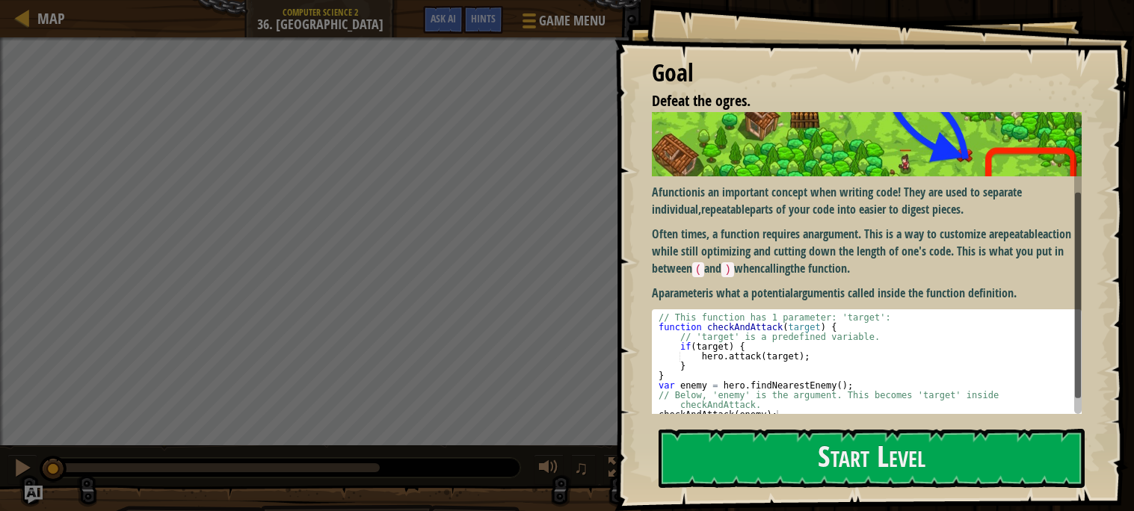
scroll to position [141, 0]
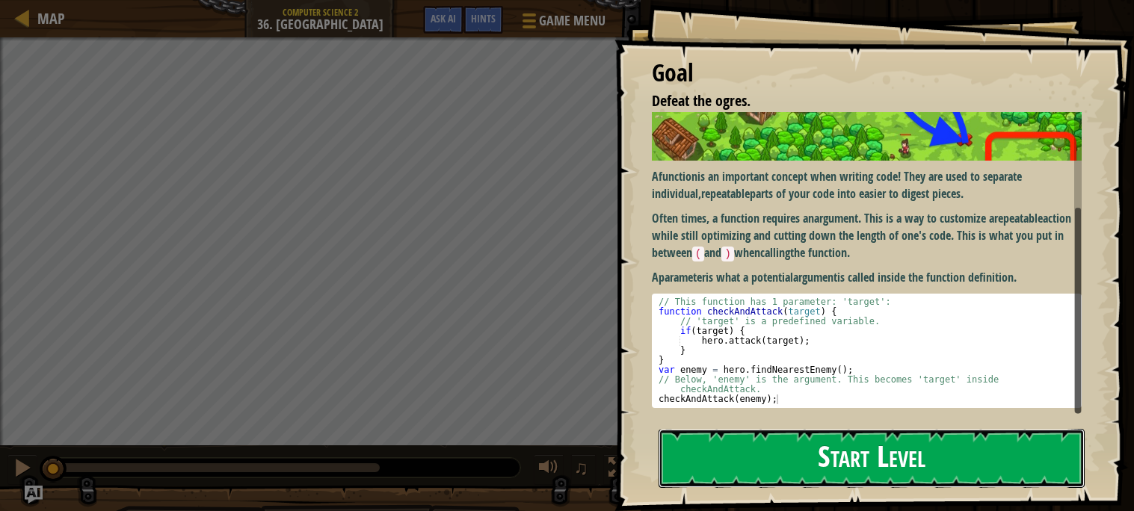
click at [731, 470] on button "Start Level" at bounding box center [872, 458] width 426 height 59
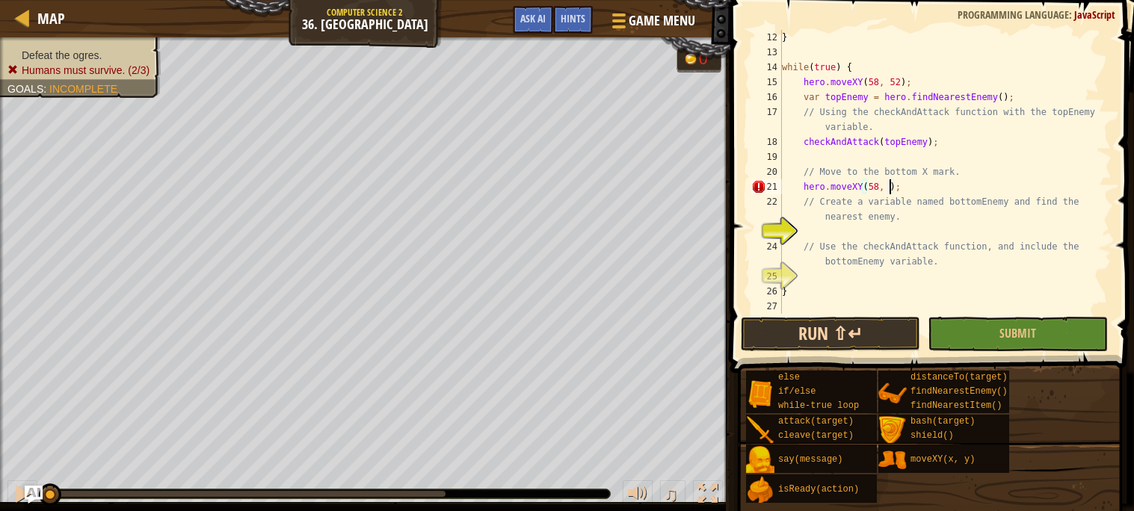
scroll to position [6, 9]
type textarea "hero.moveXY(58, 16);"
click at [859, 227] on div "} while ( true ) { hero . moveXY ( 58 , 52 ) ; var topEnemy = hero . findNeares…" at bounding box center [945, 187] width 333 height 314
type textarea "f"
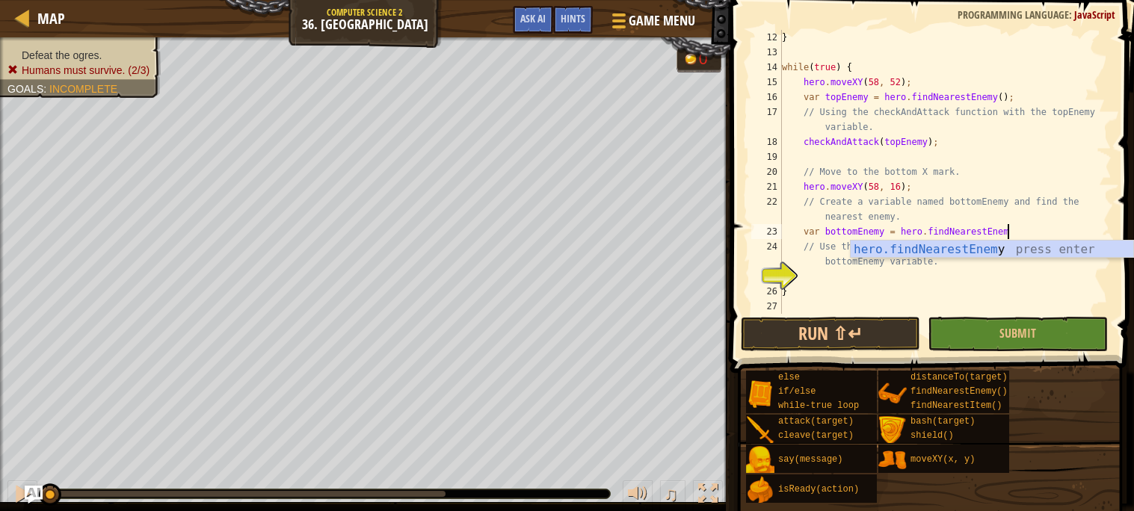
scroll to position [6, 18]
type textarea "var bottomEnemy = hero.findNearestEnemy"
click at [843, 277] on div "} while ( true ) { hero . moveXY ( 58 , 52 ) ; var topEnemy = hero . findNeares…" at bounding box center [945, 187] width 333 height 314
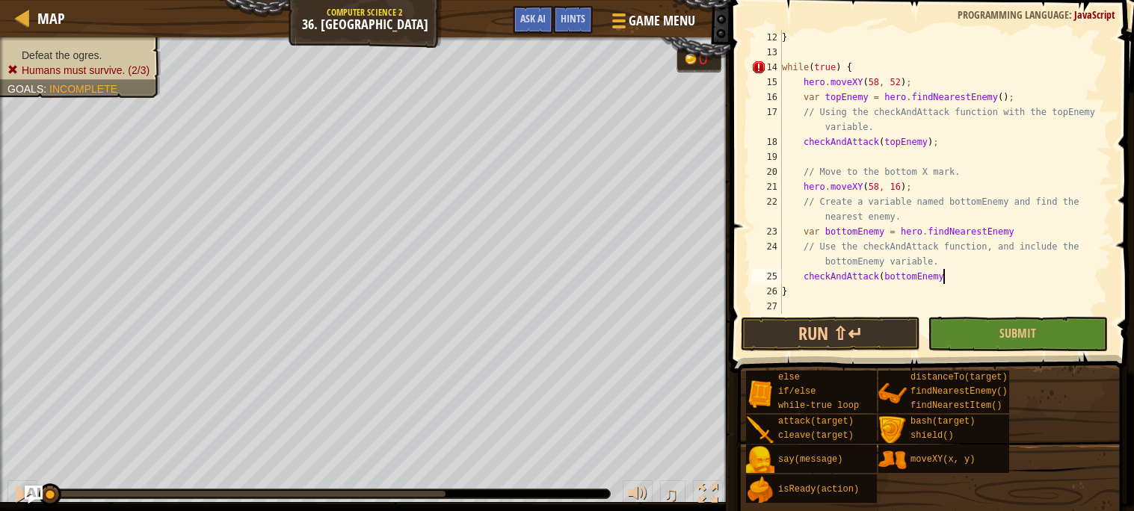
scroll to position [6, 13]
click at [839, 339] on button "Run ⇧↵" at bounding box center [830, 334] width 179 height 34
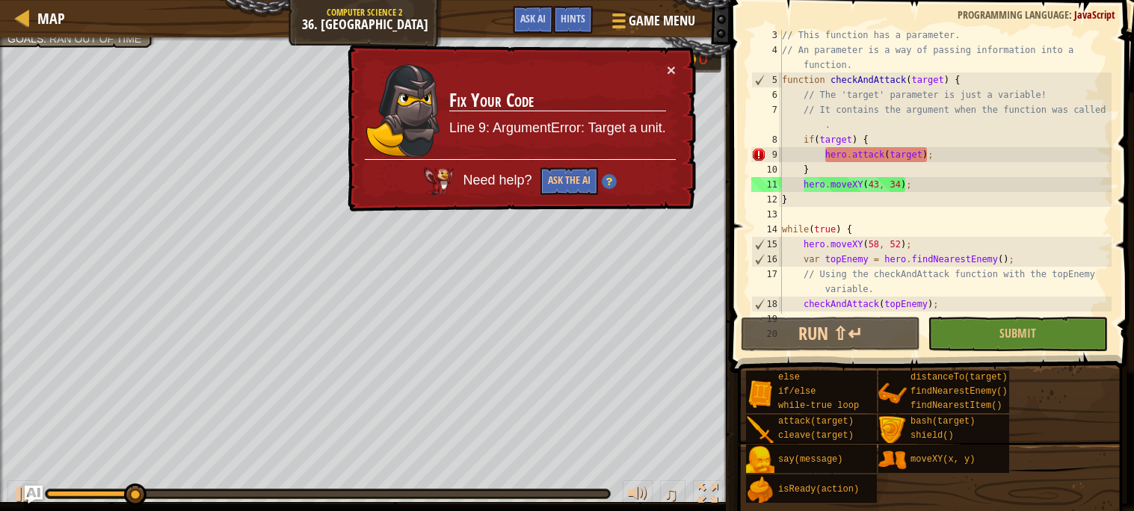
scroll to position [47, 0]
click at [911, 155] on div "// This function has a parameter. // An parameter is a way of passing informati…" at bounding box center [945, 185] width 333 height 314
click at [676, 67] on div "× Fix Your Code Line 9: ArgumentError: Target a unit. Need help? Ask the AI" at bounding box center [520, 128] width 351 height 167
click at [671, 67] on button "×" at bounding box center [671, 70] width 9 height 16
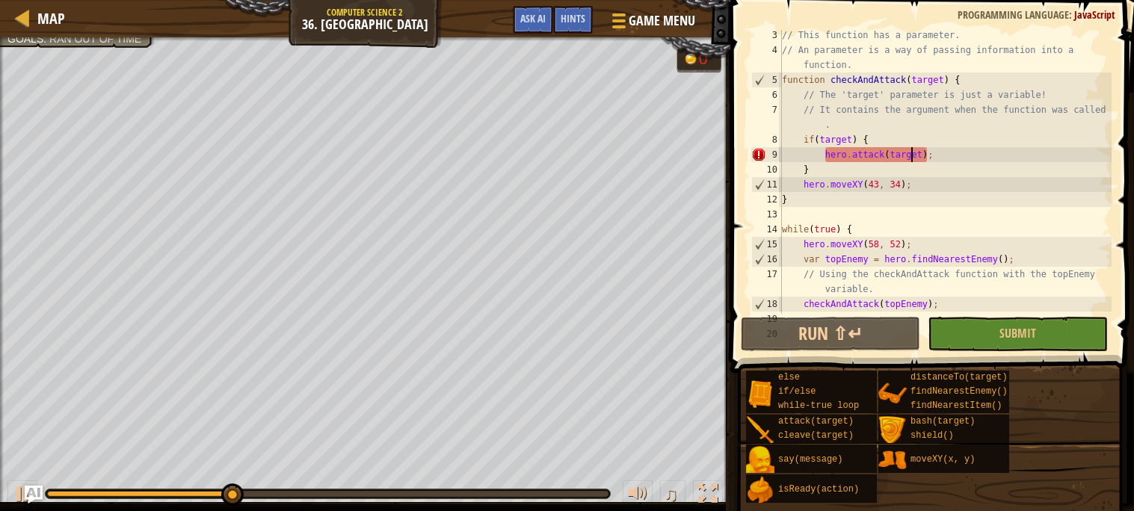
click at [953, 138] on div "// This function has a parameter. // An parameter is a way of passing informati…" at bounding box center [945, 185] width 333 height 314
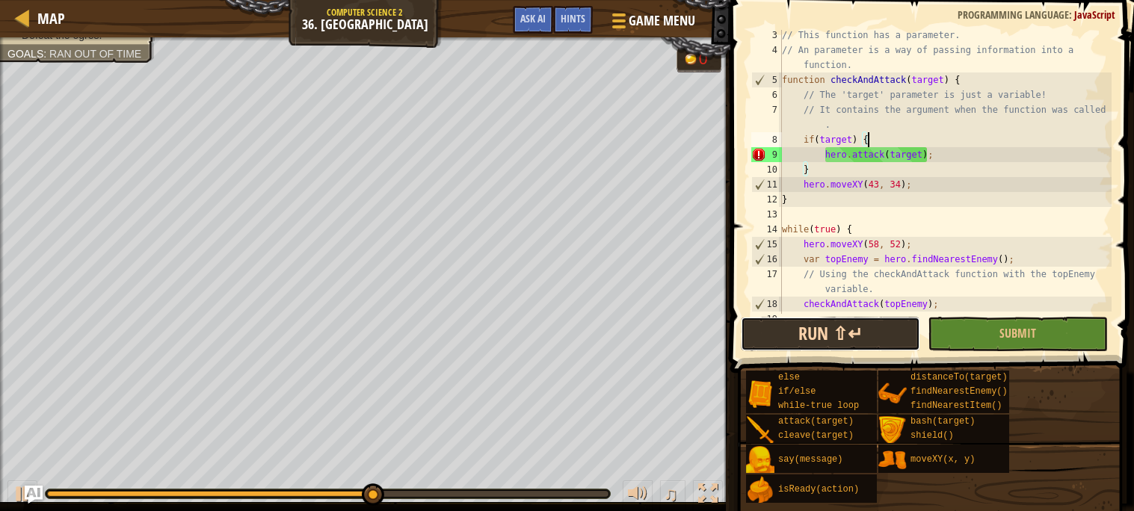
click at [814, 323] on button "Run ⇧↵" at bounding box center [830, 334] width 179 height 34
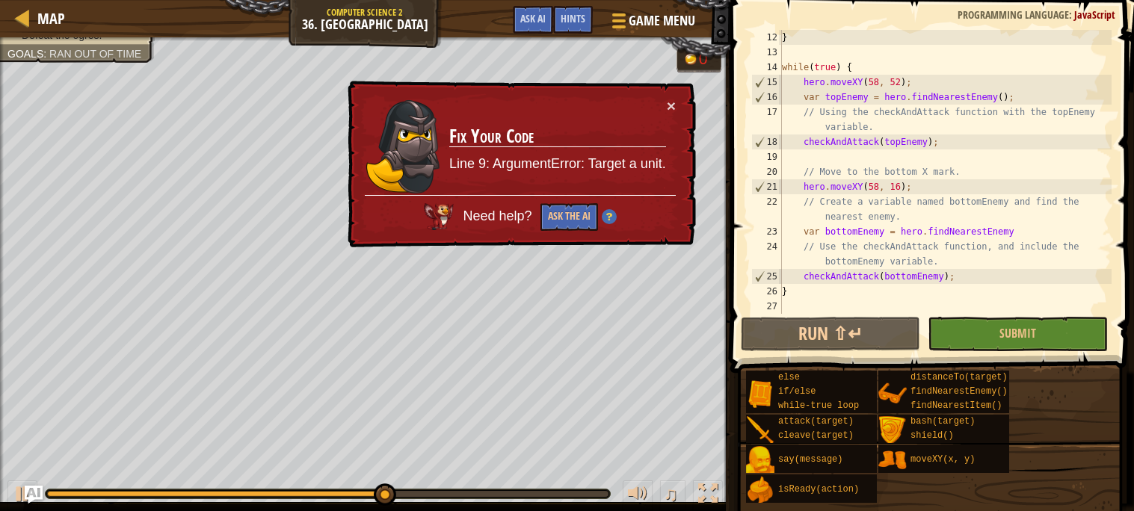
scroll to position [209, 0]
click at [561, 216] on button "Ask the AI" at bounding box center [570, 217] width 58 height 28
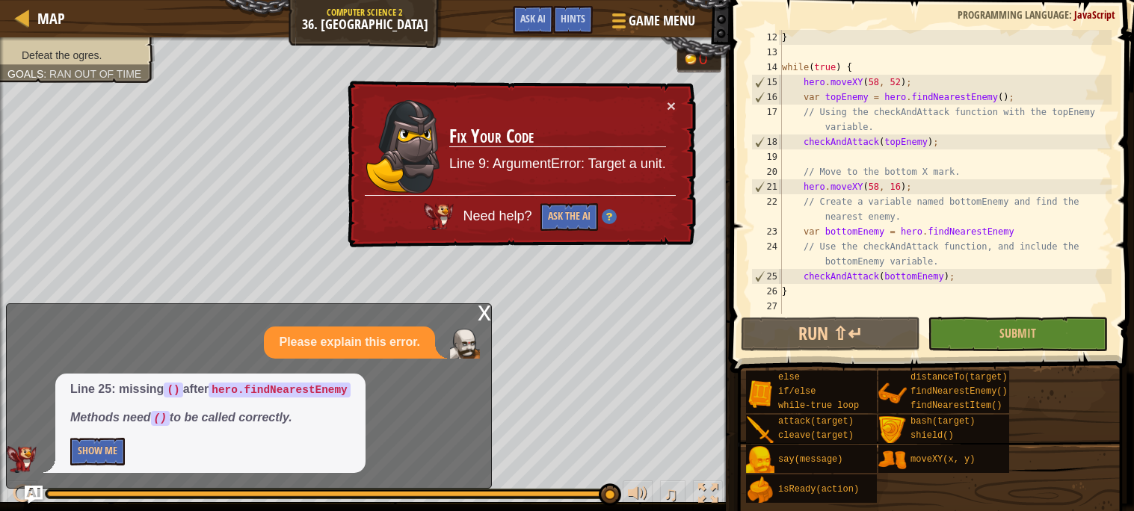
click at [677, 101] on div "× Fix Your Code Line 9: ArgumentError: Target a unit. Need help? Ask the AI" at bounding box center [520, 164] width 351 height 167
click at [672, 106] on button "×" at bounding box center [671, 106] width 9 height 16
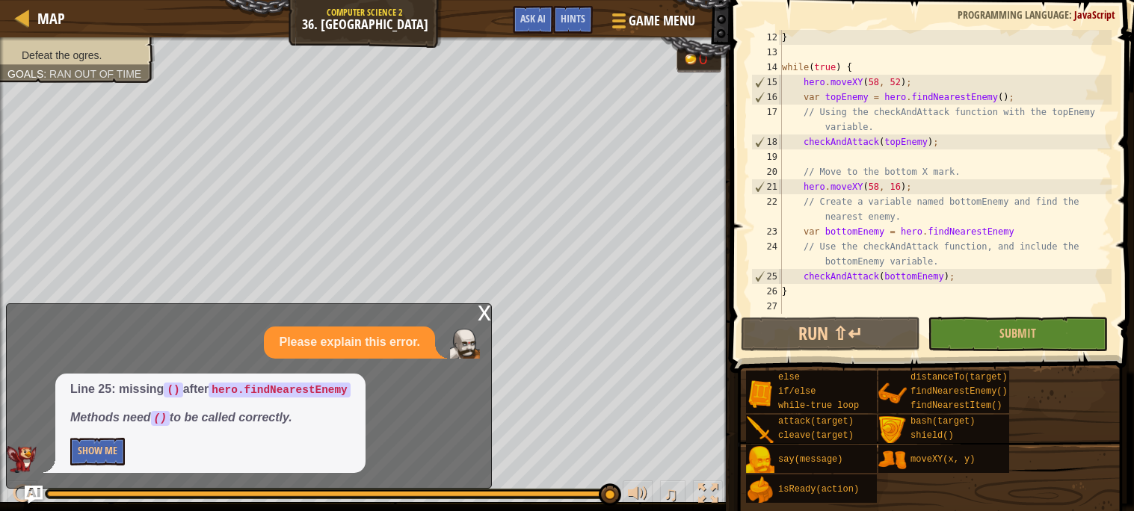
click at [1036, 233] on div "} while ( true ) { hero . moveXY ( 58 , 52 ) ; var topEnemy = hero . findNeares…" at bounding box center [945, 187] width 333 height 314
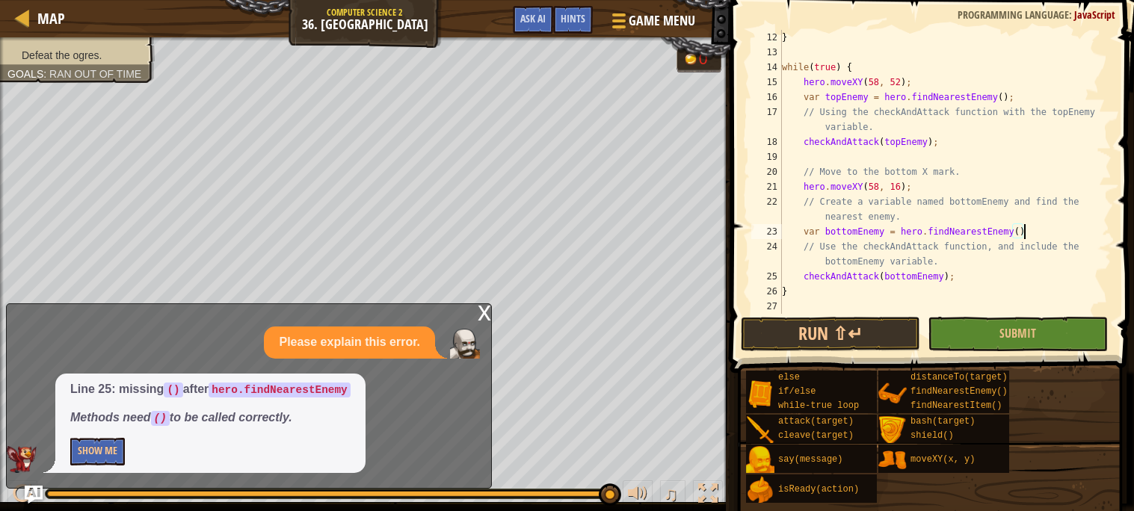
scroll to position [6, 19]
type textarea "var bottomEnemy = hero.findNearestEnemy();"
click at [483, 315] on div "x" at bounding box center [484, 311] width 13 height 15
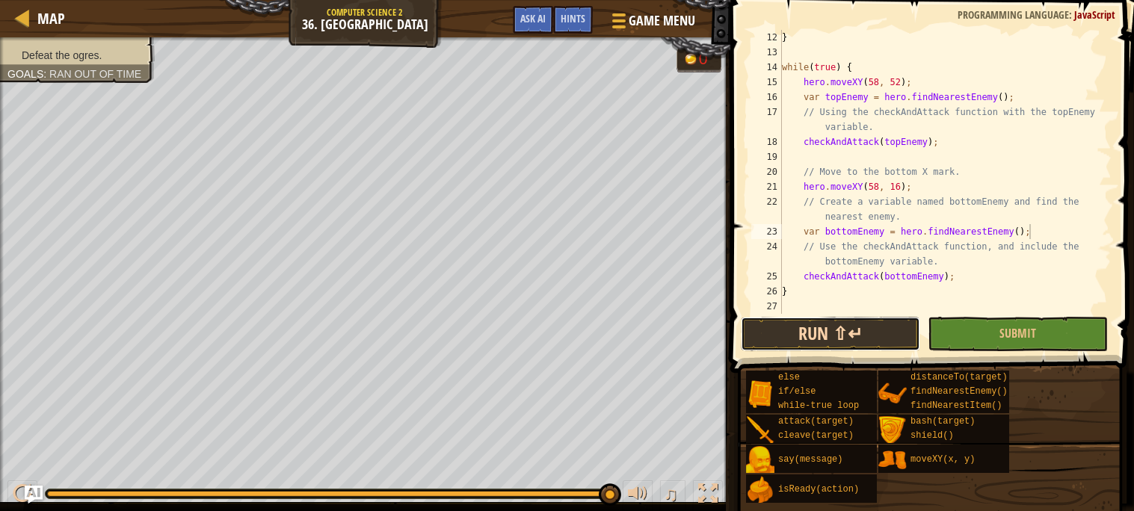
click at [862, 325] on button "Run ⇧↵" at bounding box center [830, 334] width 179 height 34
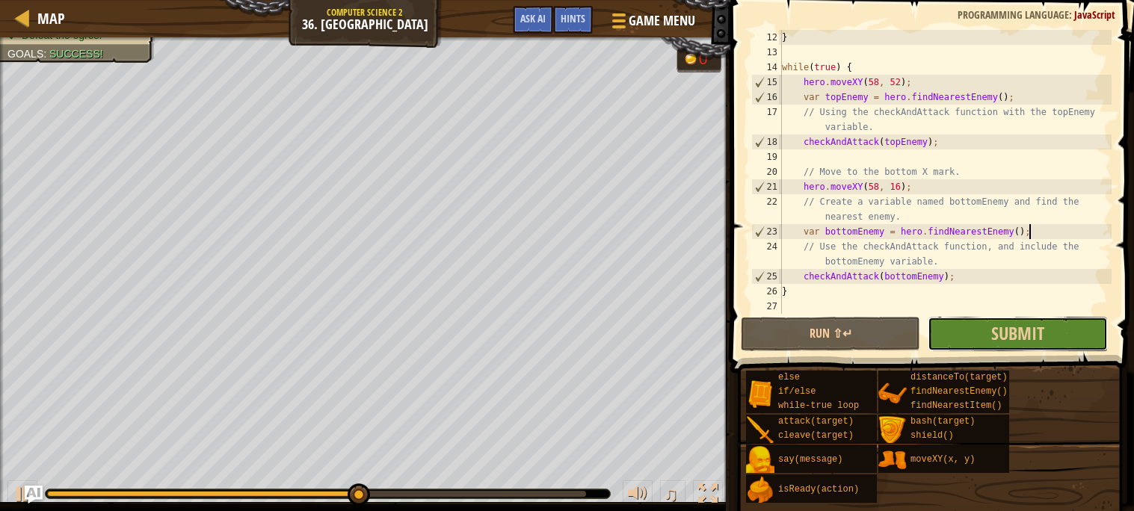
click at [1063, 340] on button "Submit" at bounding box center [1017, 334] width 179 height 34
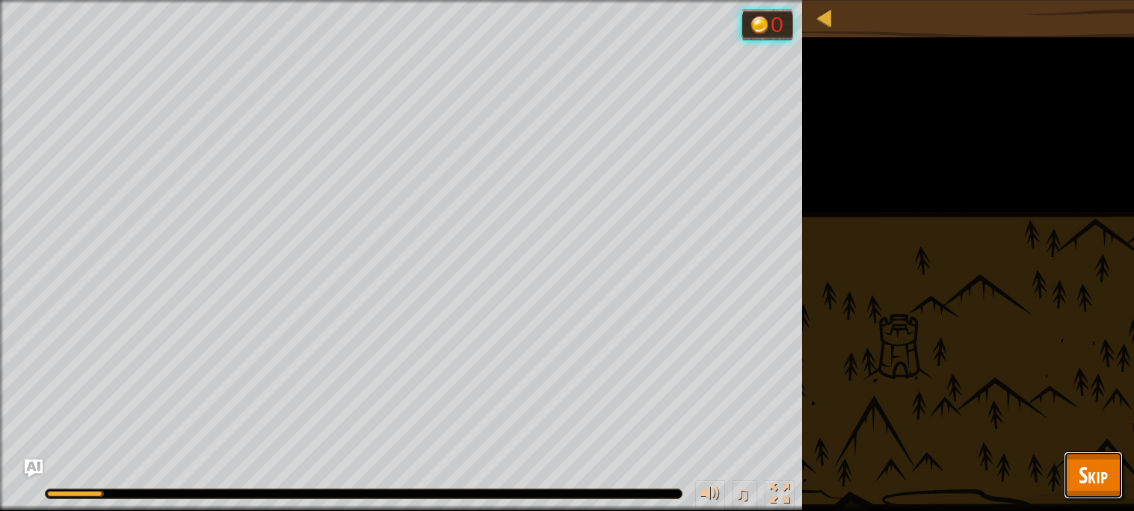
click at [1110, 464] on button "Skip" at bounding box center [1093, 476] width 59 height 48
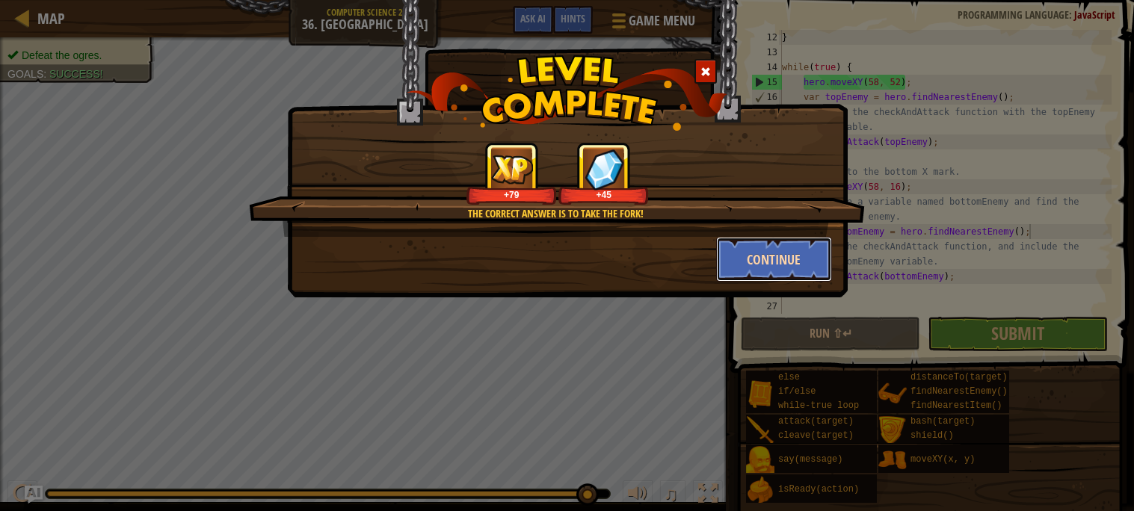
click at [791, 265] on button "Continue" at bounding box center [774, 259] width 116 height 45
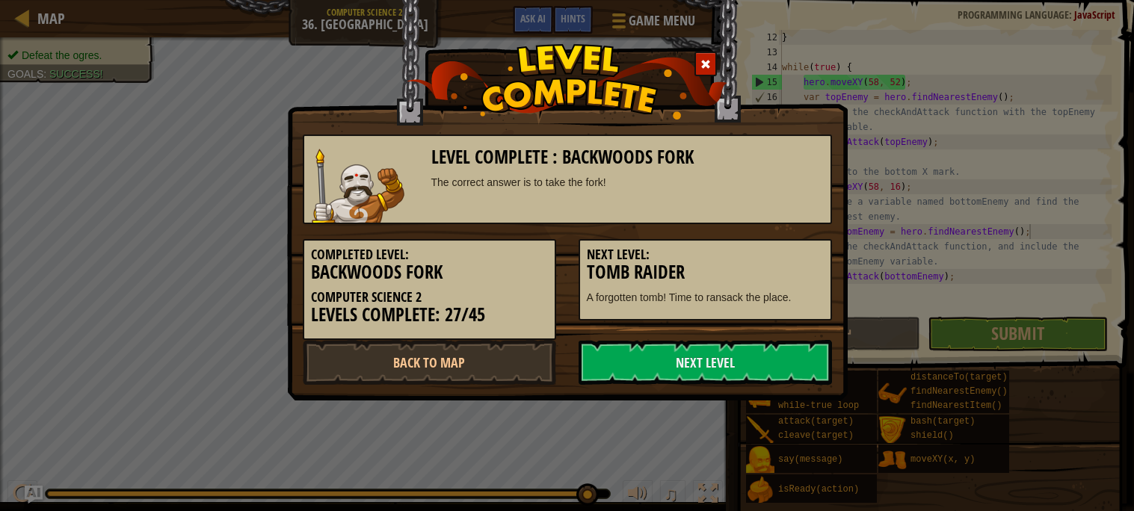
click at [789, 262] on h3 "Tomb Raider" at bounding box center [705, 272] width 237 height 20
click at [872, 222] on div "Level Complete : Backwoods Fork The correct answer is to take the fork! Complet…" at bounding box center [567, 255] width 1134 height 511
click at [786, 357] on link "Next Level" at bounding box center [705, 362] width 253 height 45
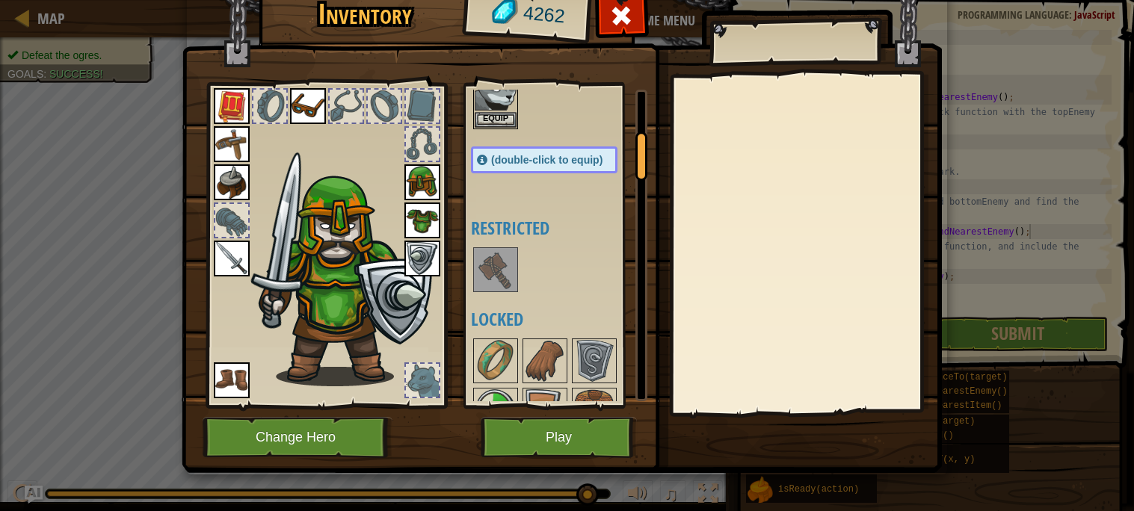
scroll to position [266, 0]
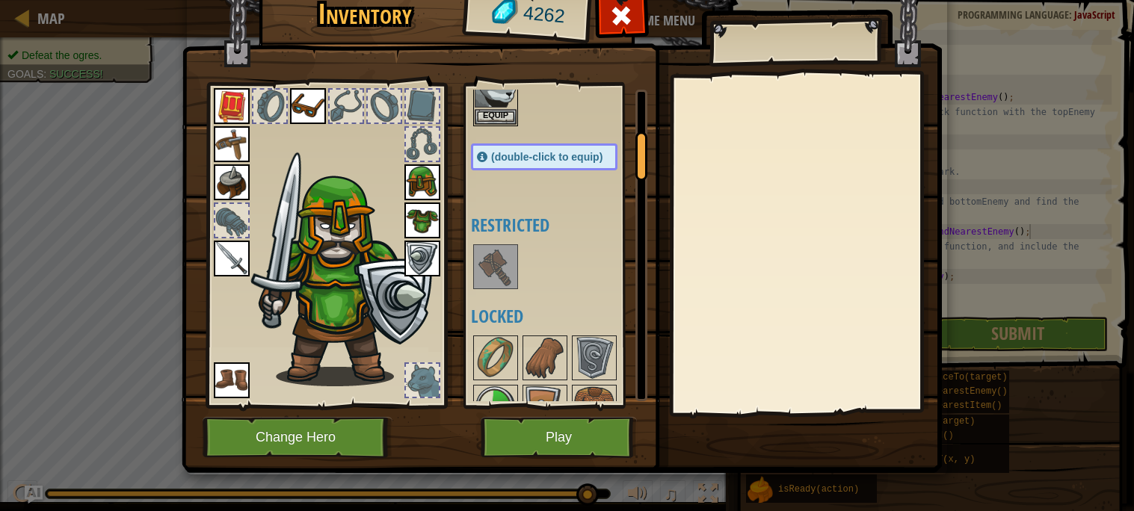
click at [496, 263] on img at bounding box center [496, 267] width 42 height 42
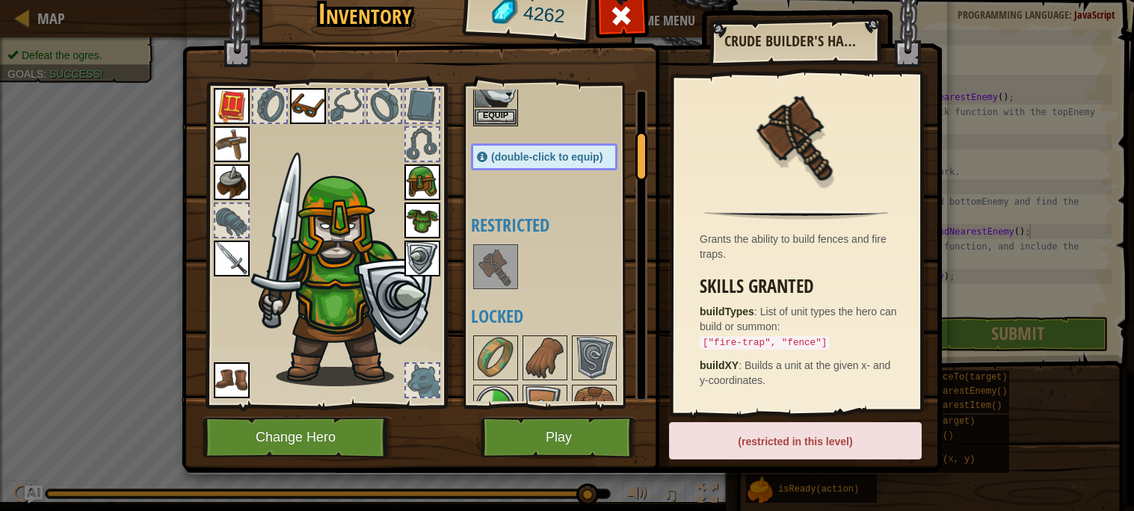
scroll to position [0, 0]
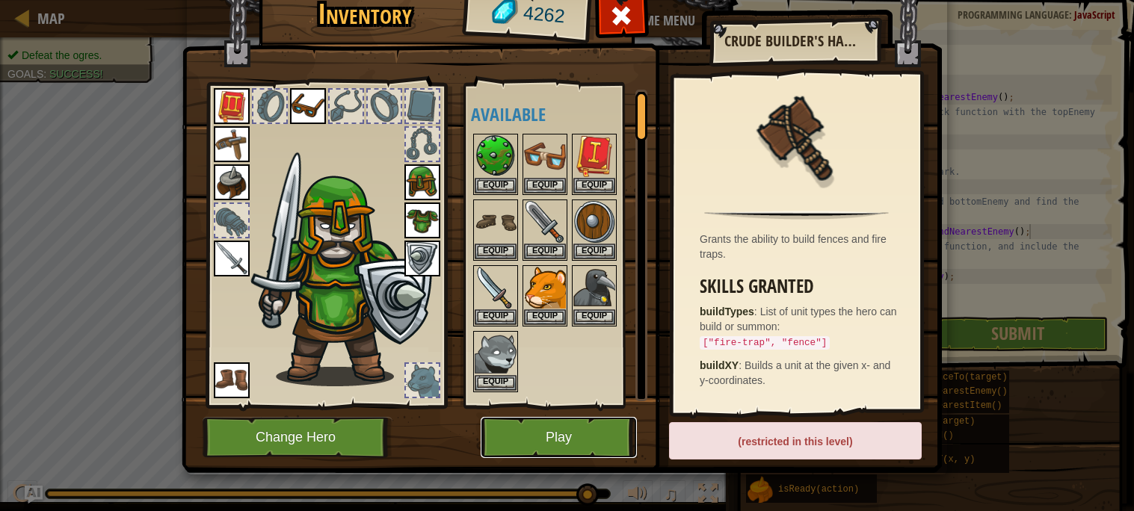
click at [600, 431] on button "Play" at bounding box center [559, 437] width 156 height 41
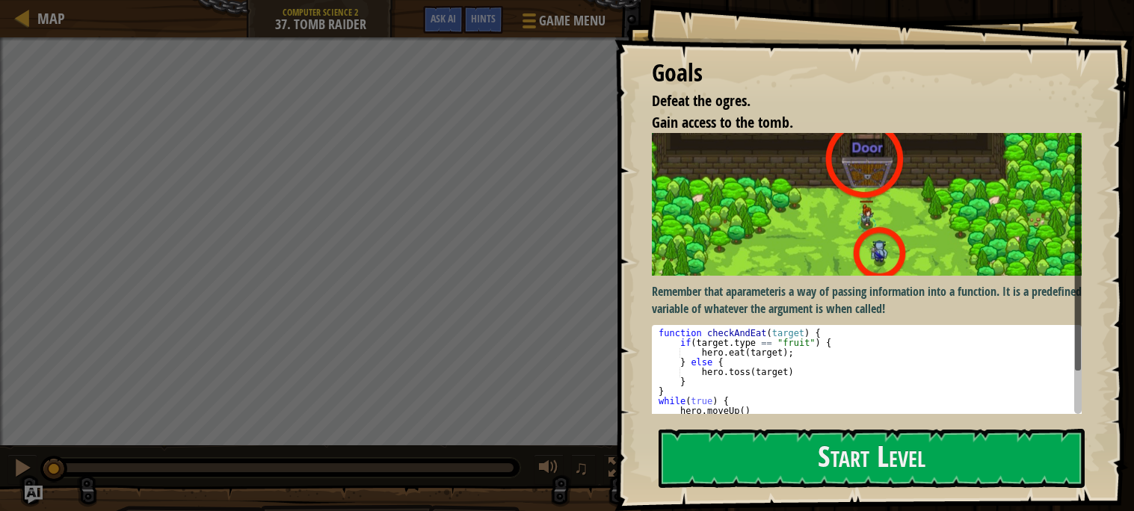
scroll to position [51, 0]
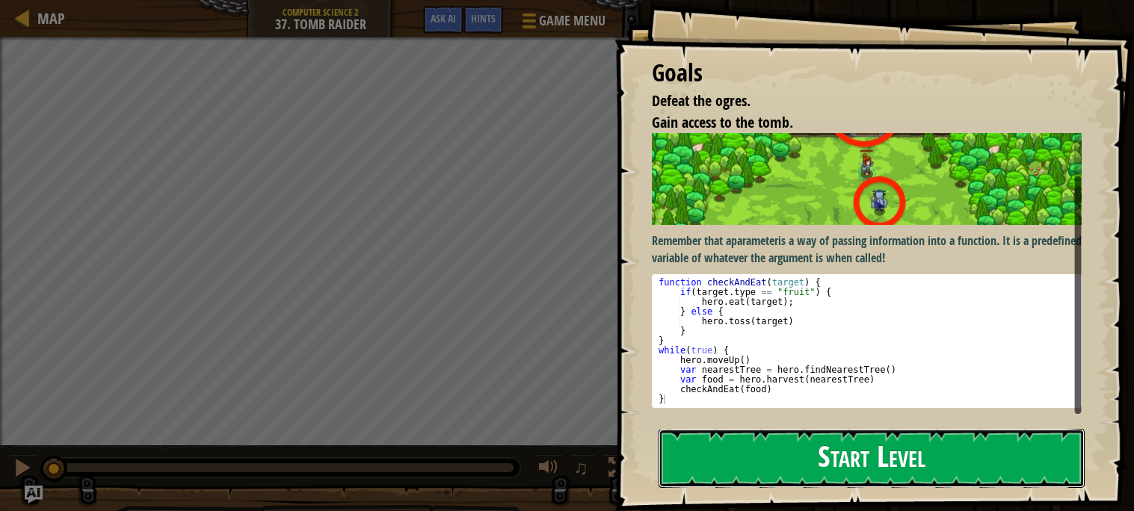
click at [772, 474] on button "Start Level" at bounding box center [872, 458] width 426 height 59
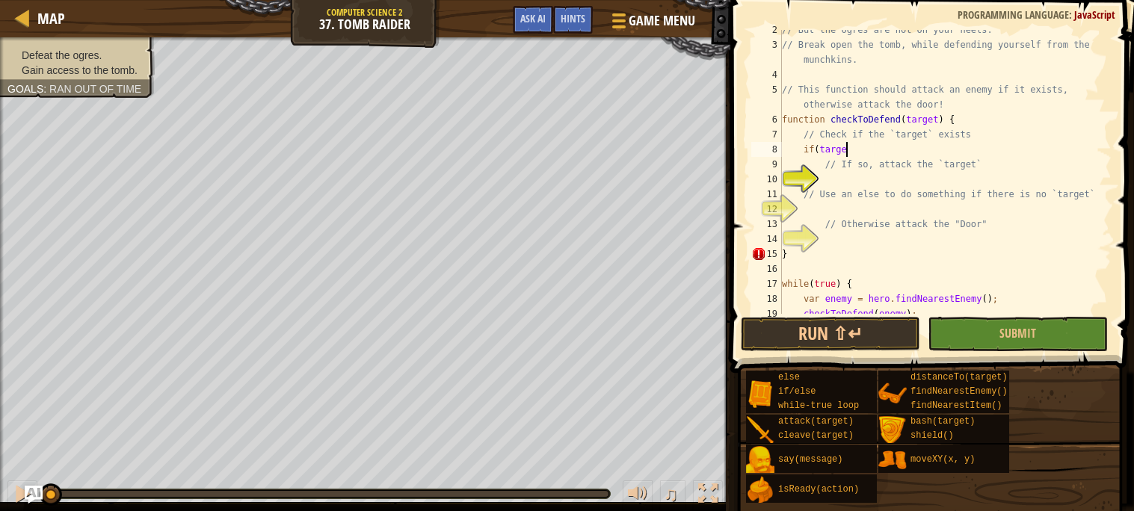
scroll to position [6, 4]
type textarea "if(target) {"
click at [847, 180] on div "// But the ogres are hot on your heels. // Break open the tomb, while defending…" at bounding box center [945, 179] width 333 height 314
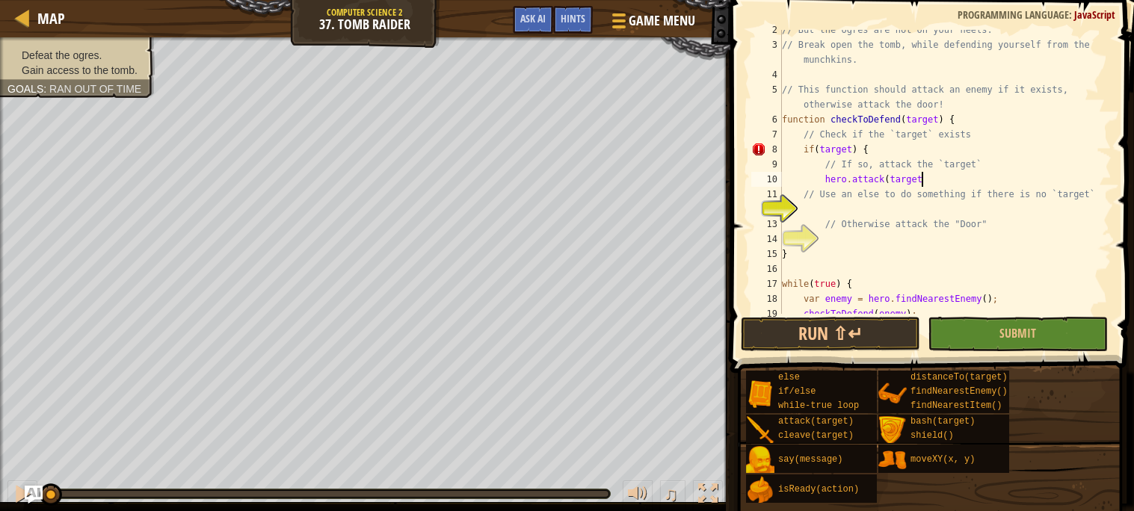
type textarea "hero.attack(target)"
click at [861, 206] on div "// But the ogres are hot on your heels. // Break open the tomb, while defending…" at bounding box center [945, 179] width 333 height 314
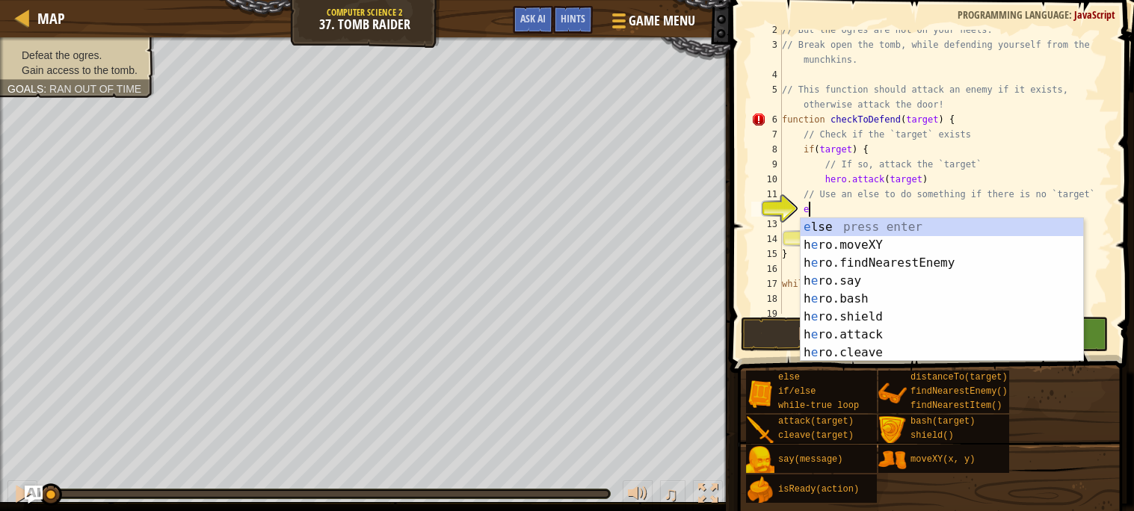
scroll to position [6, 2]
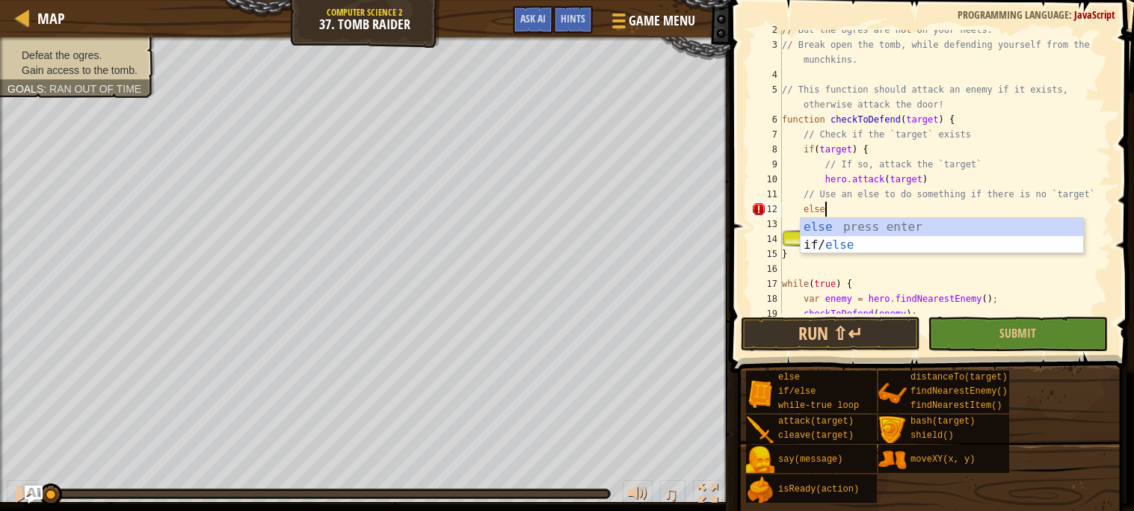
type textarea "else{"
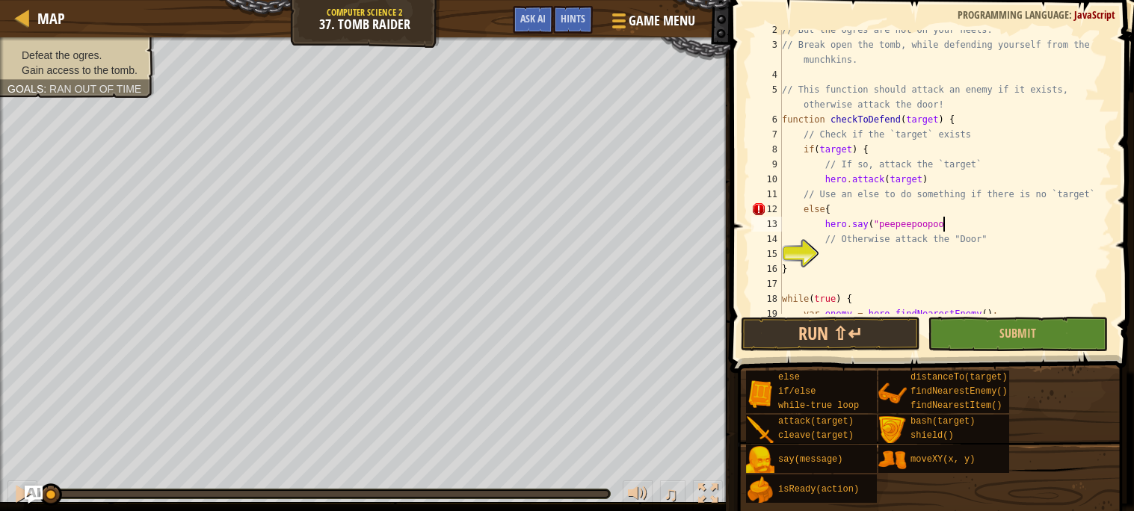
scroll to position [6, 13]
type textarea "hero.say("peepeepoopoo"}"
click at [864, 256] on div "// But the ogres are hot on your heels. // Break open the tomb, while defending…" at bounding box center [945, 179] width 333 height 314
type textarea "}"
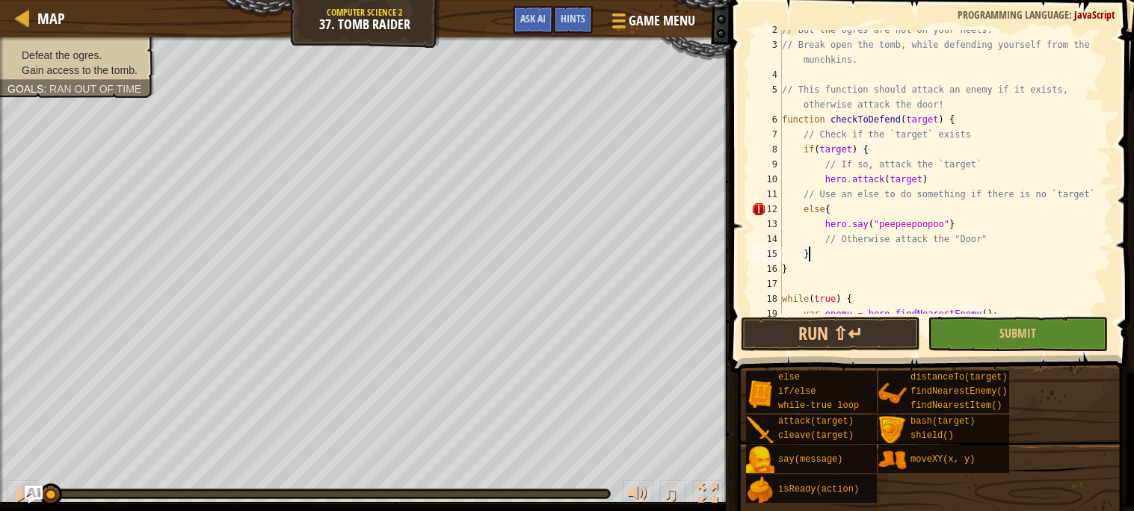
scroll to position [6, 1]
click at [828, 210] on div "// But the ogres are hot on your heels. // Break open the tomb, while defending…" at bounding box center [945, 179] width 333 height 314
click at [941, 181] on div "// But the ogres are hot on your heels. // Break open the tomb, while defending…" at bounding box center [945, 179] width 333 height 314
type textarea "hero.attack(target)"
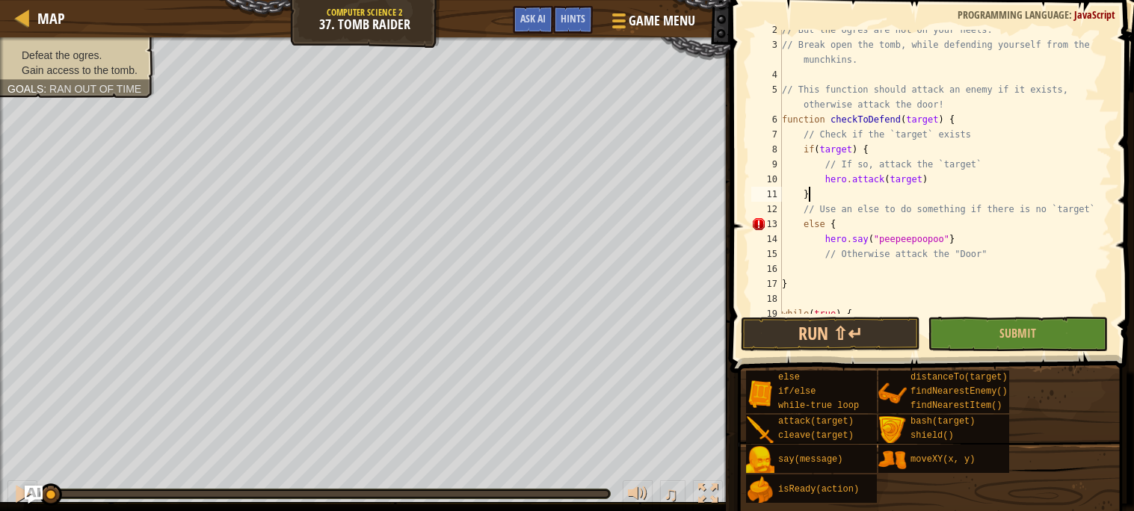
scroll to position [6, 2]
click at [981, 239] on div "// But the ogres are hot on your heels. // Break open the tomb, while defending…" at bounding box center [945, 179] width 333 height 314
type textarea "hero.say("peepeepoopoo"}"
type textarea "}"
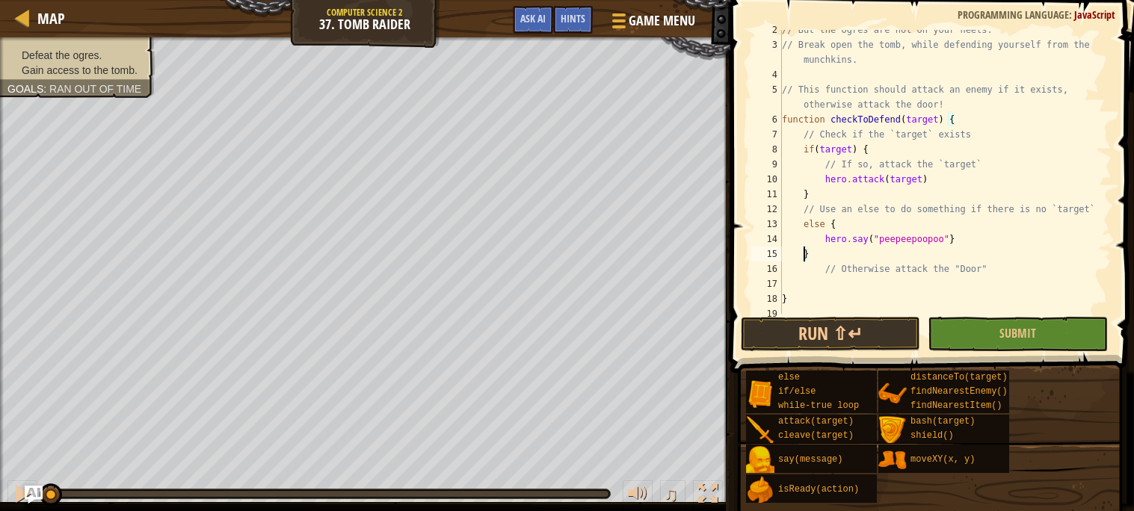
click at [962, 283] on div "// But the ogres are hot on your heels. // Break open the tomb, while defending…" at bounding box center [945, 179] width 333 height 314
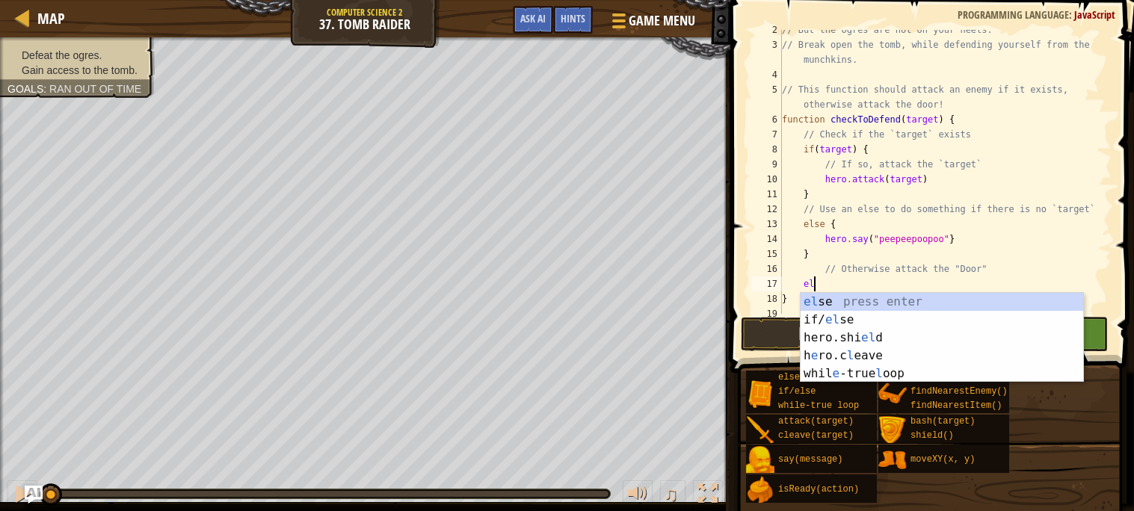
scroll to position [6, 2]
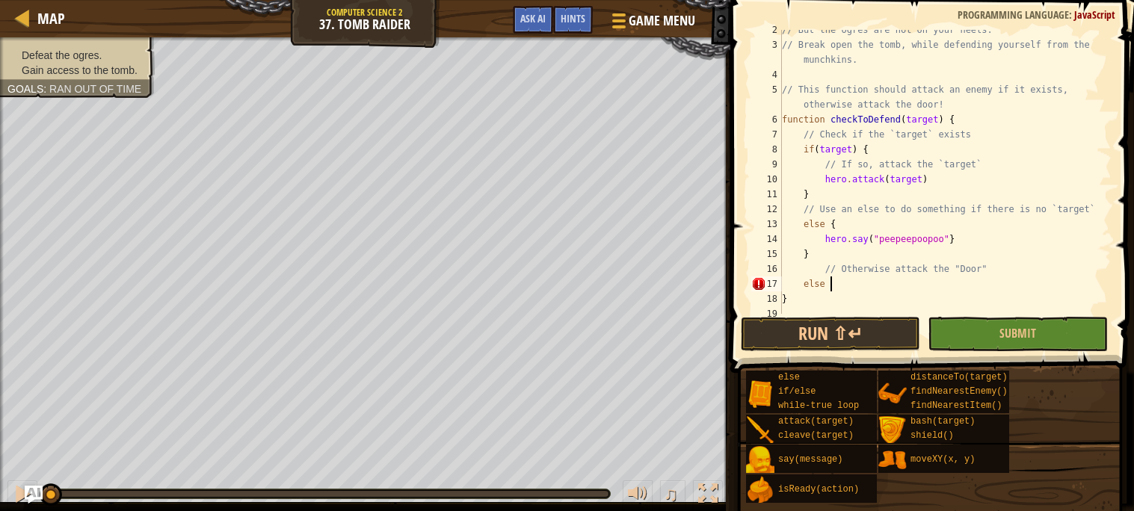
type textarea "else {"
type textarea "hero.attack("Door")"
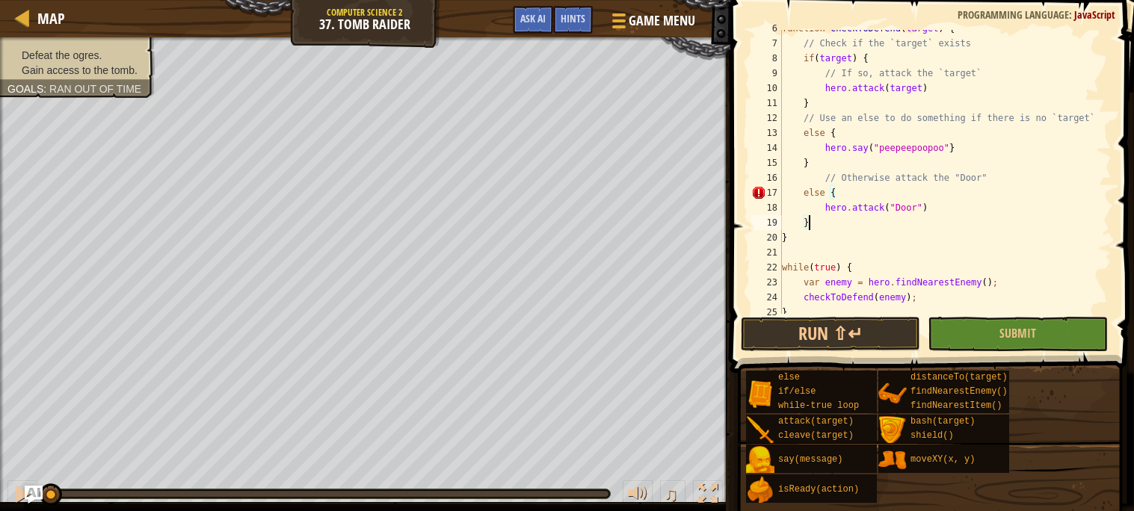
scroll to position [115, 0]
click at [929, 200] on div "function checkToDefend ( target ) { // Check if the `target` exists if ( target…" at bounding box center [945, 176] width 333 height 314
type textarea "hero.attack("Door");"
click at [644, 15] on span "Game Menu" at bounding box center [662, 20] width 70 height 20
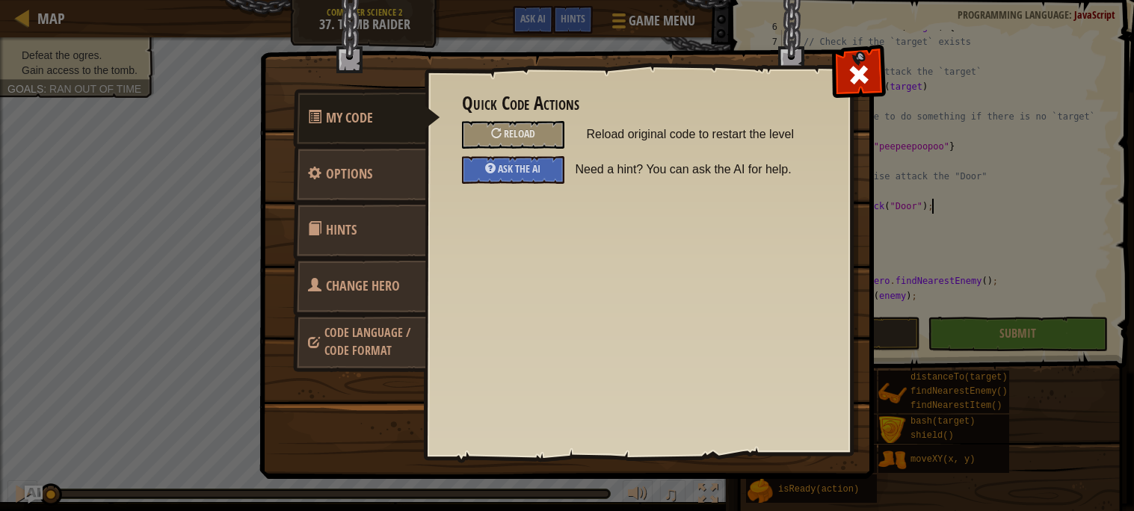
click at [524, 119] on div "Quick Code Actions Reload Reload original code to restart the level Ask the AI …" at bounding box center [638, 138] width 352 height 90
click at [523, 126] on div "Reload" at bounding box center [513, 135] width 102 height 28
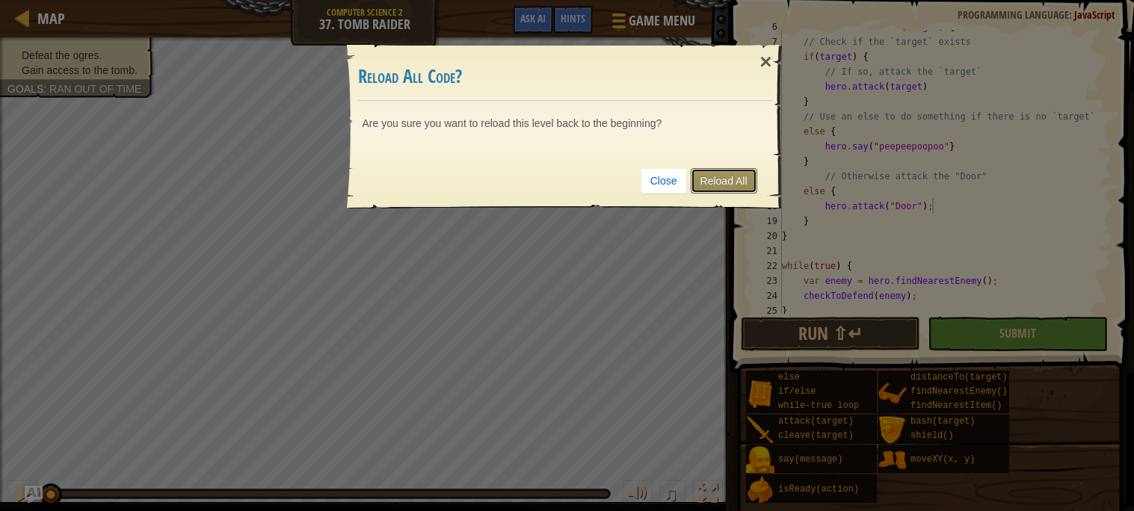
click at [734, 182] on link "Reload All" at bounding box center [724, 180] width 67 height 25
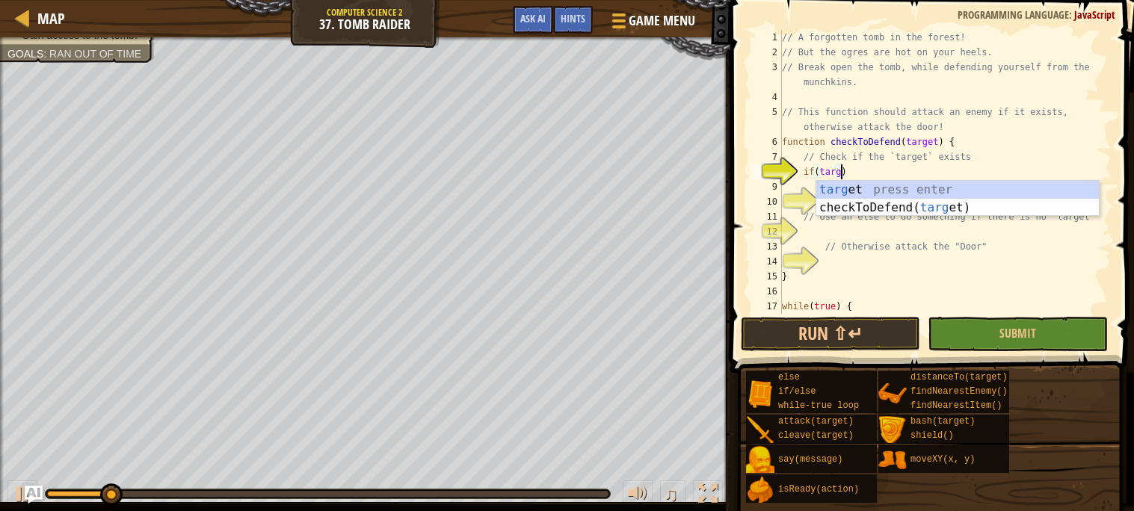
scroll to position [6, 4]
click at [838, 161] on div "// A forgotten tomb in the forest! // But the ogres are hot on your heels. // B…" at bounding box center [945, 187] width 333 height 314
type textarea "// Check if the `target` exists"
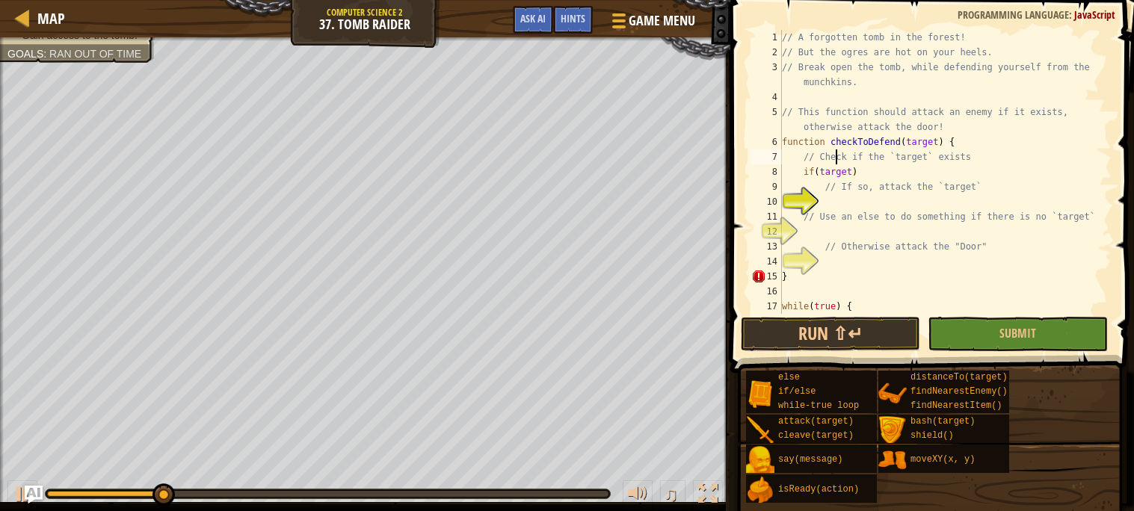
click at [857, 196] on div "// A forgotten tomb in the forest! // But the ogres are hot on your heels. // B…" at bounding box center [945, 187] width 333 height 314
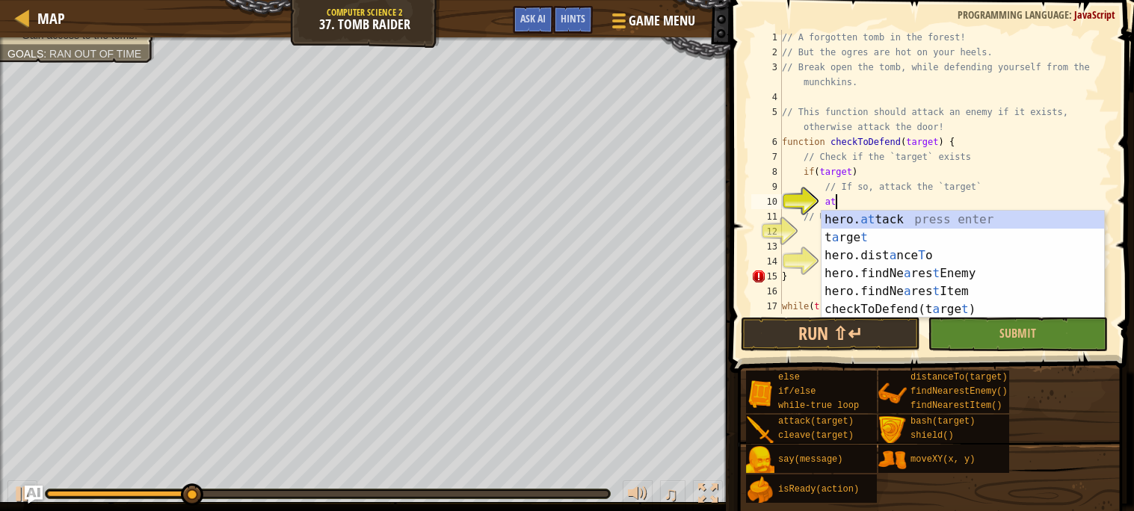
type textarea "a"
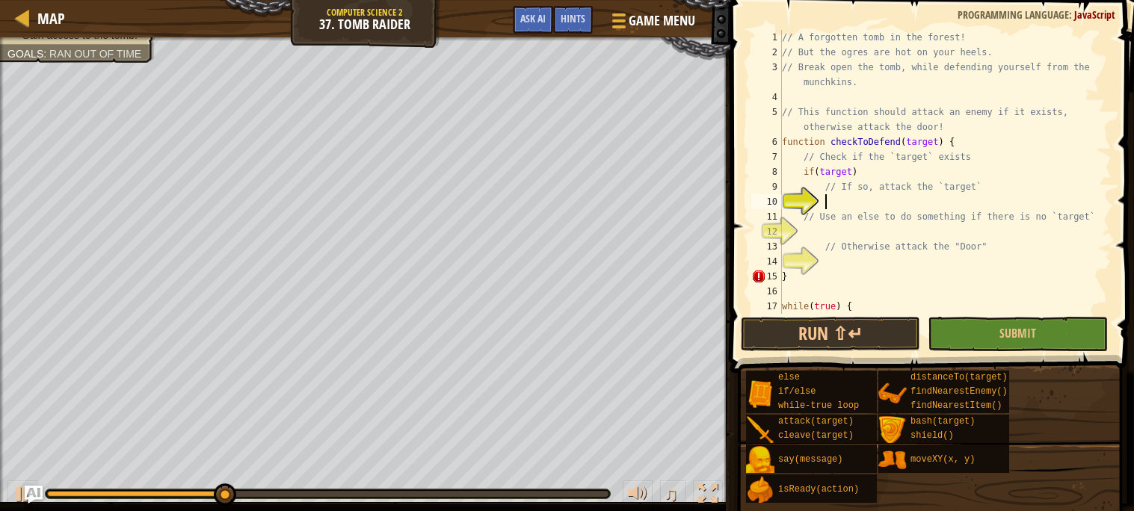
click at [876, 176] on div "// A forgotten tomb in the forest! // But the ogres are hot on your heels. // B…" at bounding box center [945, 187] width 333 height 314
click at [867, 210] on div "// A forgotten tomb in the forest! // But the ogres are hot on your heels. // B…" at bounding box center [945, 187] width 333 height 314
click at [870, 190] on div "// A forgotten tomb in the forest! // But the ogres are hot on your heels. // B…" at bounding box center [945, 187] width 333 height 314
type textarea "// If so, attack the `target`"
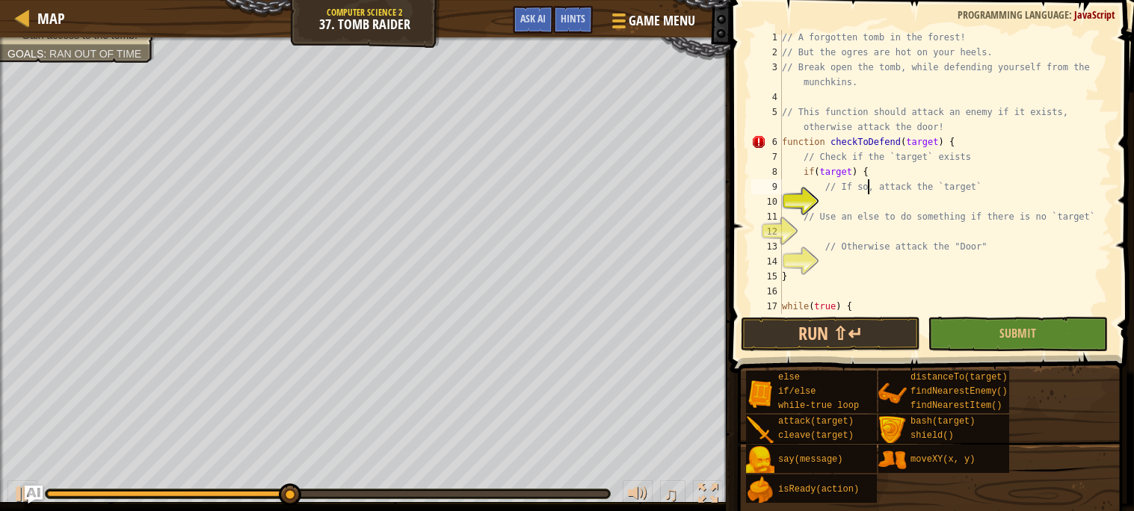
click at [870, 193] on div "// A forgotten tomb in the forest! // But the ogres are hot on your heels. // B…" at bounding box center [945, 187] width 333 height 314
click at [872, 200] on div "// A forgotten tomb in the forest! // But the ogres are hot on your heels. // B…" at bounding box center [945, 187] width 333 height 314
type textarea "h"
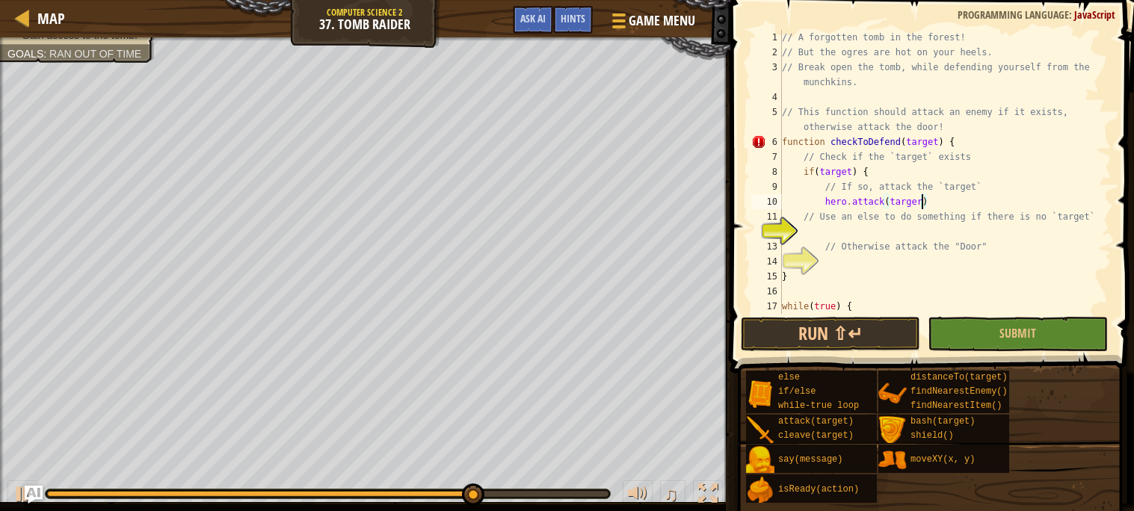
scroll to position [6, 10]
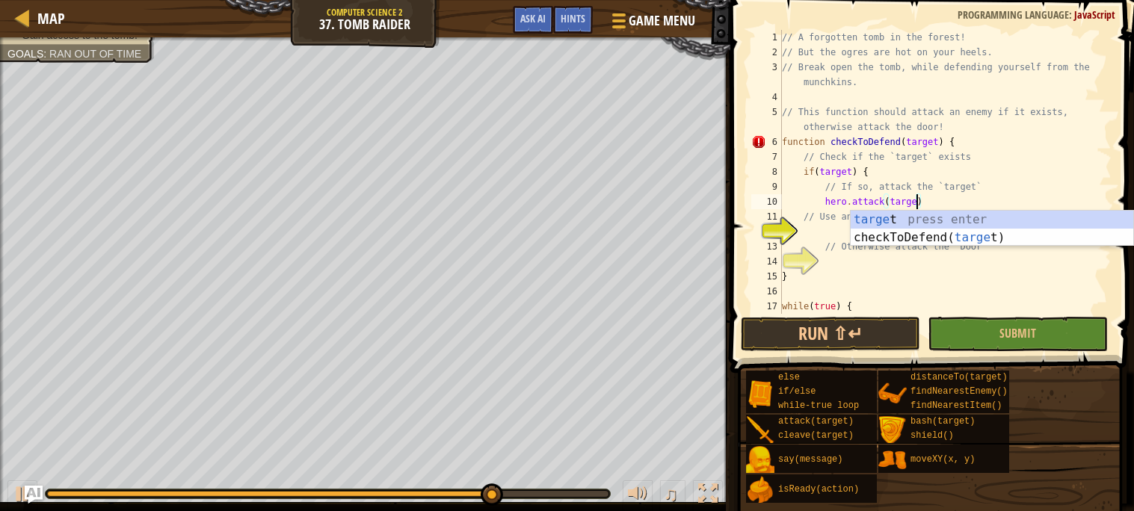
type textarea "hero.attack(target)"
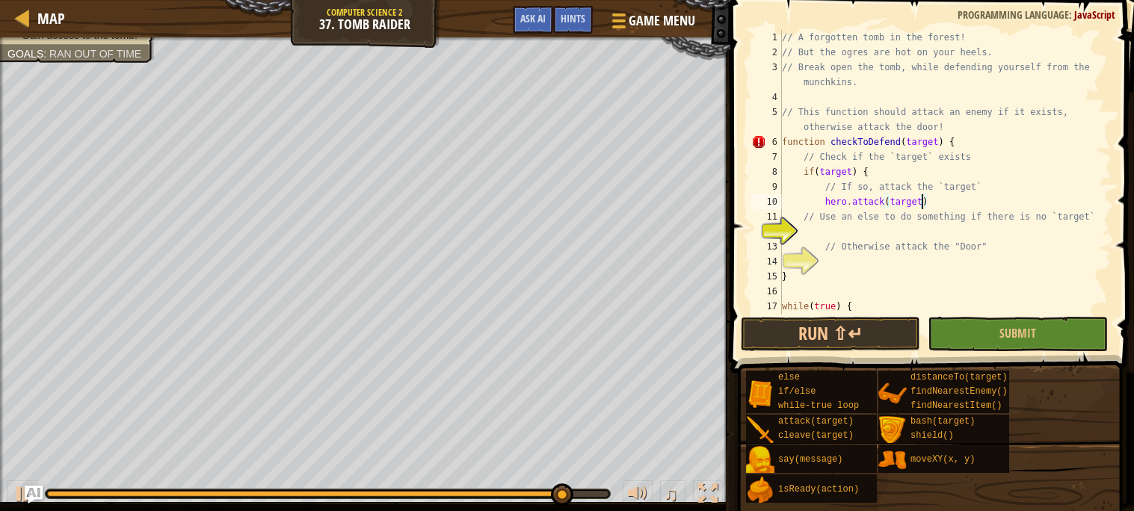
click at [879, 232] on div "// A forgotten tomb in the forest! // But the ogres are hot on your heels. // B…" at bounding box center [945, 187] width 333 height 314
click at [928, 205] on div "// A forgotten tomb in the forest! // But the ogres are hot on your heels. // B…" at bounding box center [945, 187] width 333 height 314
type textarea "hero.attack(target);"
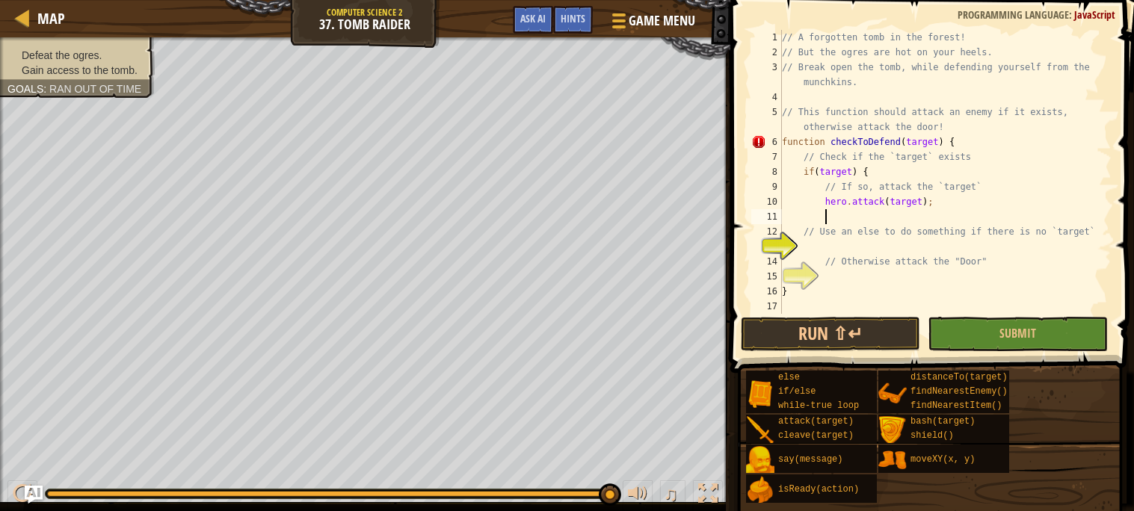
type textarea "}"
click at [908, 247] on div "// A forgotten tomb in the forest! // But the ogres are hot on your heels. // B…" at bounding box center [945, 187] width 333 height 314
click at [873, 268] on div "// A forgotten tomb in the forest! // But the ogres are hot on your heels. // B…" at bounding box center [945, 187] width 333 height 314
type textarea "// Otherwise attack the "Door""
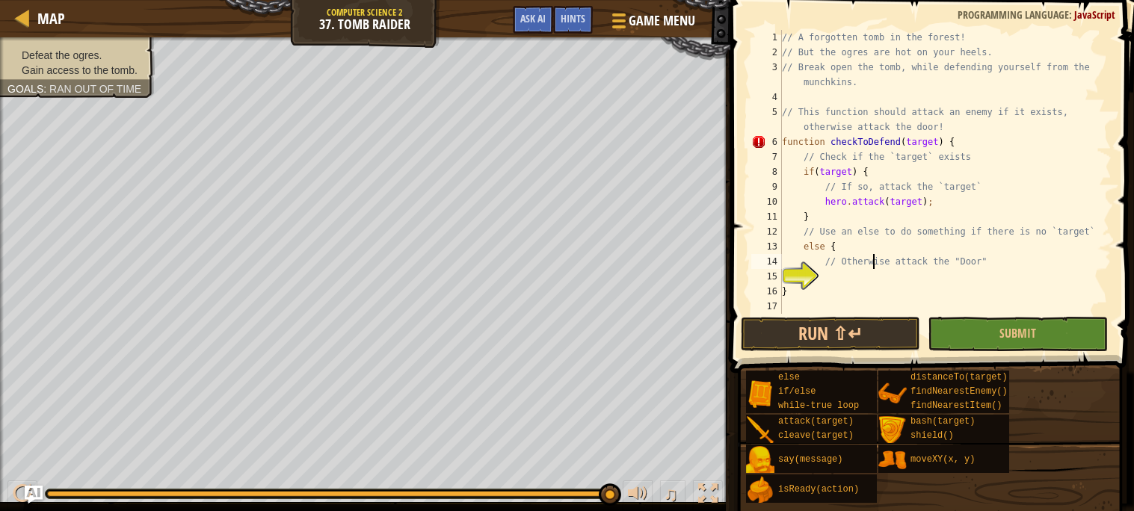
click at [849, 280] on div "// A forgotten tomb in the forest! // But the ogres are hot on your heels. // B…" at bounding box center [945, 187] width 333 height 314
type textarea "hero.attack(Door)"
click at [836, 325] on button "Run ⇧↵" at bounding box center [830, 334] width 179 height 34
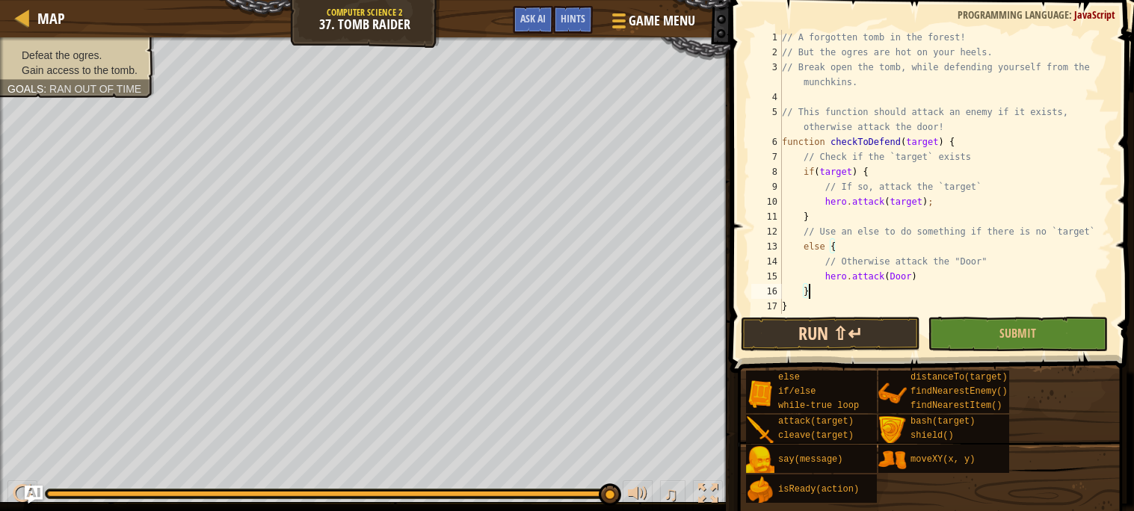
scroll to position [6, 1]
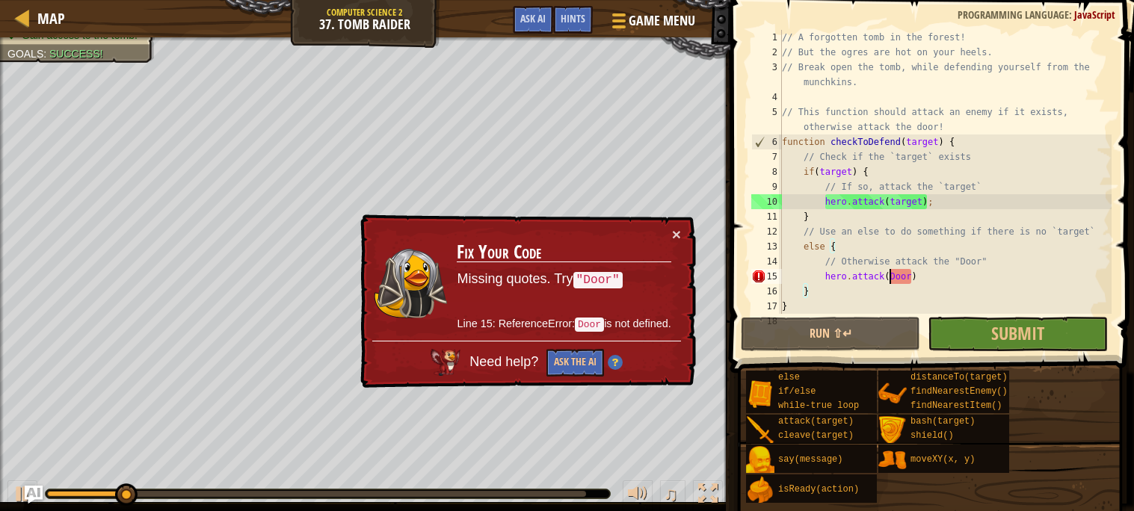
click at [888, 280] on div "// A forgotten tomb in the forest! // But the ogres are hot on your heels. // B…" at bounding box center [945, 187] width 333 height 314
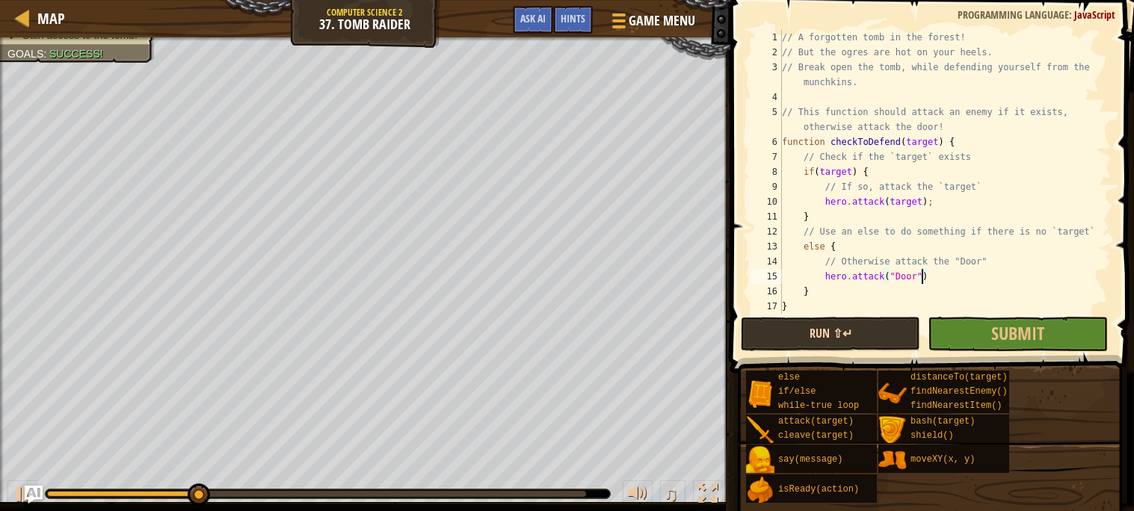
type textarea "hero.attack("Door")"
click at [867, 320] on button "Run ⇧↵" at bounding box center [830, 334] width 179 height 34
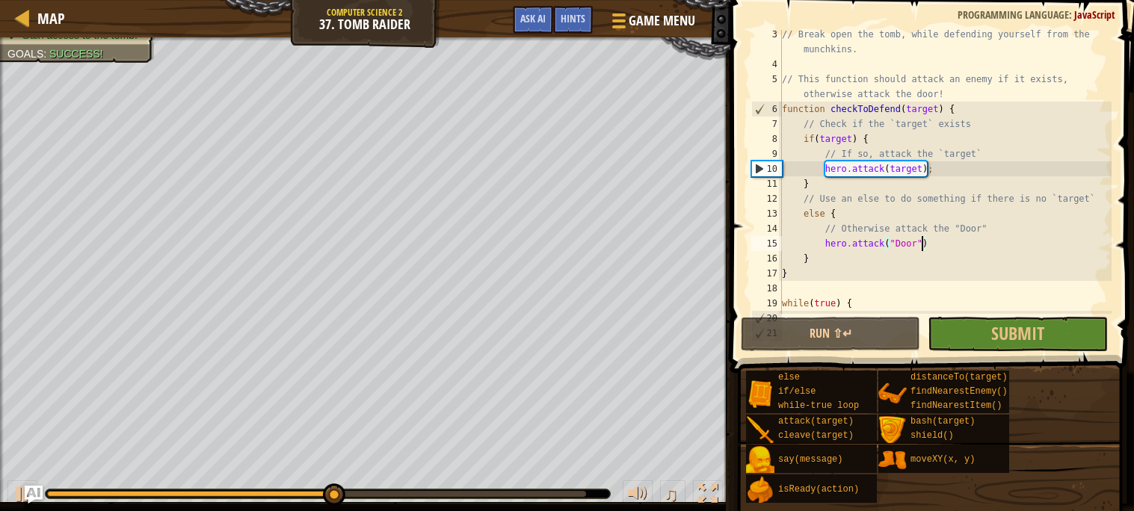
scroll to position [0, 0]
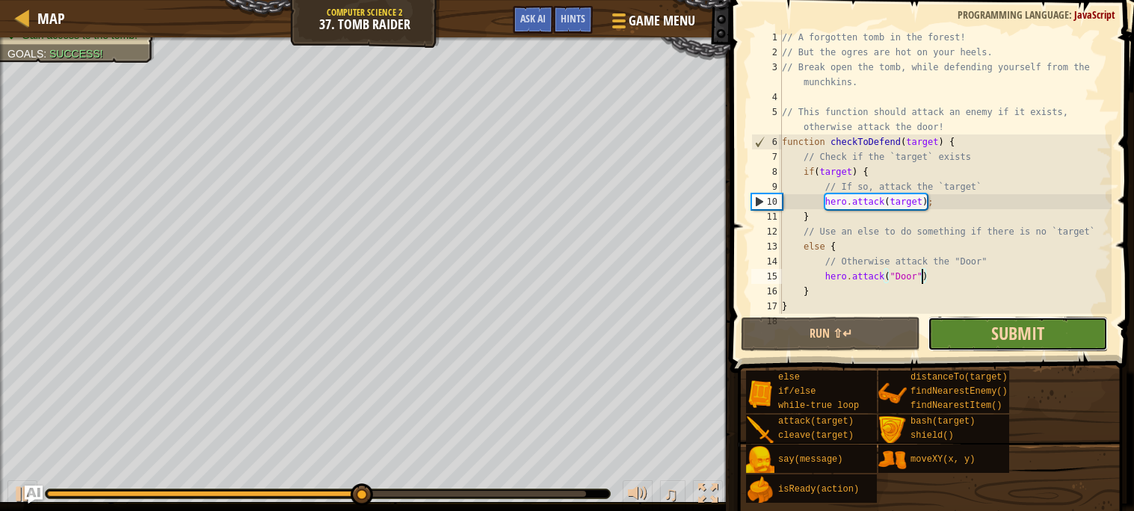
click at [1018, 329] on span "Submit" at bounding box center [1017, 334] width 53 height 24
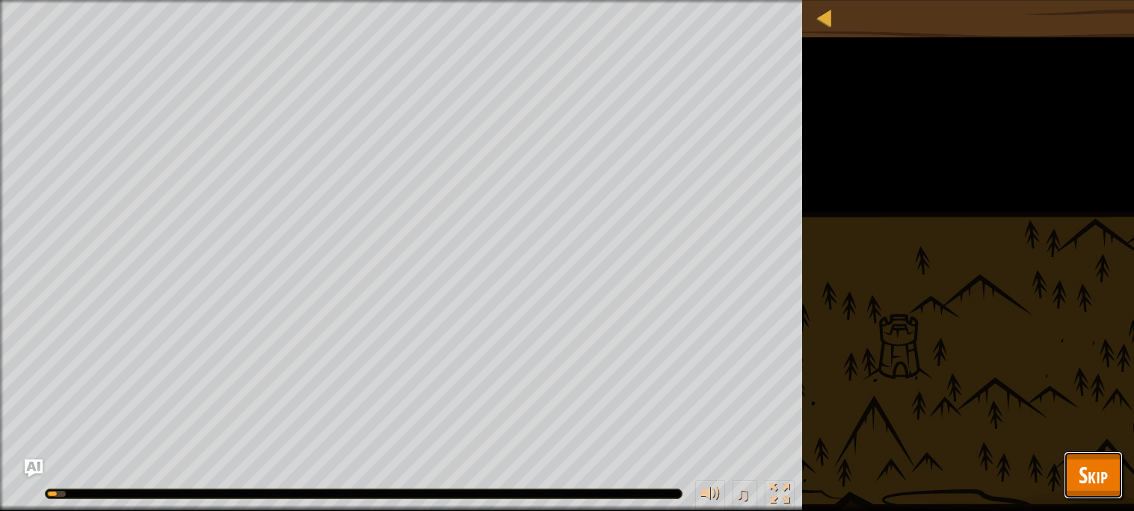
click at [1091, 464] on span "Skip" at bounding box center [1093, 475] width 29 height 31
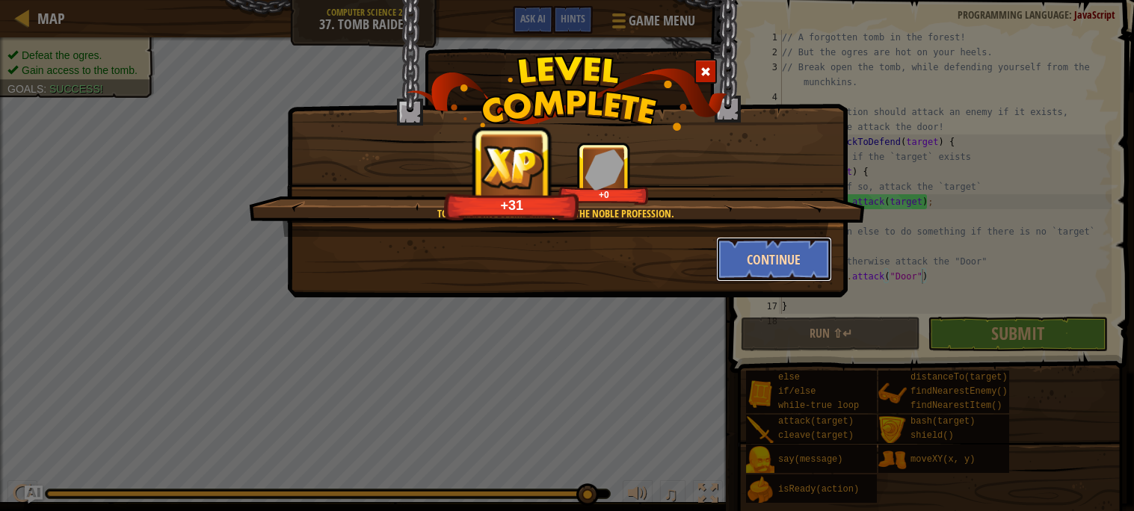
click at [789, 261] on button "Continue" at bounding box center [774, 259] width 116 height 45
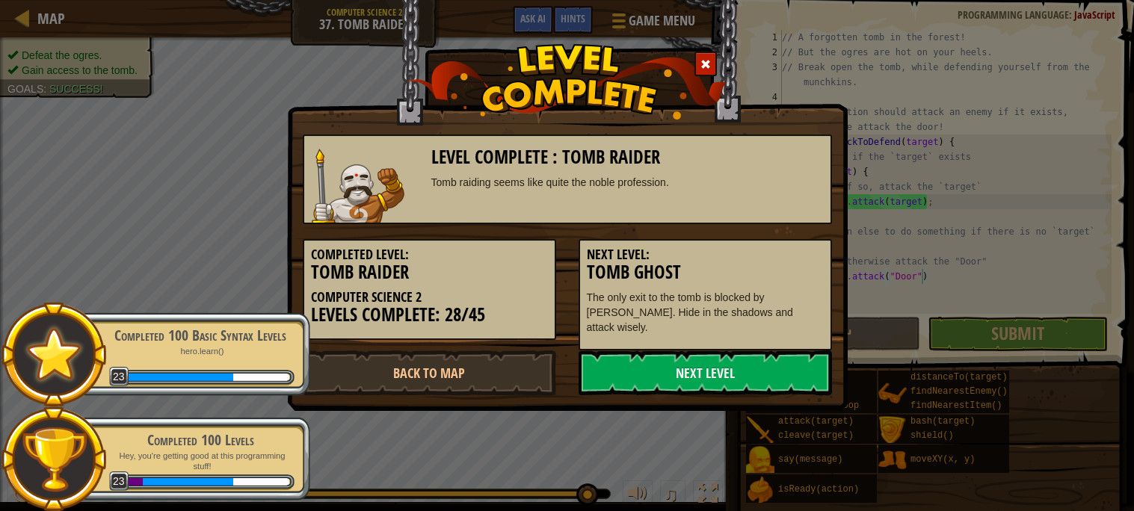
click at [760, 394] on div "Level Complete : Tomb Raider Tomb raiding seems like quite the noble profession…" at bounding box center [567, 205] width 561 height 411
click at [748, 377] on link "Next Level" at bounding box center [705, 373] width 253 height 45
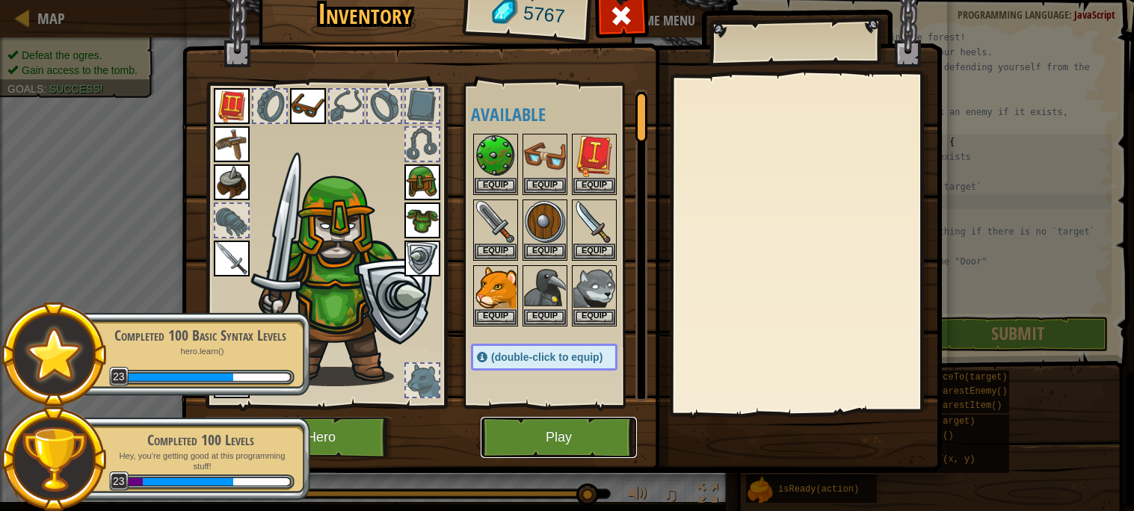
click at [568, 447] on button "Play" at bounding box center [559, 437] width 156 height 41
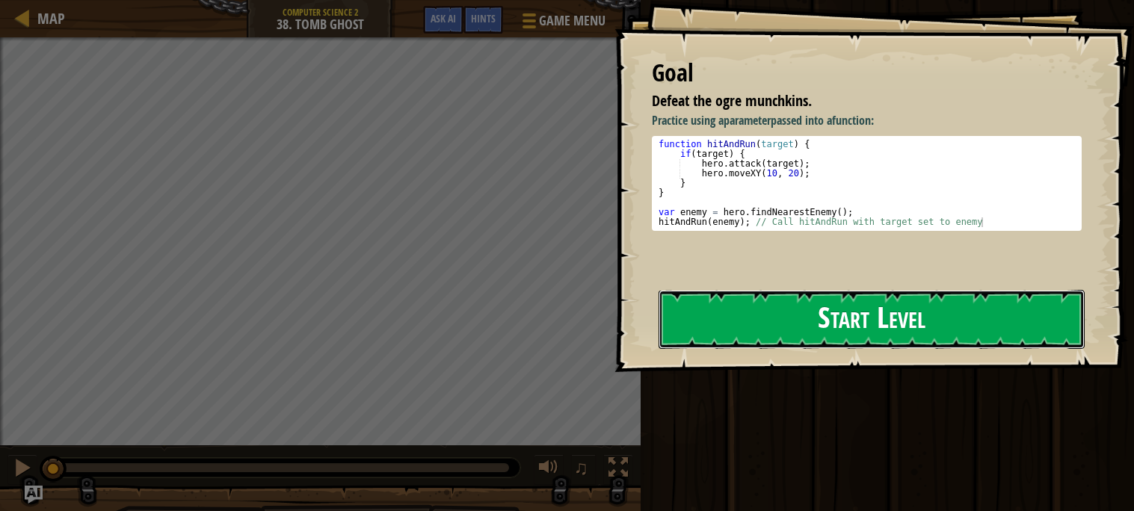
click at [857, 317] on button "Start Level" at bounding box center [872, 319] width 426 height 59
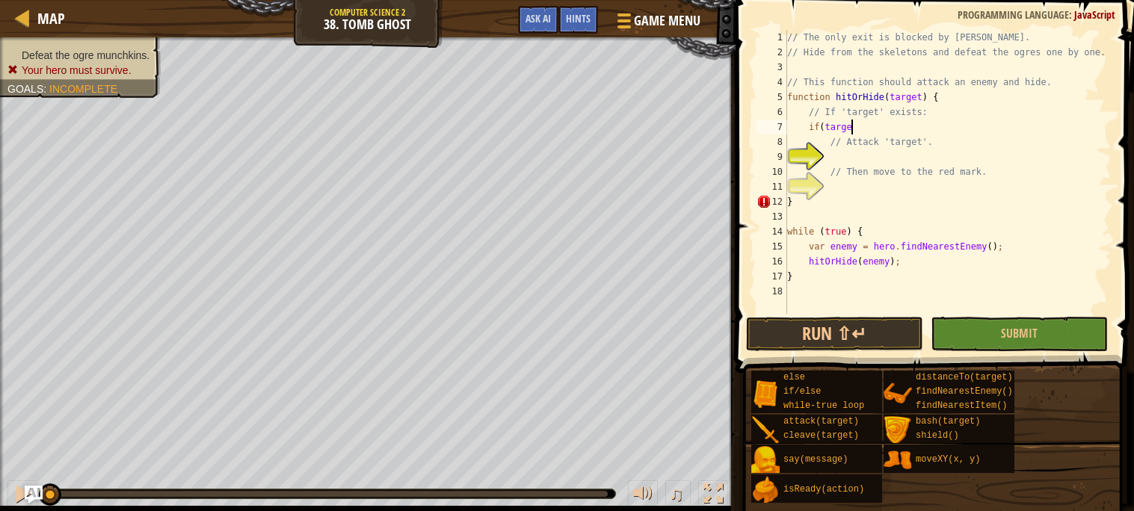
scroll to position [6, 4]
type textarea "if(target) {"
click at [837, 153] on div "// The only exit is blocked by [PERSON_NAME] // Hide from the skeletons and def…" at bounding box center [948, 187] width 328 height 314
click at [838, 195] on div "// The only exit is blocked by [PERSON_NAME] // Hide from the skeletons and def…" at bounding box center [948, 187] width 328 height 314
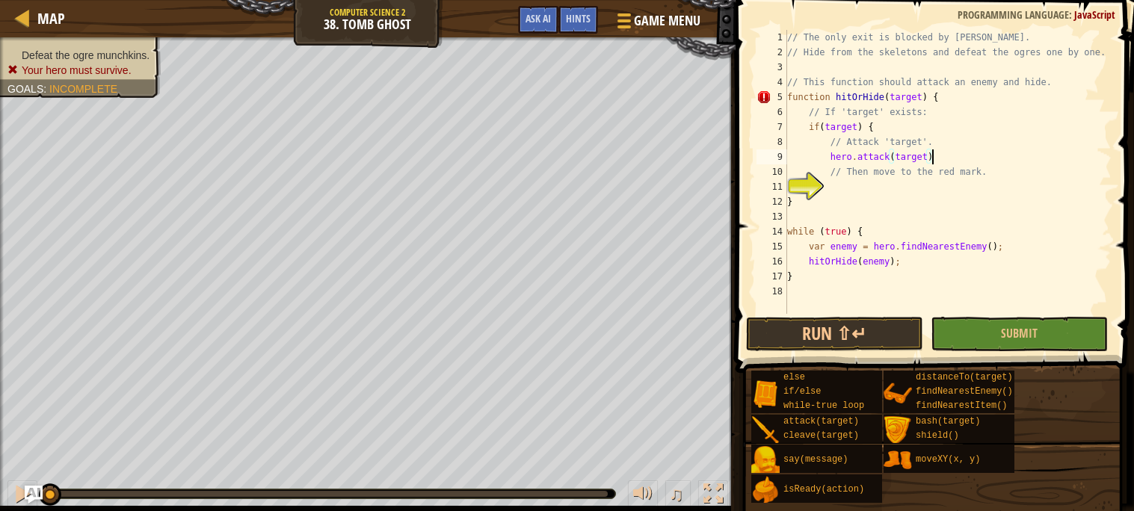
scroll to position [6, 0]
click at [940, 162] on div "// The only exit is blocked by [PERSON_NAME] // Hide from the skeletons and def…" at bounding box center [948, 187] width 328 height 314
type textarea "hero.attack(target)"
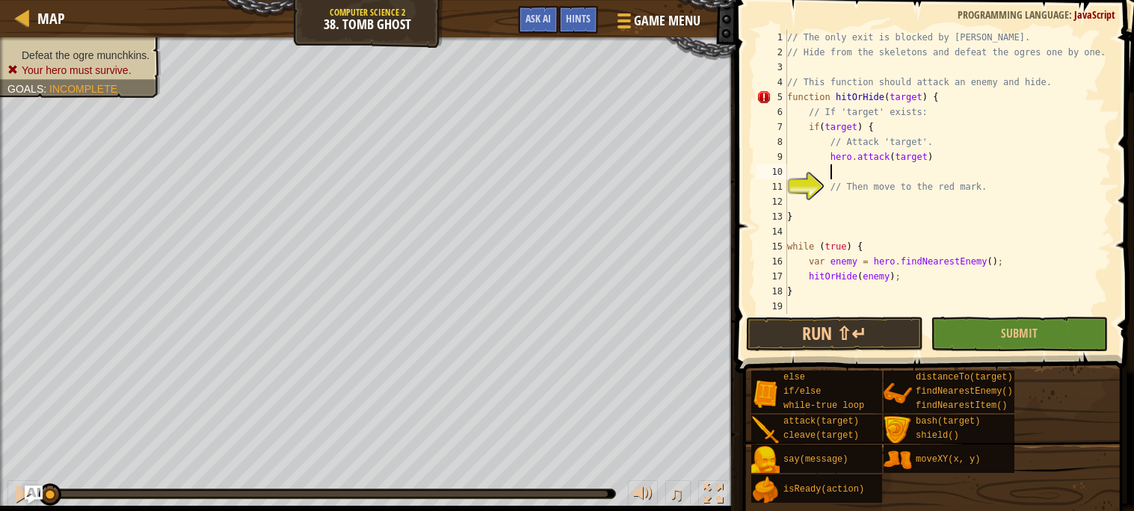
type textarea "}"
click at [915, 203] on div "// The only exit is blocked by [PERSON_NAME] // Hide from the skeletons and def…" at bounding box center [948, 187] width 328 height 314
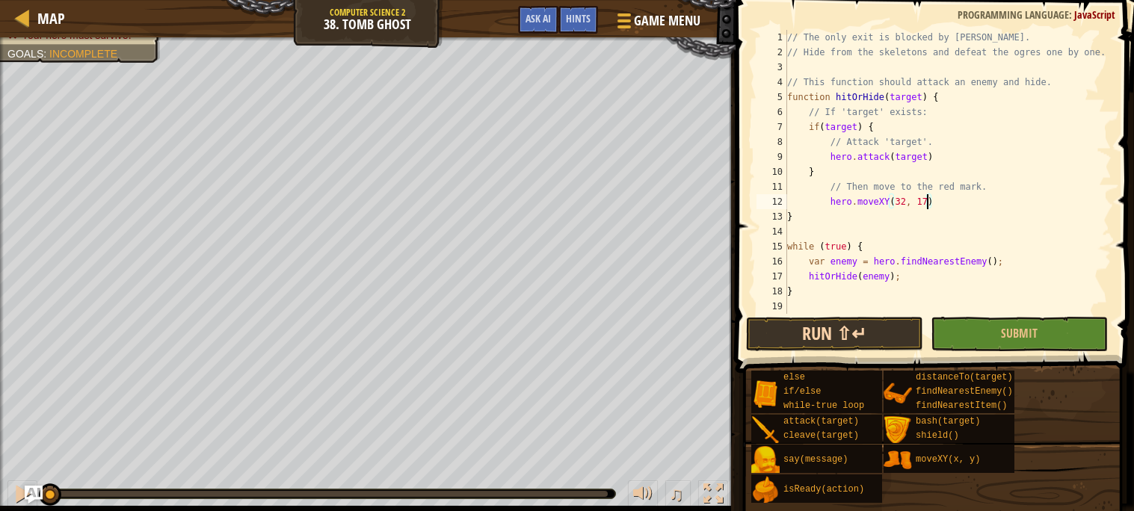
type textarea "hero.moveXY(32, 17)"
click at [812, 332] on button "Run ⇧↵" at bounding box center [834, 334] width 177 height 34
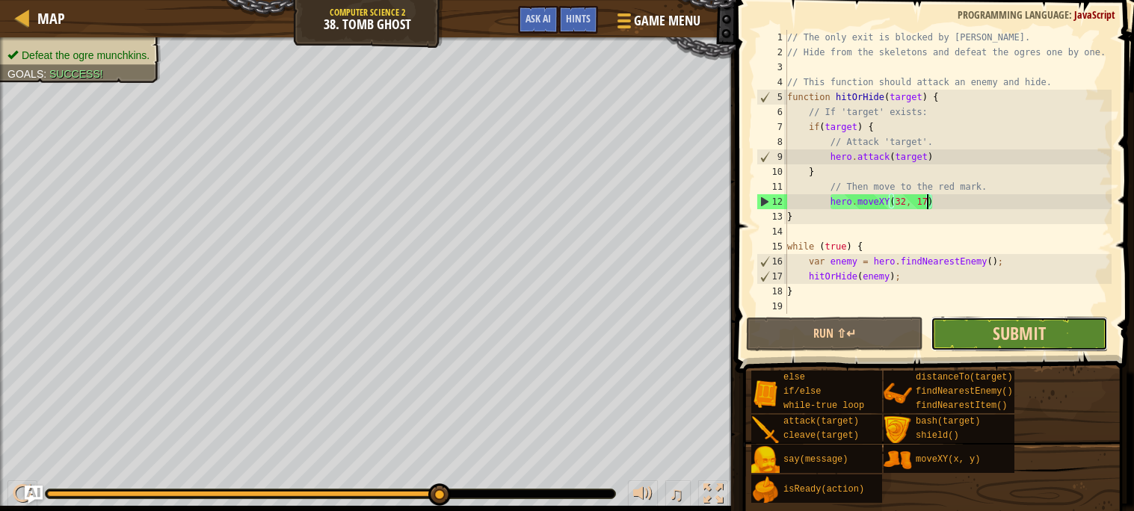
click at [1039, 342] on span "Submit" at bounding box center [1019, 334] width 53 height 24
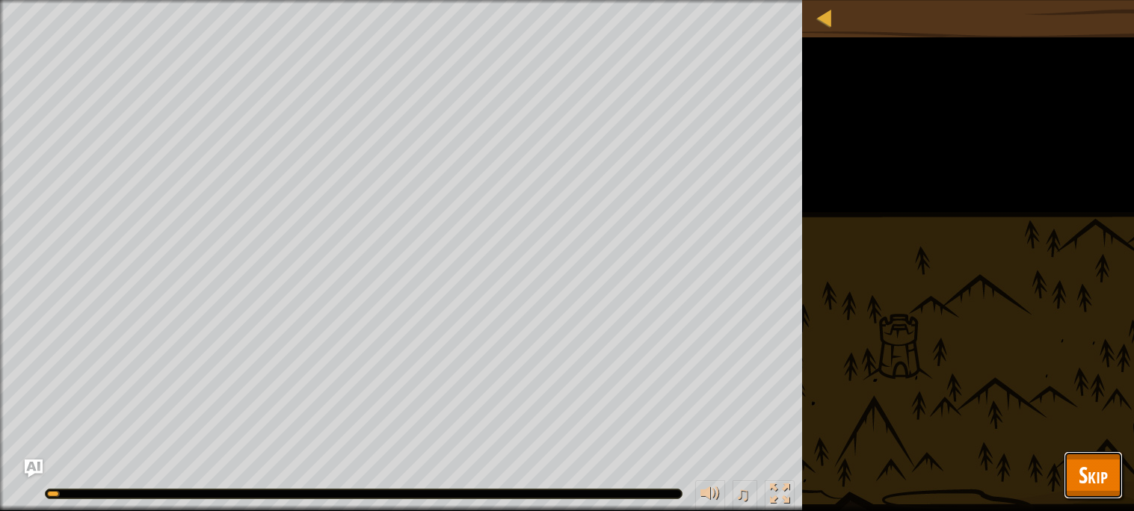
click at [1090, 485] on span "Skip" at bounding box center [1093, 475] width 29 height 31
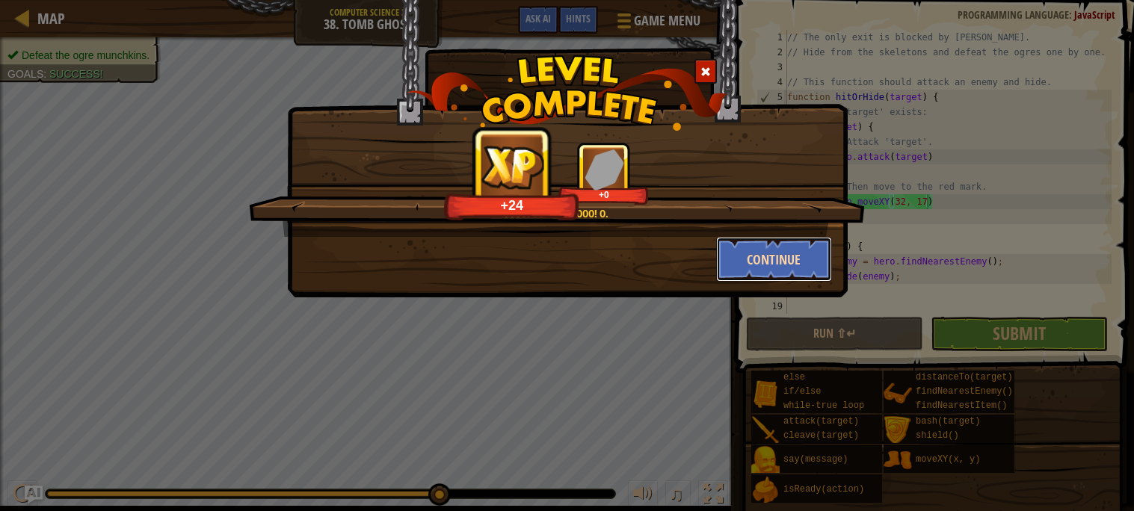
click at [781, 260] on button "Continue" at bounding box center [774, 259] width 116 height 45
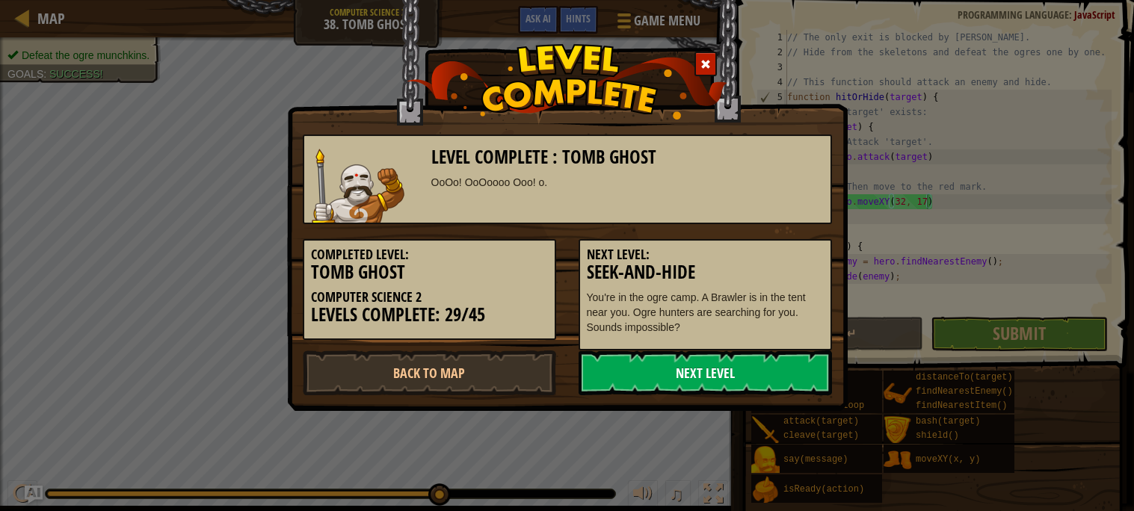
click at [732, 378] on link "Next Level" at bounding box center [705, 373] width 253 height 45
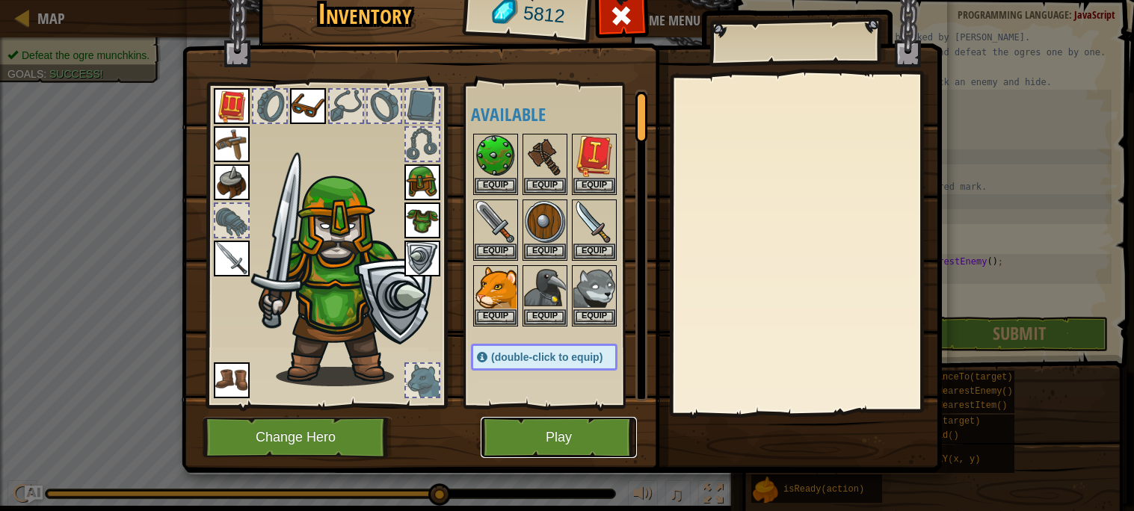
click at [587, 434] on button "Play" at bounding box center [559, 437] width 156 height 41
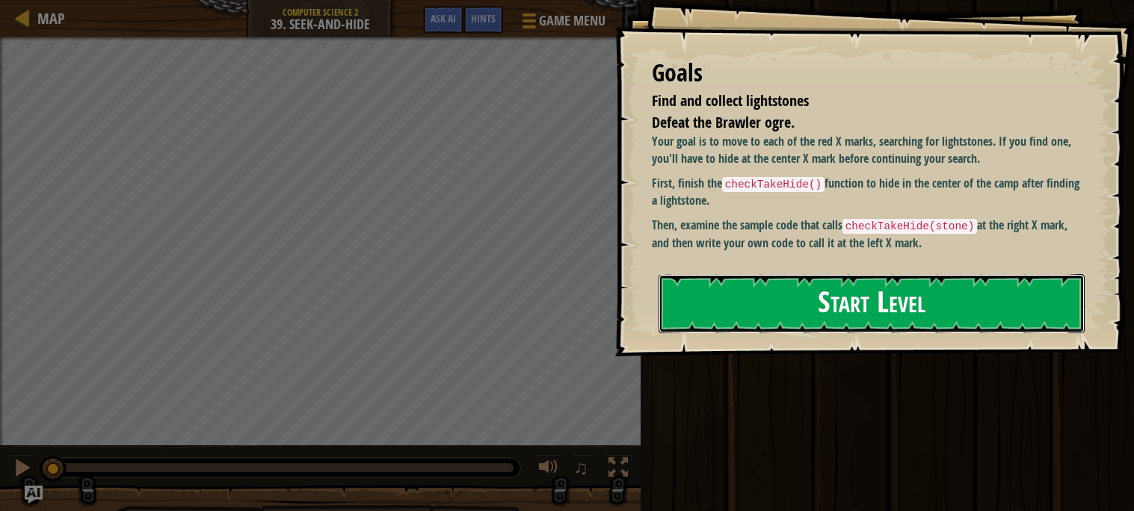
click at [935, 321] on button "Start Level" at bounding box center [872, 303] width 426 height 59
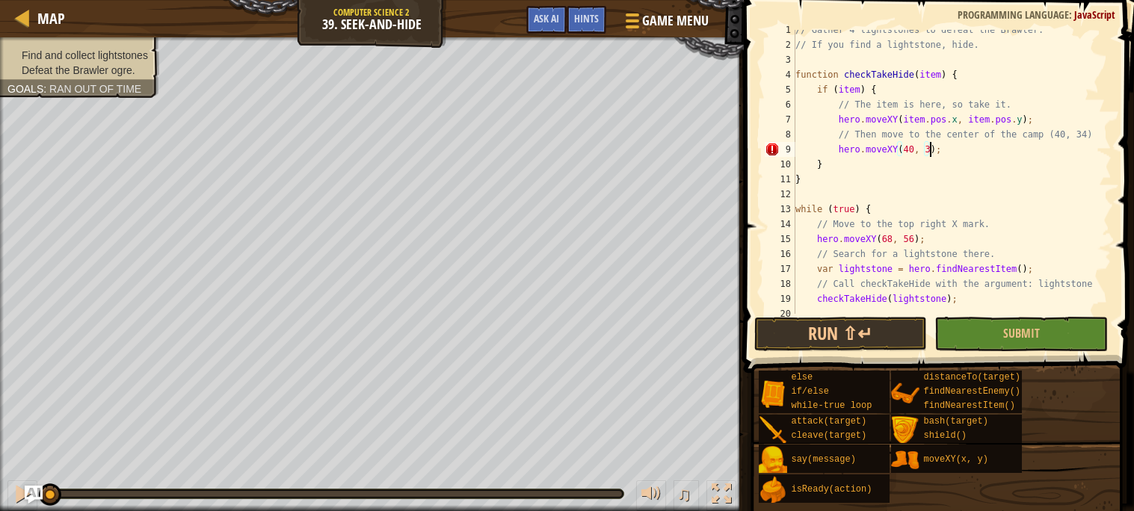
scroll to position [6, 11]
type textarea "hero.moveXY(40, 34);"
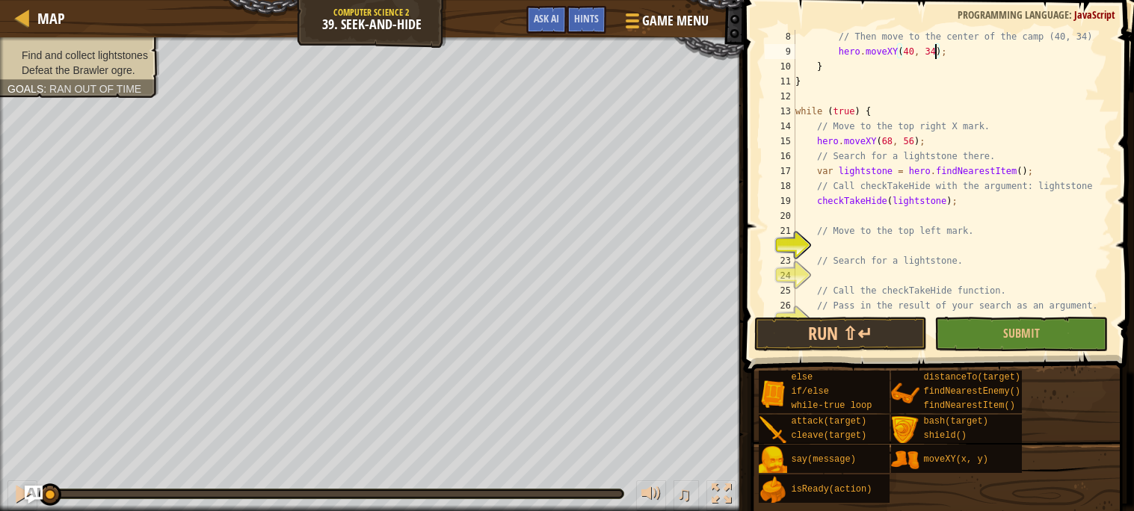
scroll to position [111, 0]
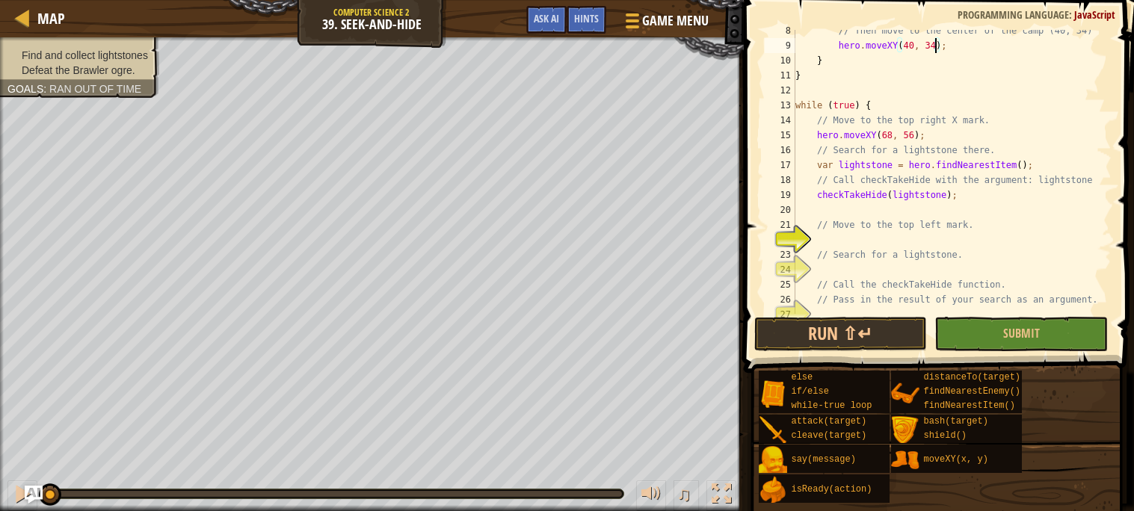
click at [893, 236] on div "// Then move to the center of the camp (40, 34) hero . moveXY ( 40 , 34 ) ; } }…" at bounding box center [952, 180] width 319 height 314
type textarea "e"
type textarea "hero.moveXY(12, 56);"
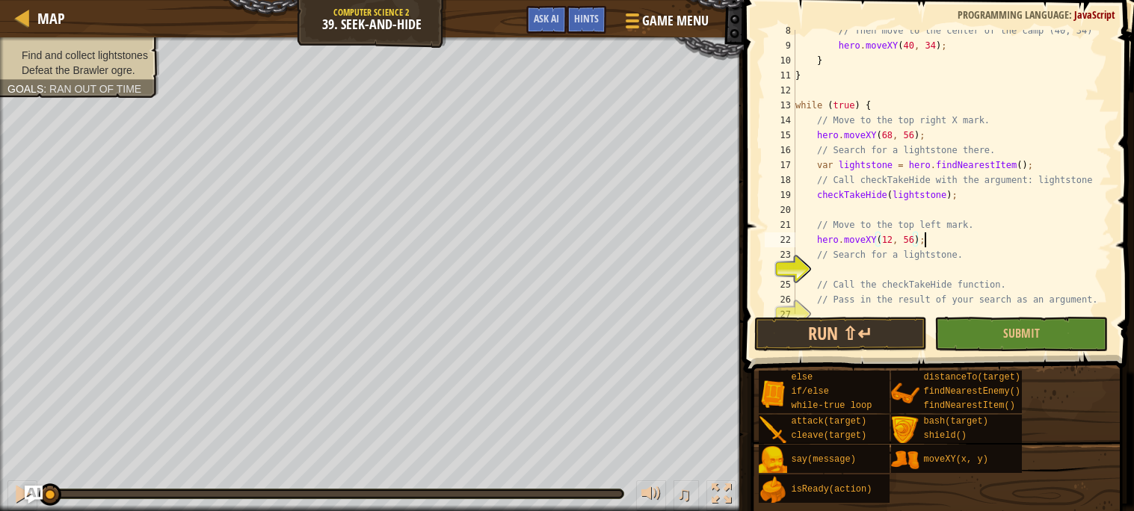
scroll to position [6, 10]
click at [837, 268] on div "// Then move to the center of the camp (40, 34) hero . moveXY ( 40 , 34 ) ; } }…" at bounding box center [952, 180] width 319 height 314
type textarea "checkTakeHide(lightstone)"
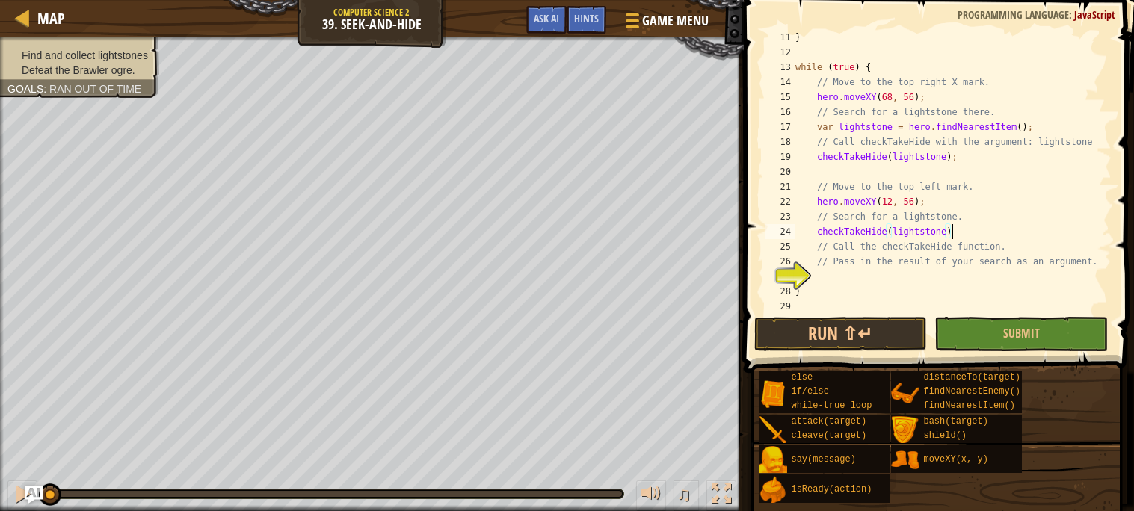
click at [867, 272] on div "} while ( true ) { // Move to the top right X mark. hero . moveXY ( 68 , 56 ) ;…" at bounding box center [952, 187] width 319 height 314
click at [983, 230] on div "} while ( true ) { // Move to the top right X mark. hero . moveXY ( 68 , 56 ) ;…" at bounding box center [952, 187] width 319 height 314
type textarea "c"
type textarea "v"
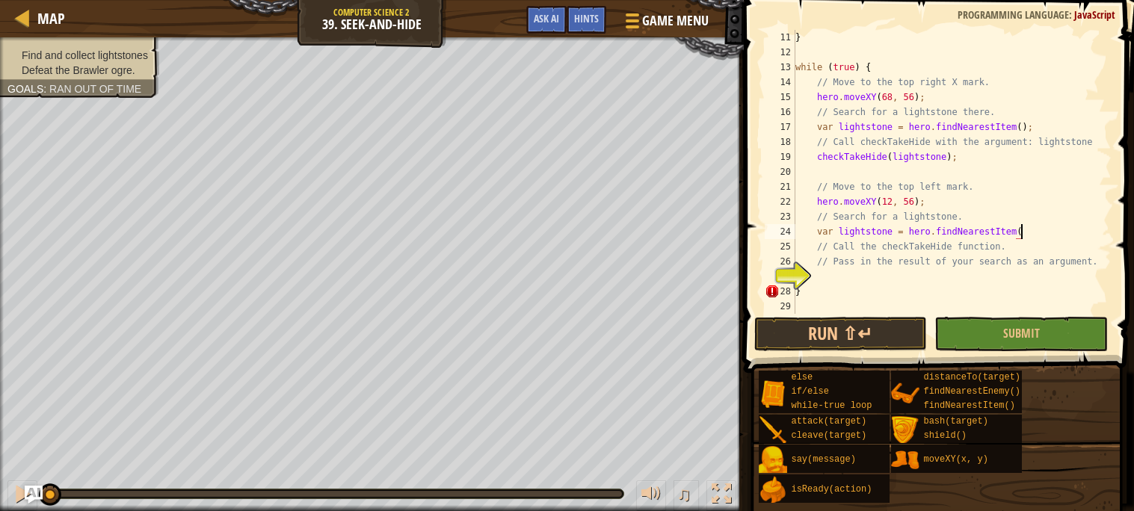
type textarea "var lightstone = hero.findNearestItem()"
click at [918, 272] on div "} while ( true ) { // Move to the top right X mark. hero . moveXY ( 68 , 56 ) ;…" at bounding box center [952, 187] width 319 height 314
type textarea "checkTakeHide(lightstone);"
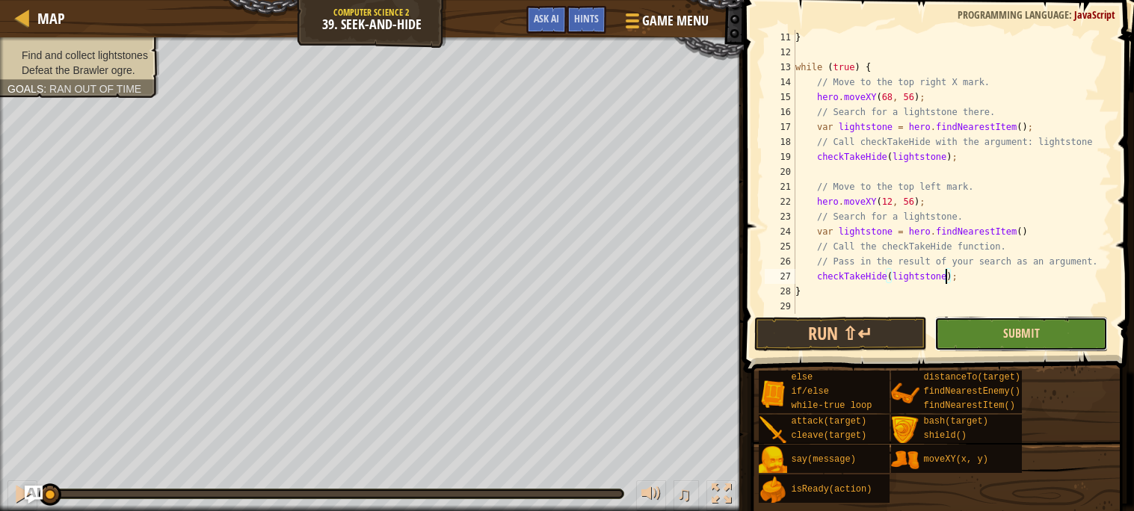
click at [1037, 333] on span "Submit" at bounding box center [1021, 333] width 37 height 16
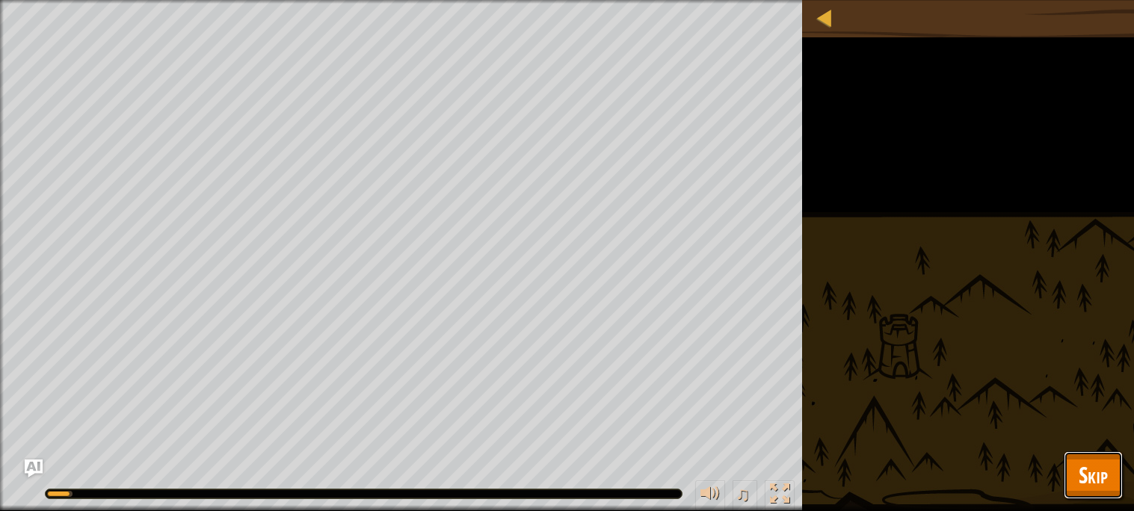
click at [1100, 478] on span "Skip" at bounding box center [1093, 475] width 29 height 31
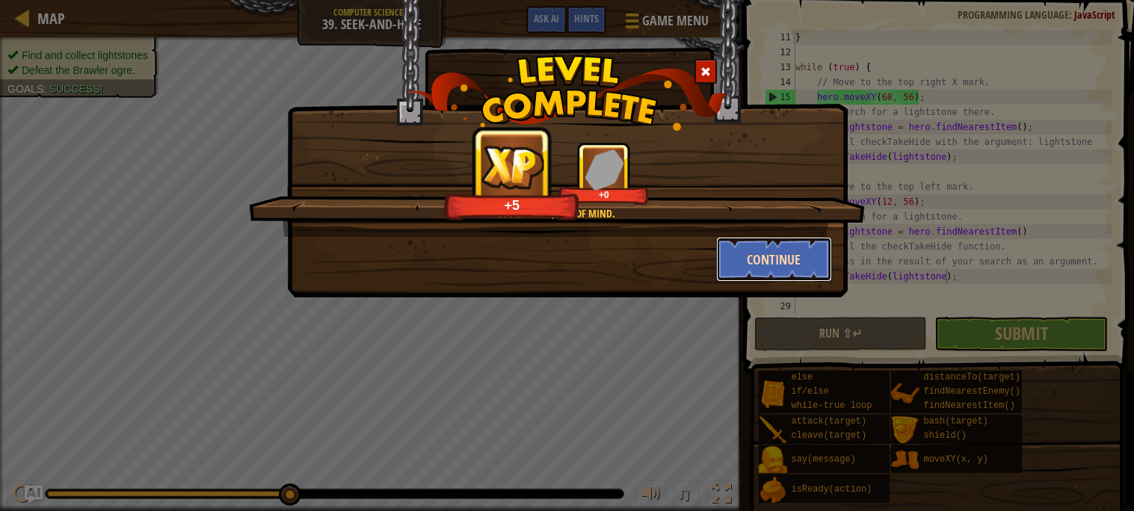
click at [777, 256] on button "Continue" at bounding box center [774, 259] width 116 height 45
